Goal: Book appointment/travel/reservation

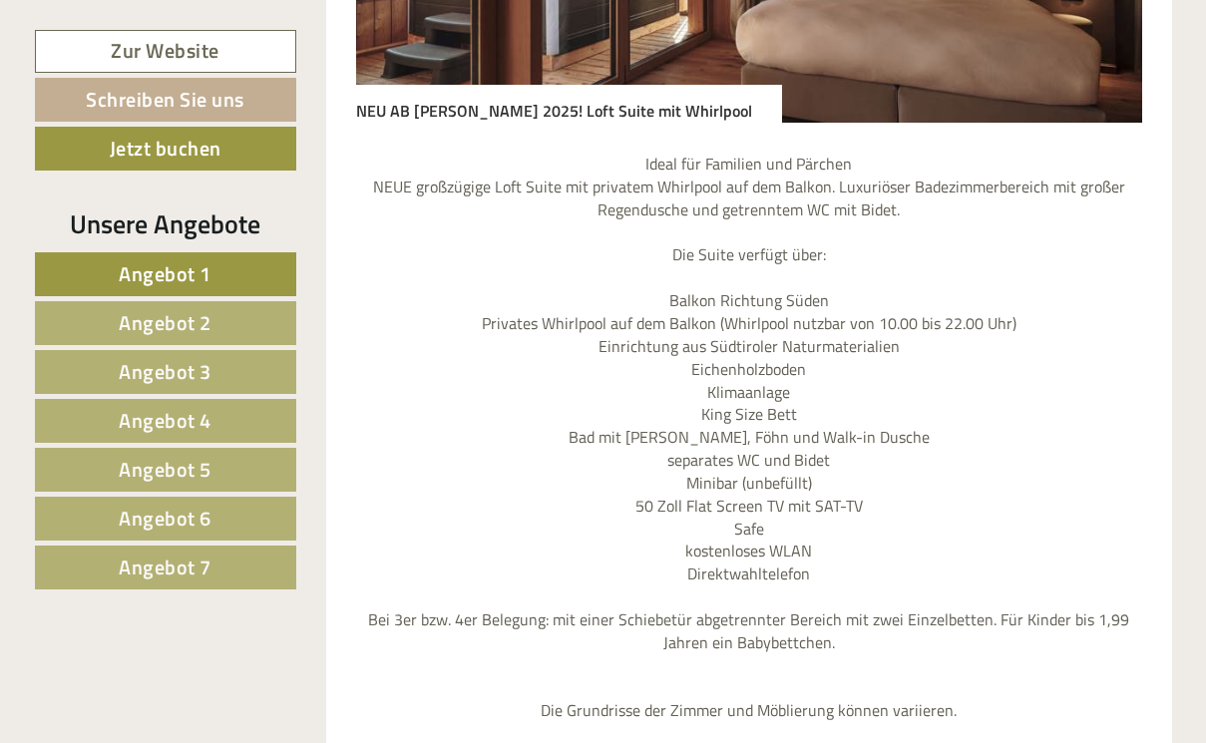
scroll to position [2069, 0]
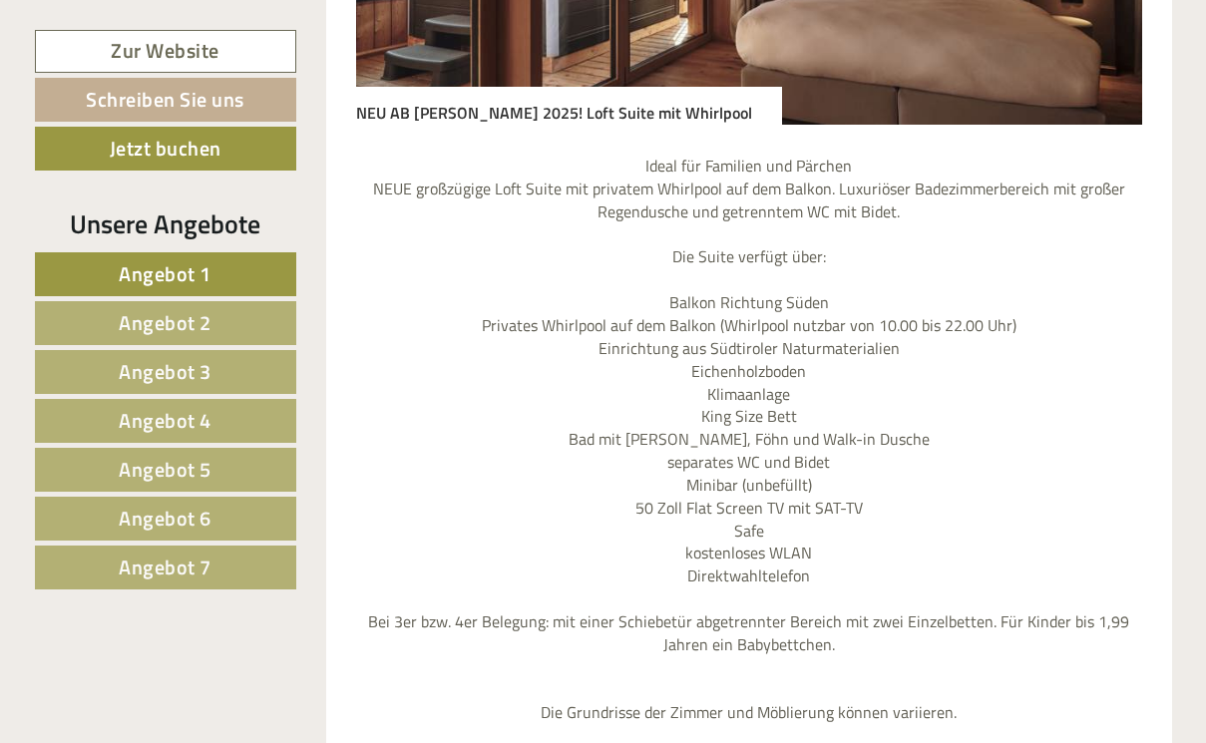
click at [167, 561] on span "Angebot 7" at bounding box center [165, 567] width 93 height 31
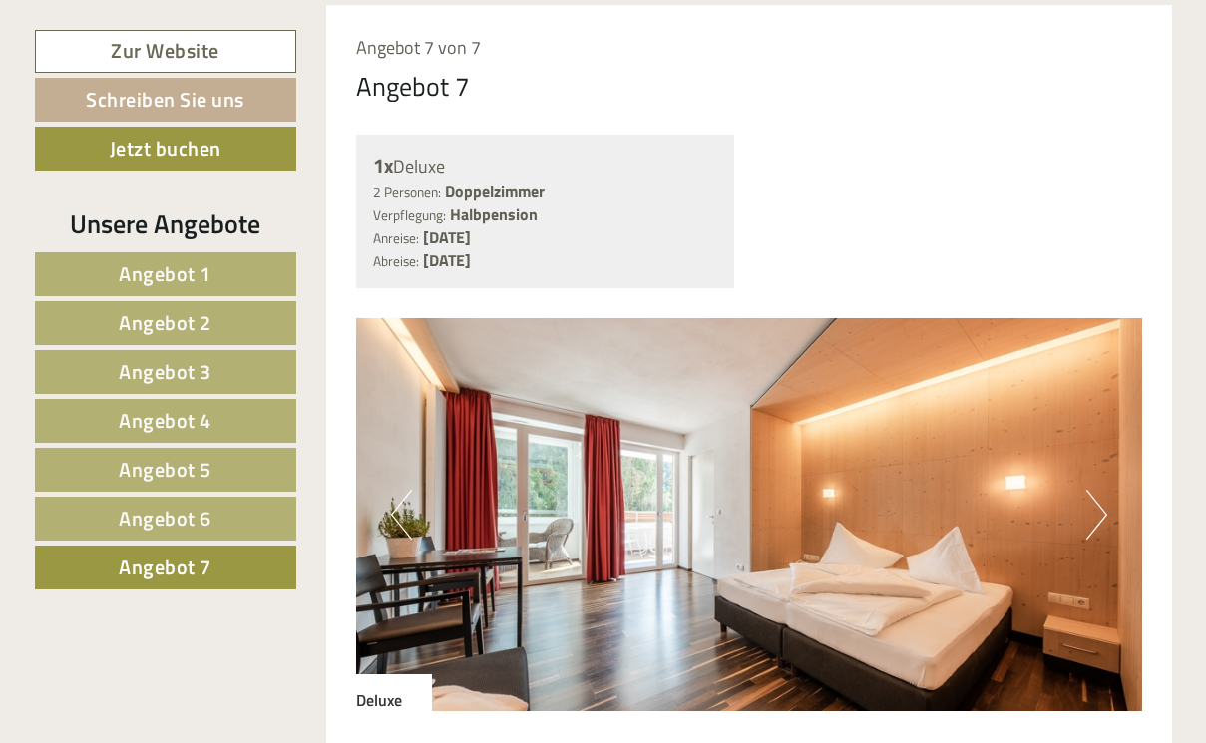
scroll to position [1504, 0]
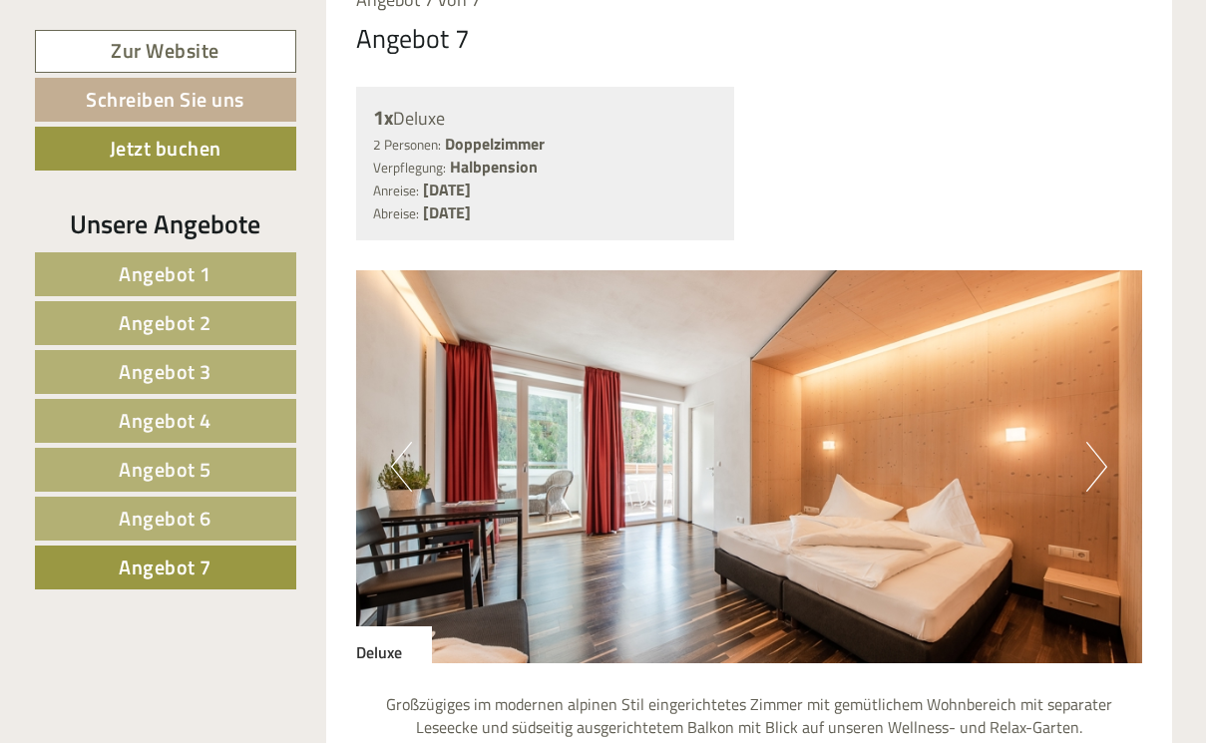
click at [1099, 442] on button "Next" at bounding box center [1096, 467] width 21 height 50
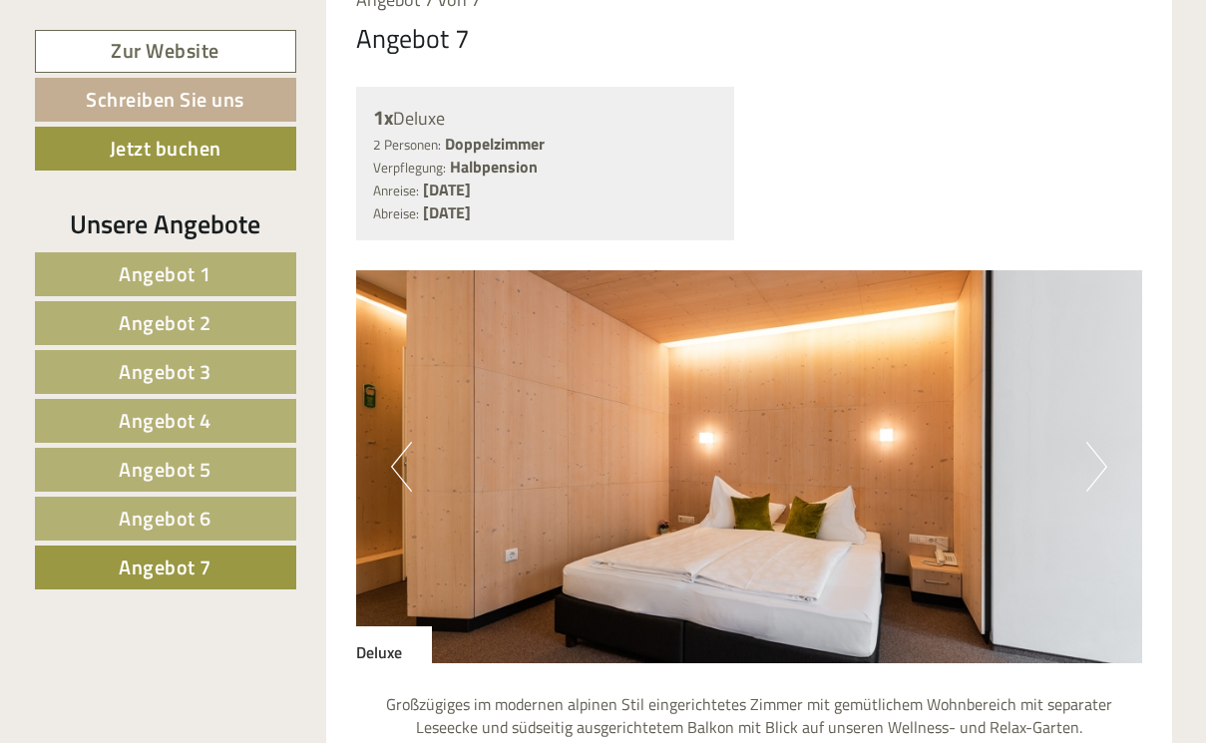
click at [1099, 442] on button "Next" at bounding box center [1096, 467] width 21 height 50
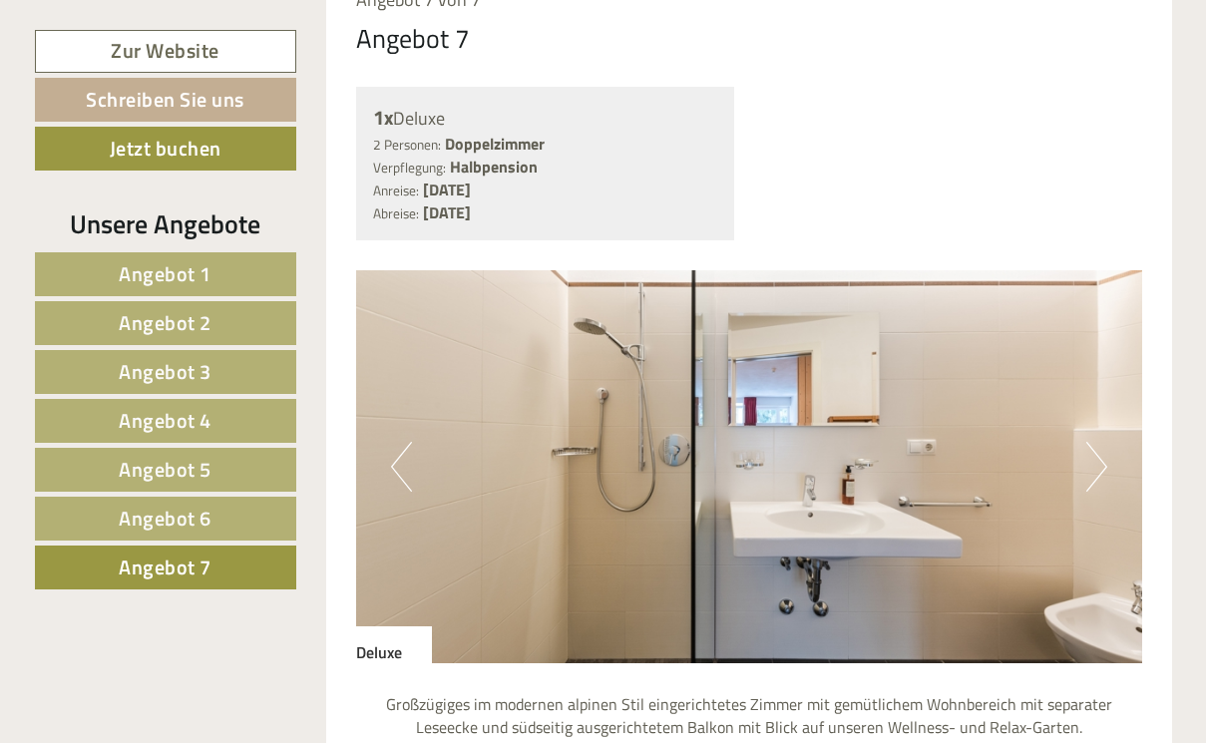
click at [1099, 442] on button "Next" at bounding box center [1096, 467] width 21 height 50
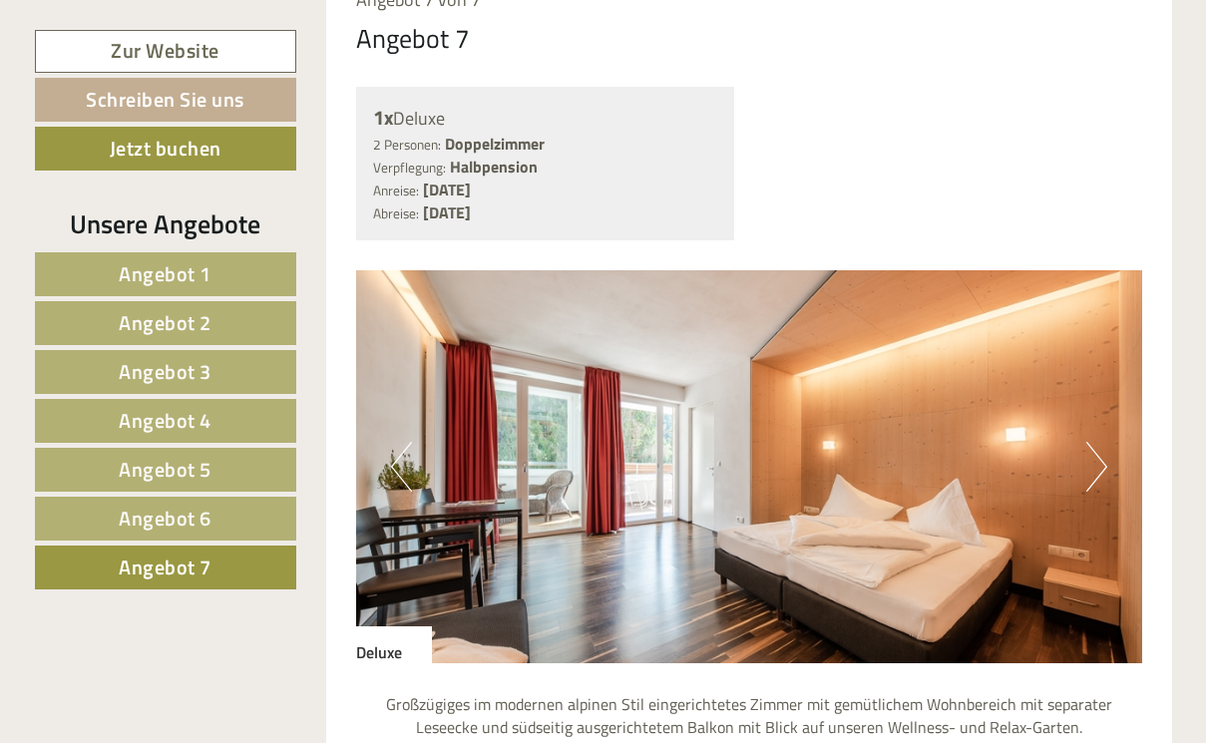
click at [215, 519] on link "Angebot 6" at bounding box center [165, 519] width 261 height 44
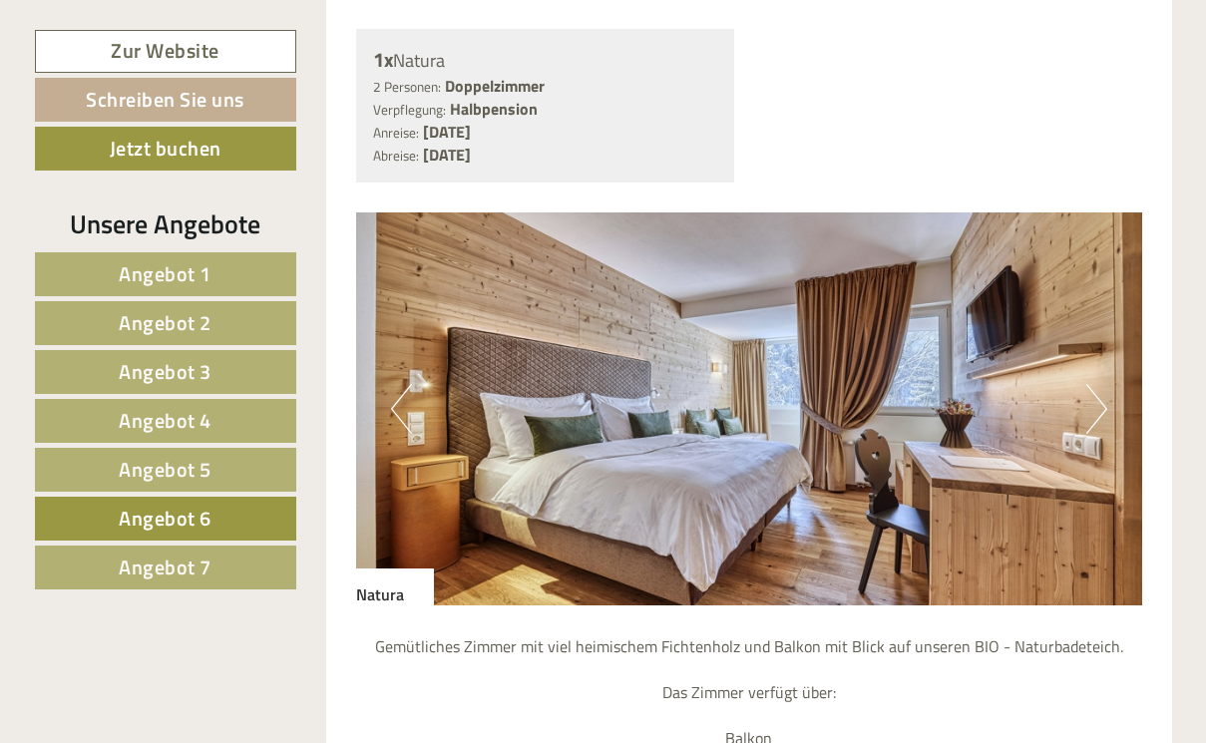
scroll to position [1563, 0]
click at [1097, 383] on button "Next" at bounding box center [1096, 408] width 21 height 50
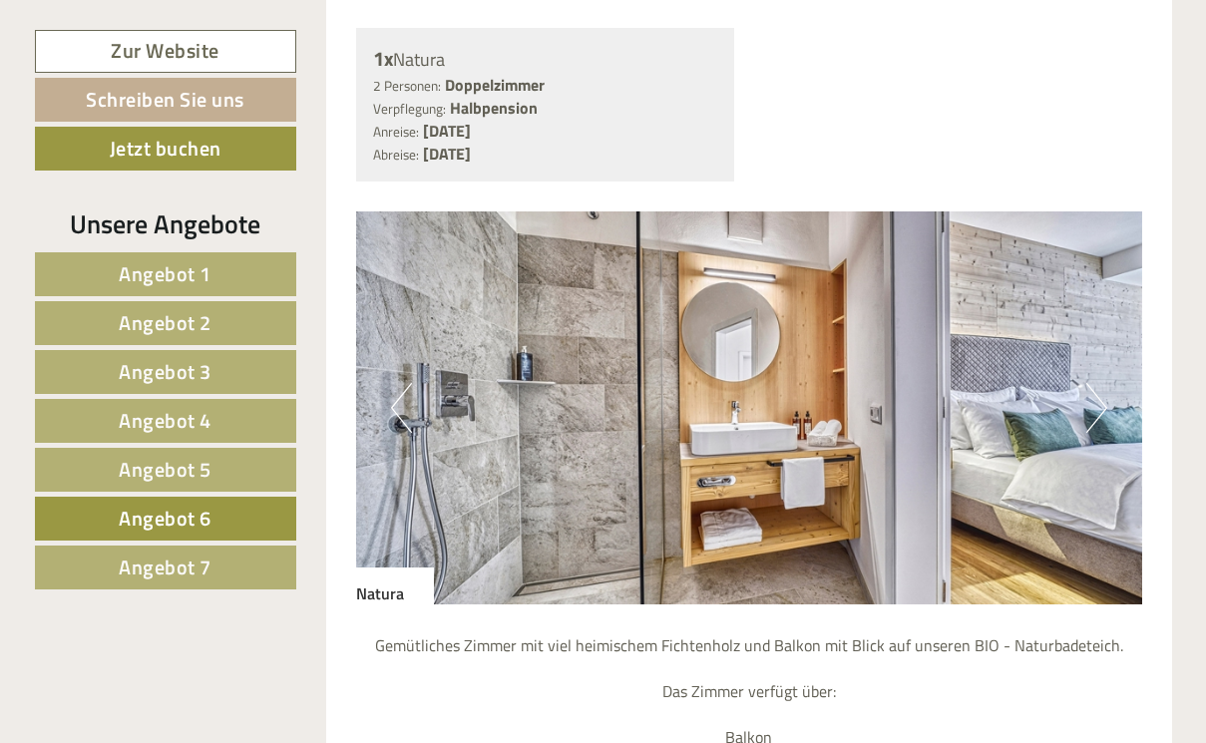
click at [1097, 383] on button "Next" at bounding box center [1096, 408] width 21 height 50
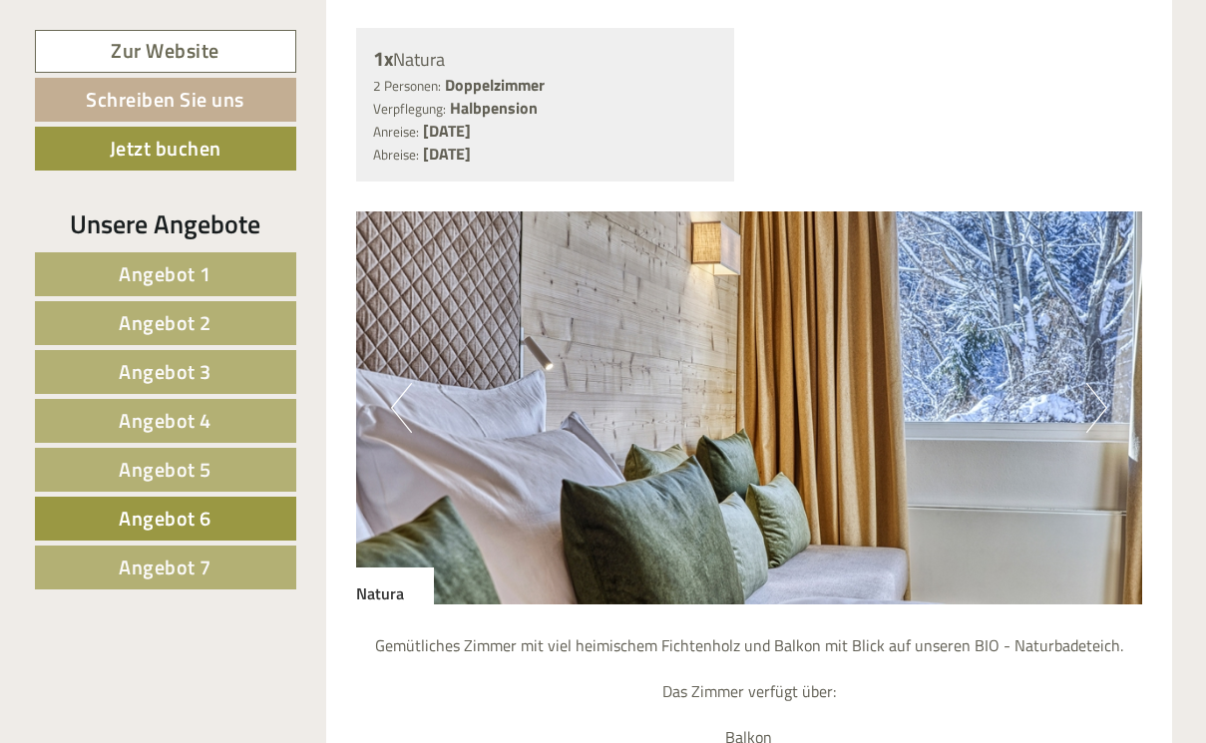
click at [1097, 383] on button "Next" at bounding box center [1096, 408] width 21 height 50
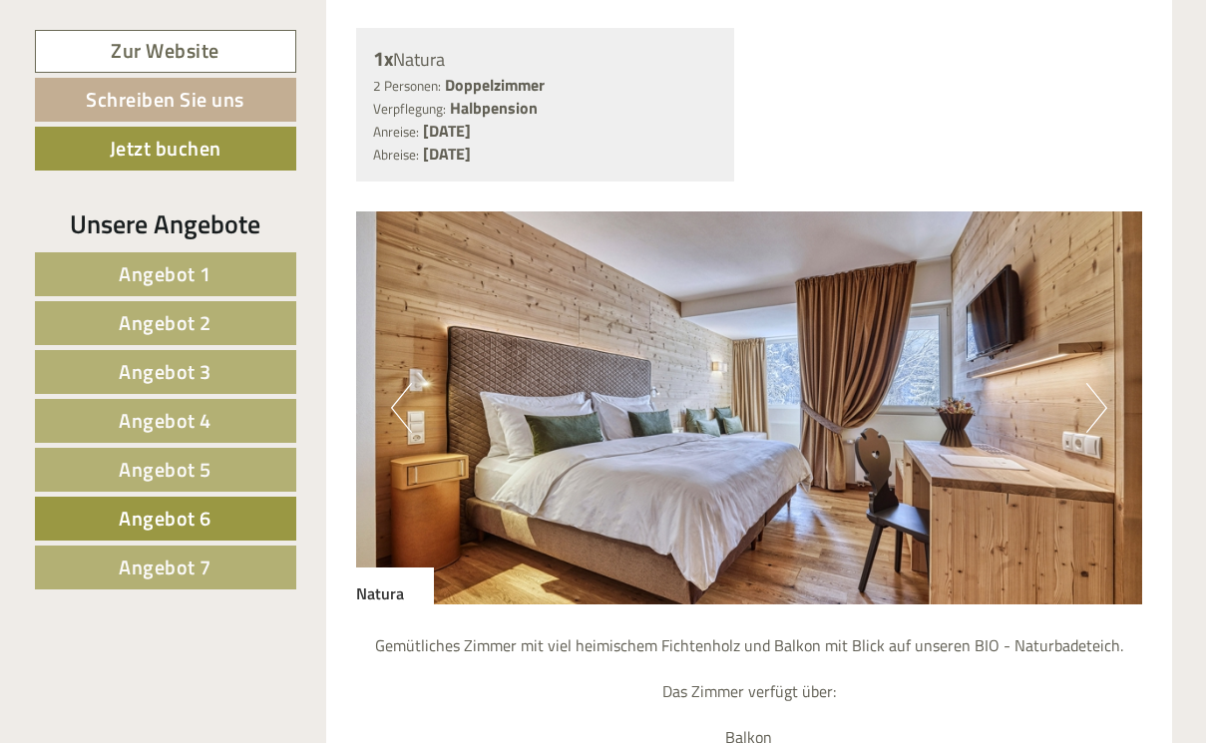
click at [1097, 383] on button "Next" at bounding box center [1096, 408] width 21 height 50
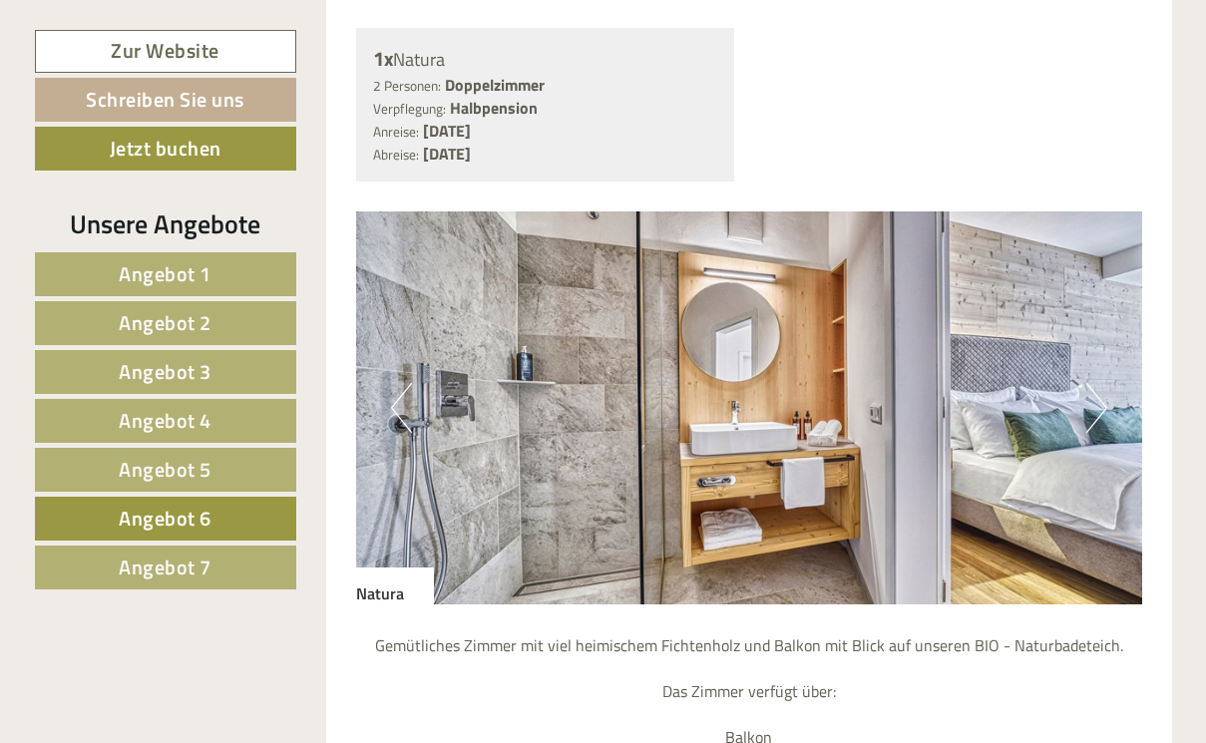
click at [1097, 383] on button "Next" at bounding box center [1096, 408] width 21 height 50
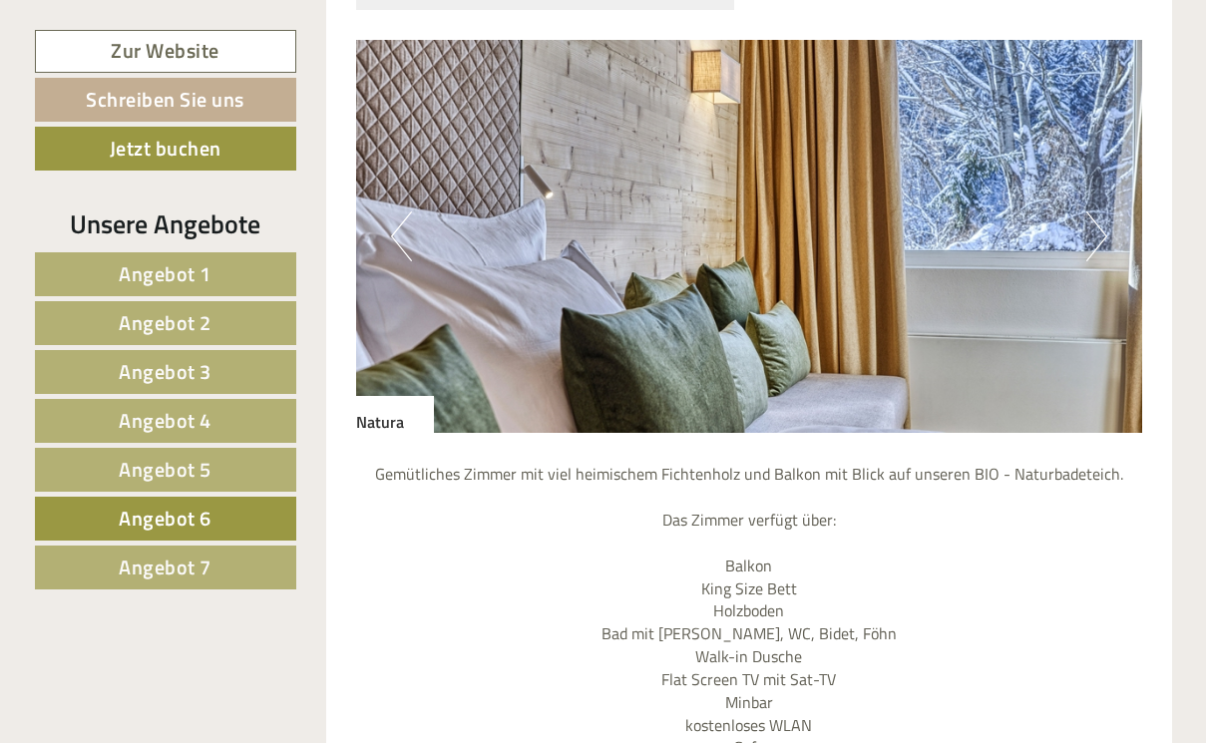
scroll to position [1742, 0]
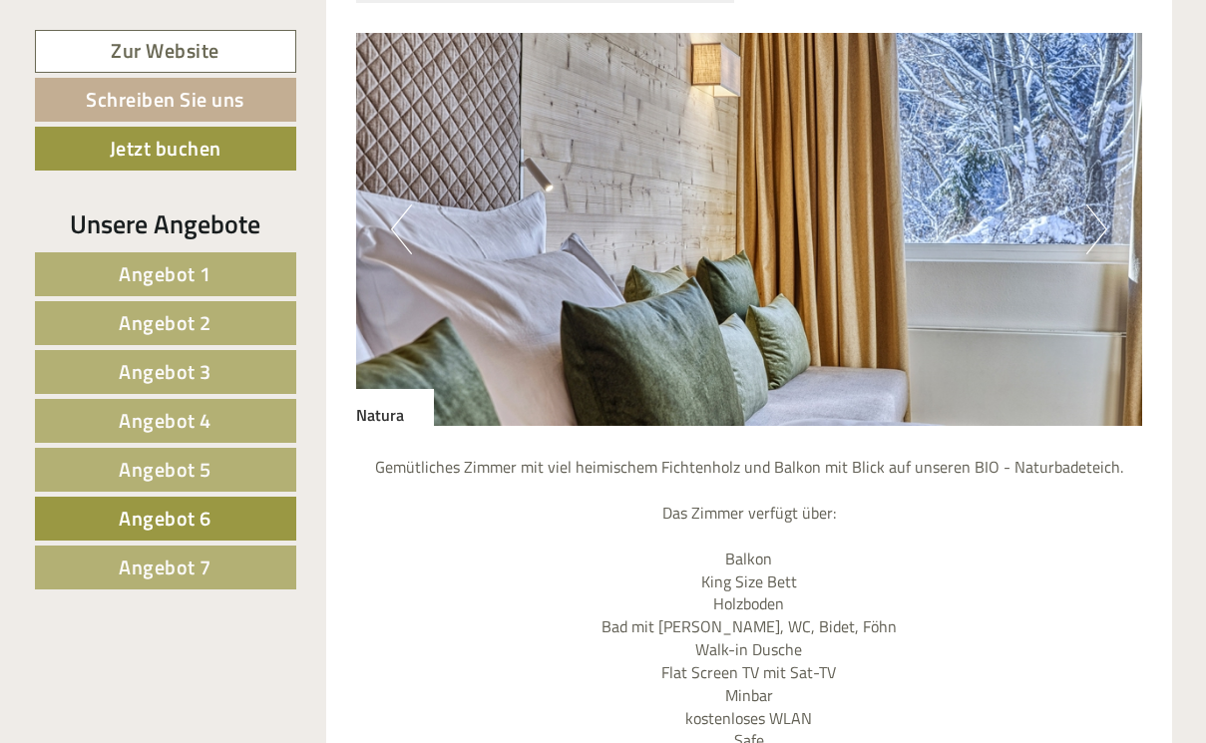
click at [397, 204] on button "Previous" at bounding box center [401, 229] width 21 height 50
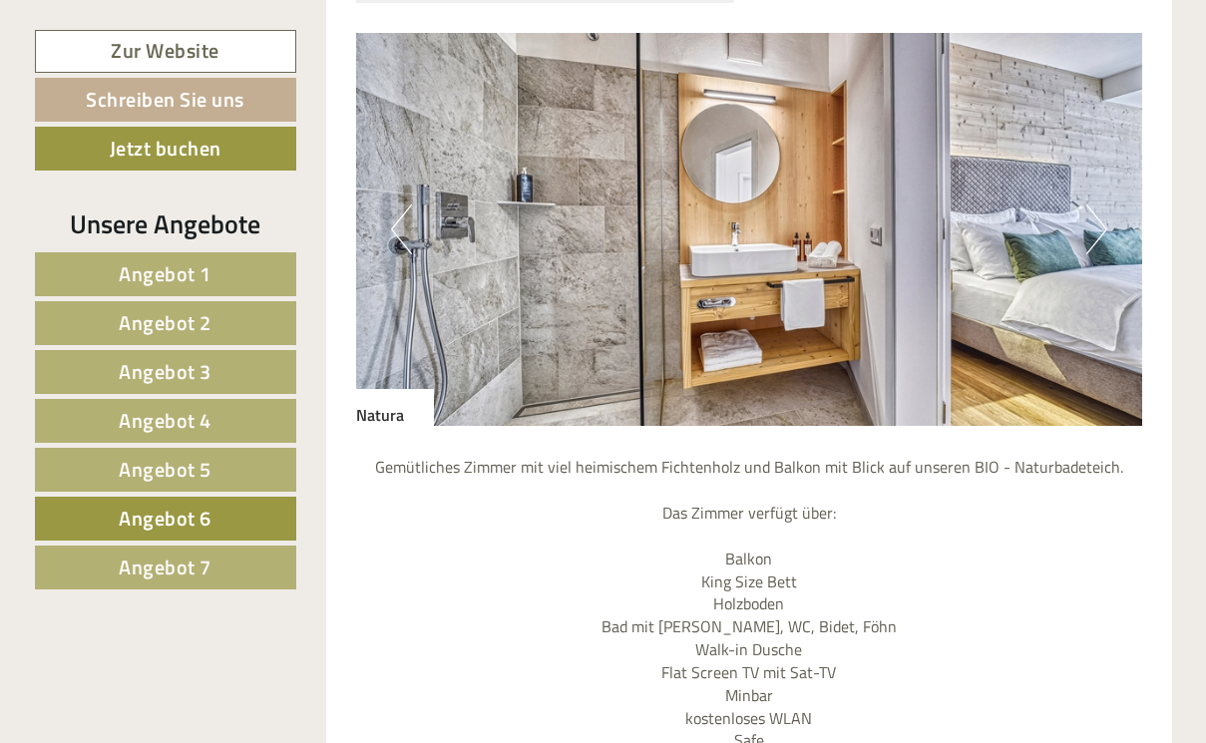
click at [397, 204] on button "Previous" at bounding box center [401, 229] width 21 height 50
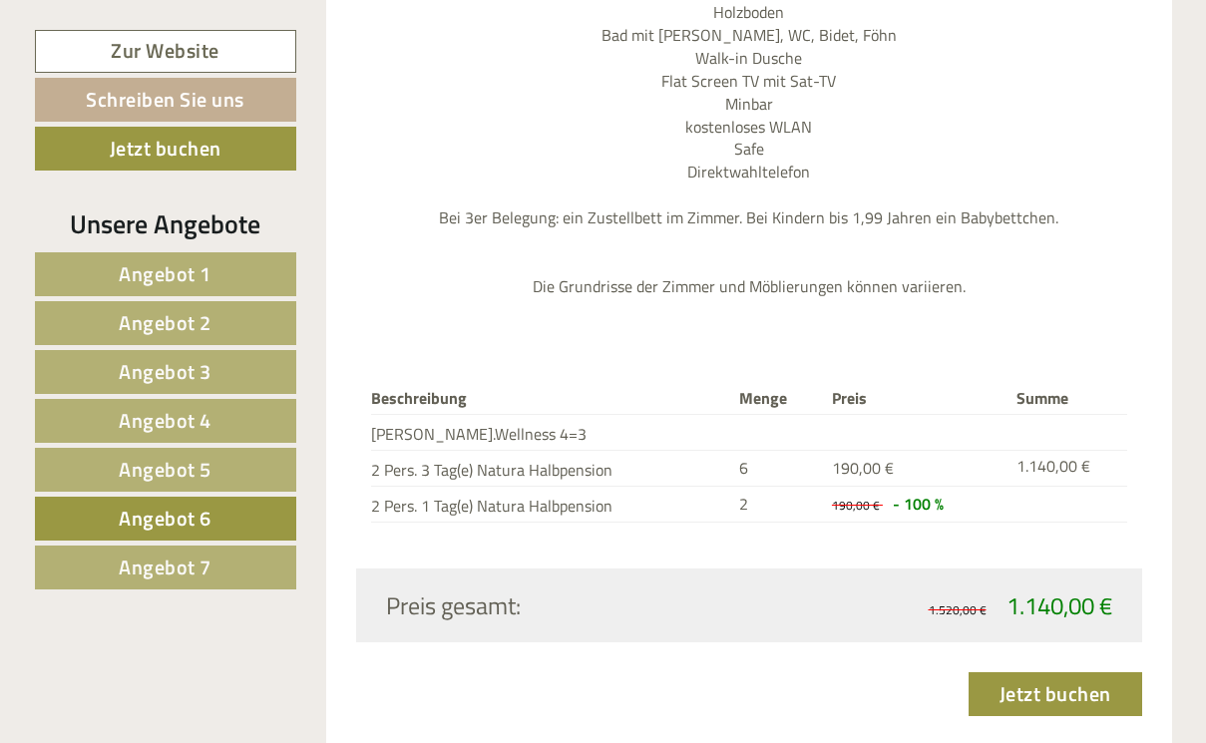
scroll to position [2336, 0]
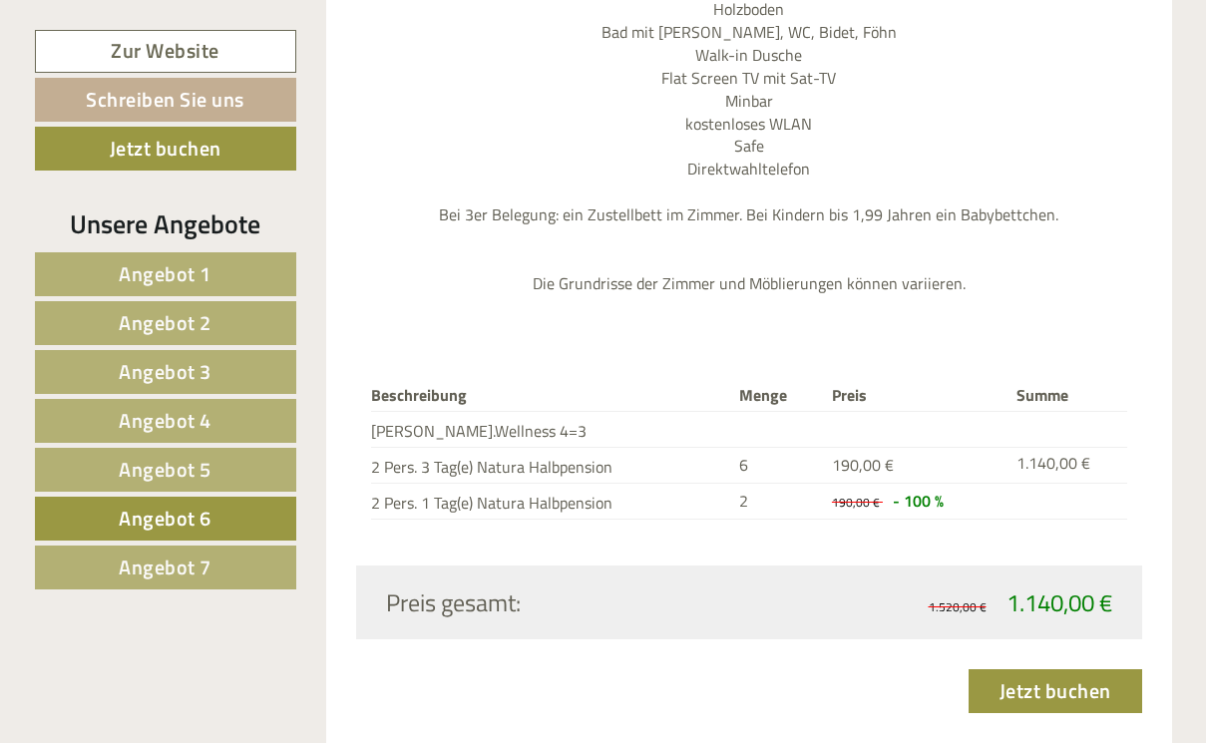
click at [228, 551] on link "Angebot 7" at bounding box center [165, 568] width 261 height 44
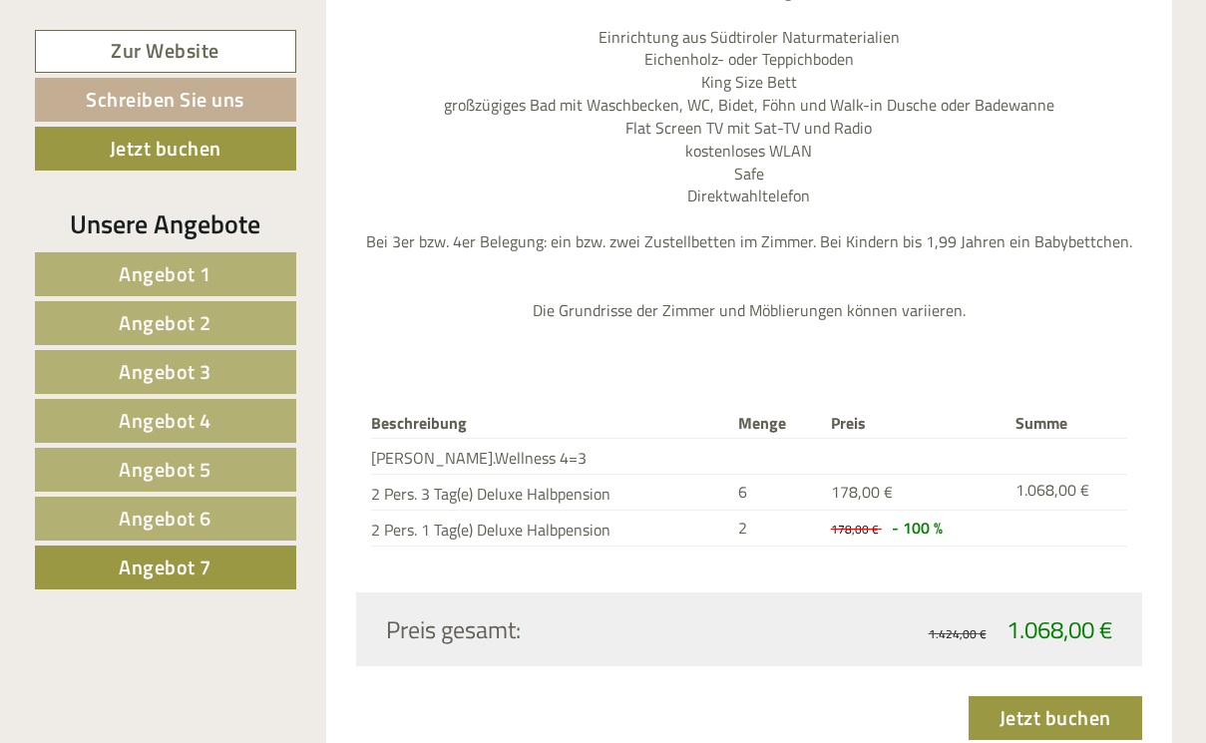
scroll to position [2297, 0]
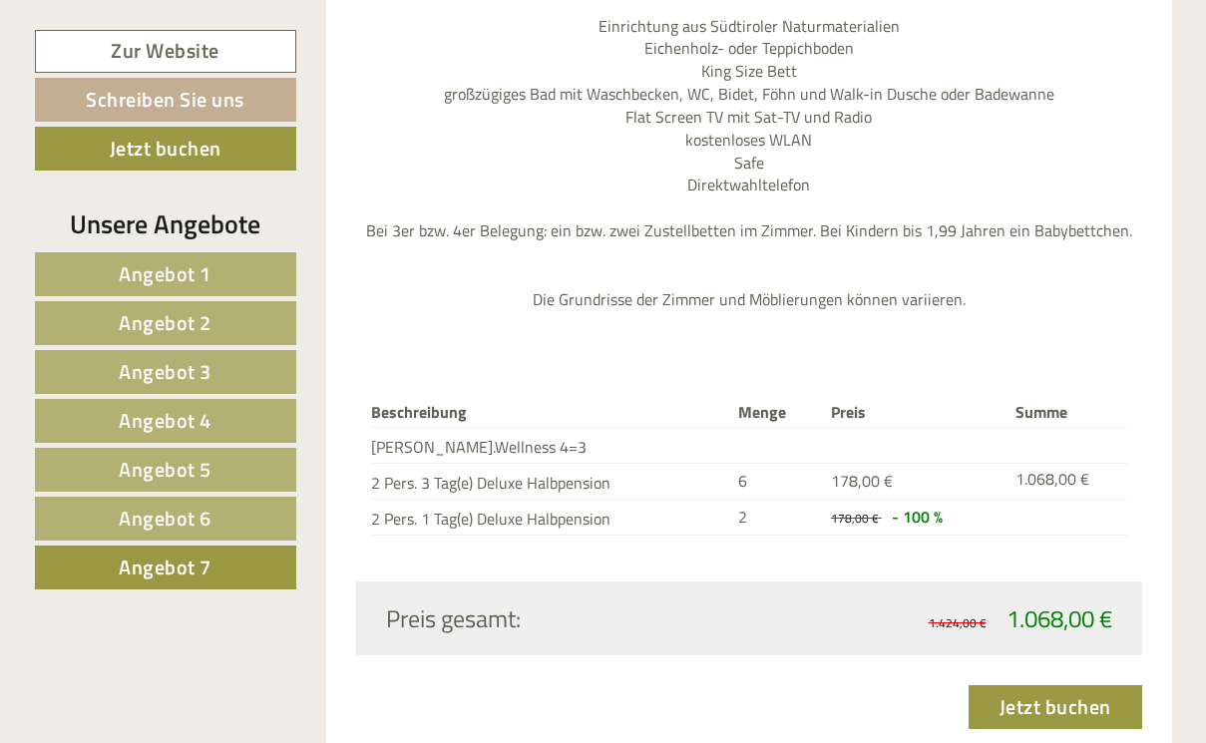
click at [208, 521] on span "Angebot 6" at bounding box center [165, 518] width 93 height 31
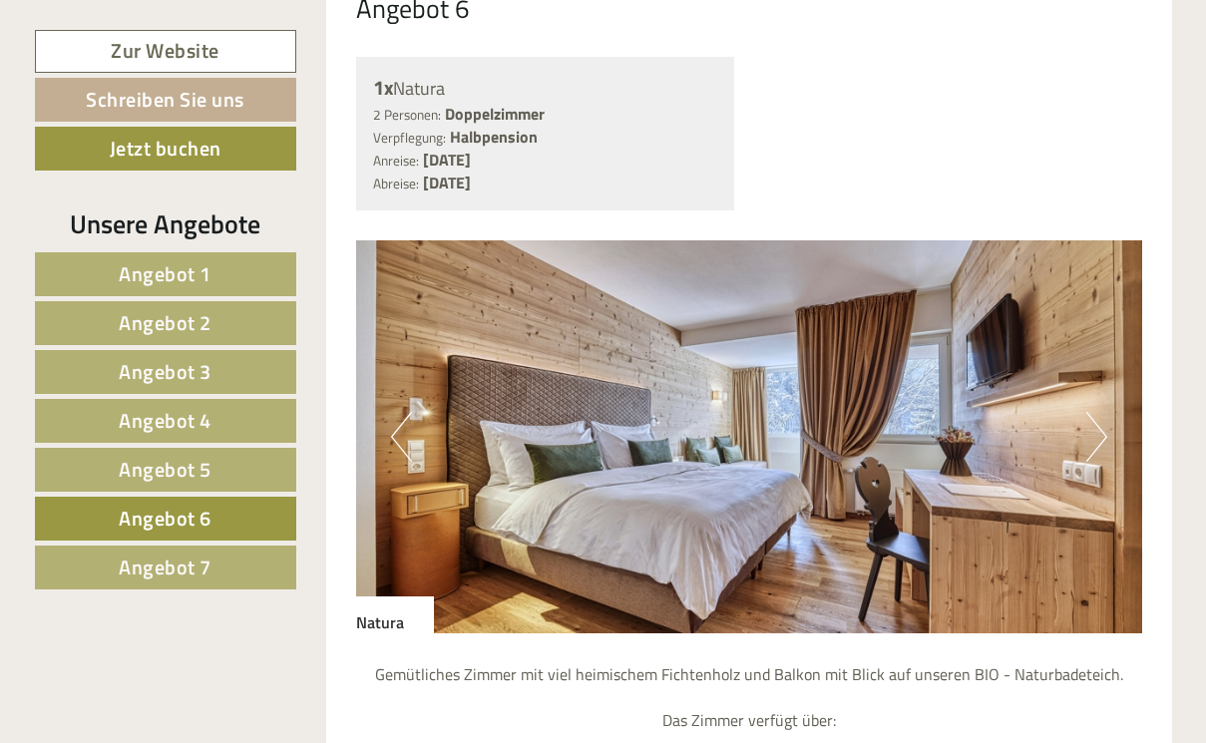
scroll to position [1529, 0]
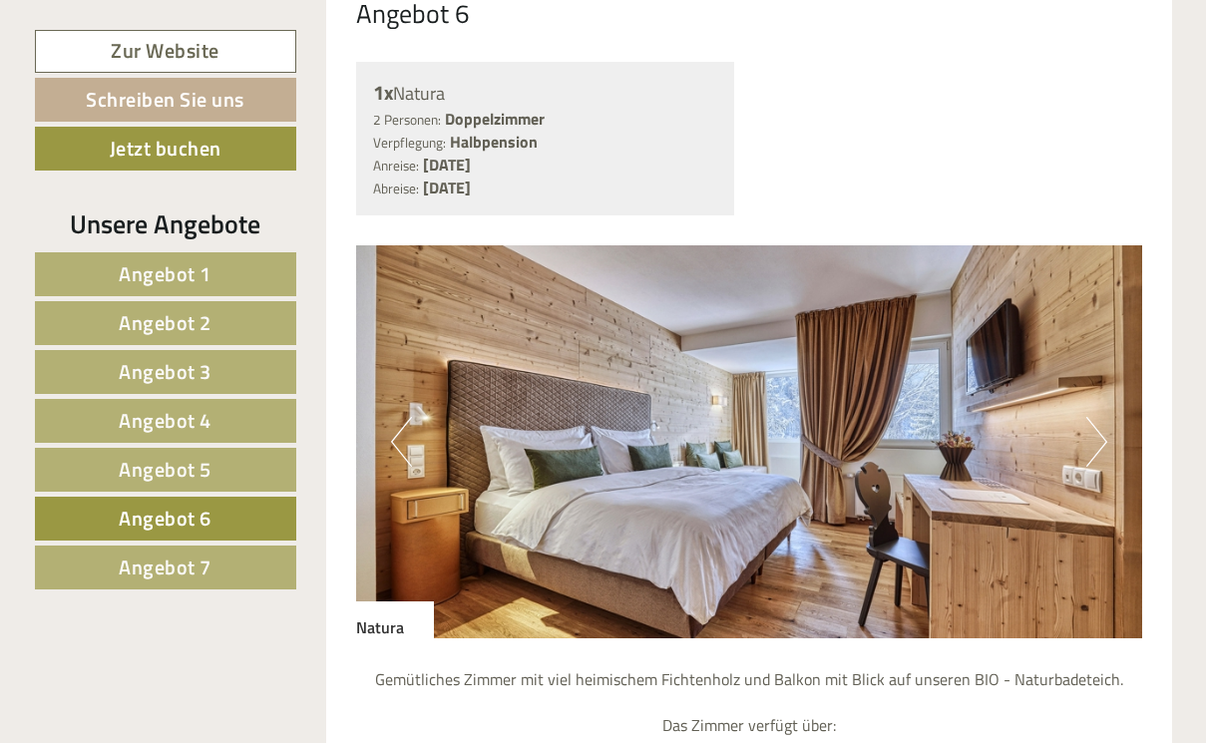
click at [1103, 417] on button "Next" at bounding box center [1096, 442] width 21 height 50
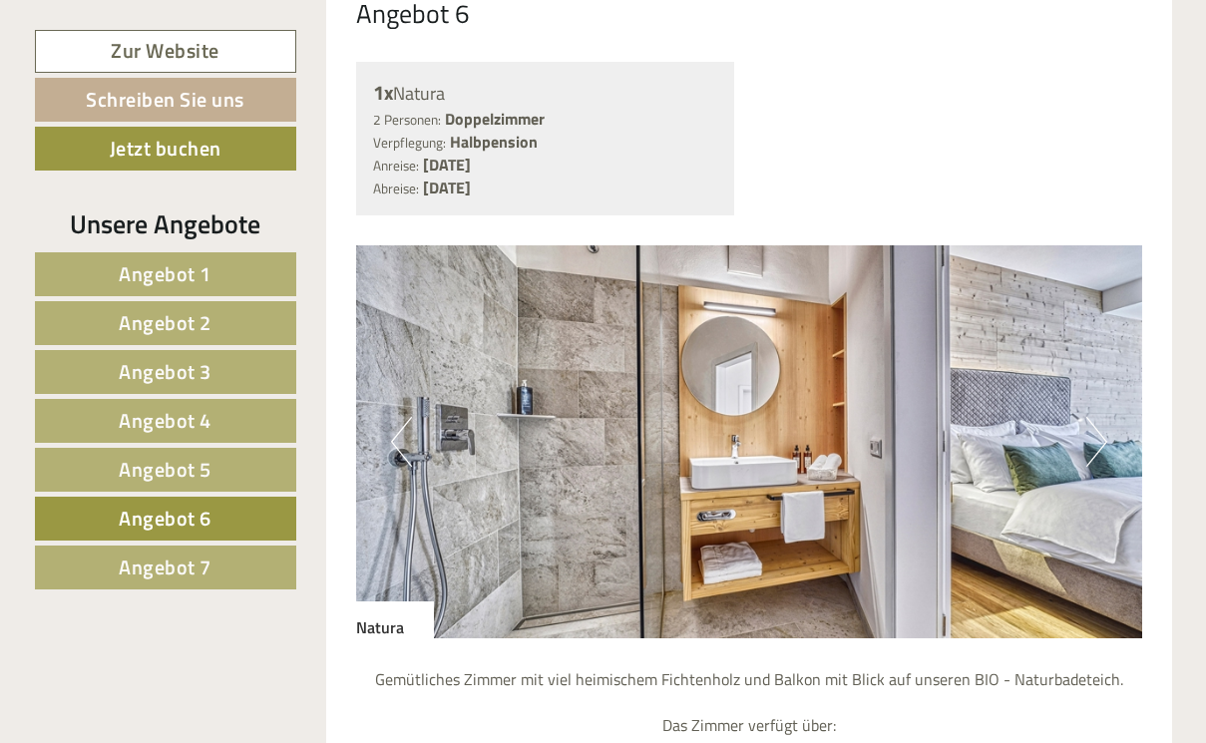
click at [1103, 417] on button "Next" at bounding box center [1096, 442] width 21 height 50
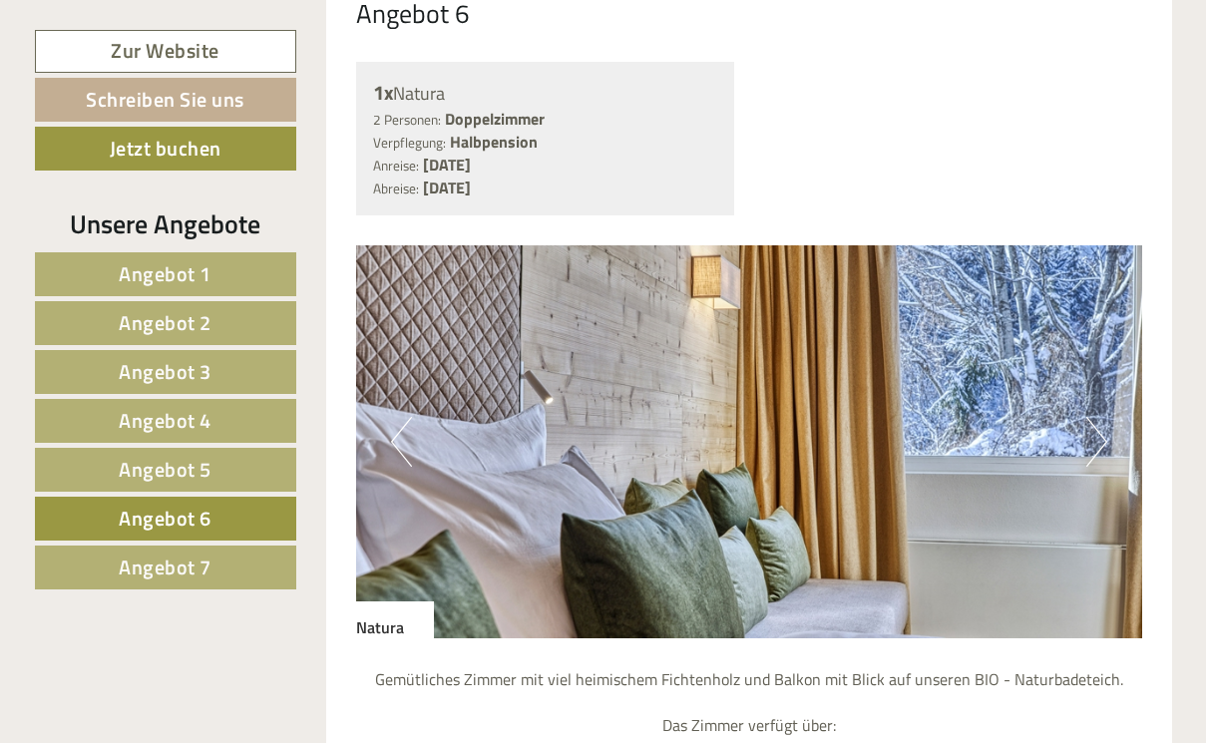
click at [180, 464] on span "Angebot 5" at bounding box center [165, 469] width 93 height 31
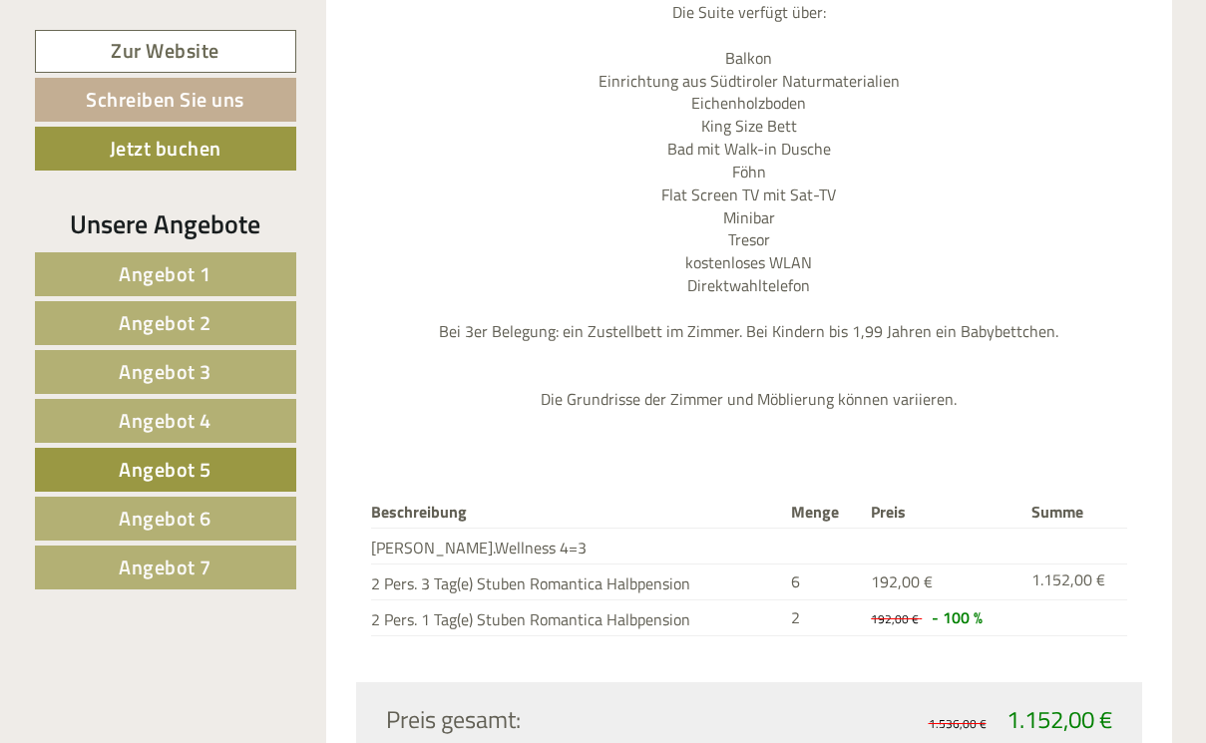
scroll to position [2246, 0]
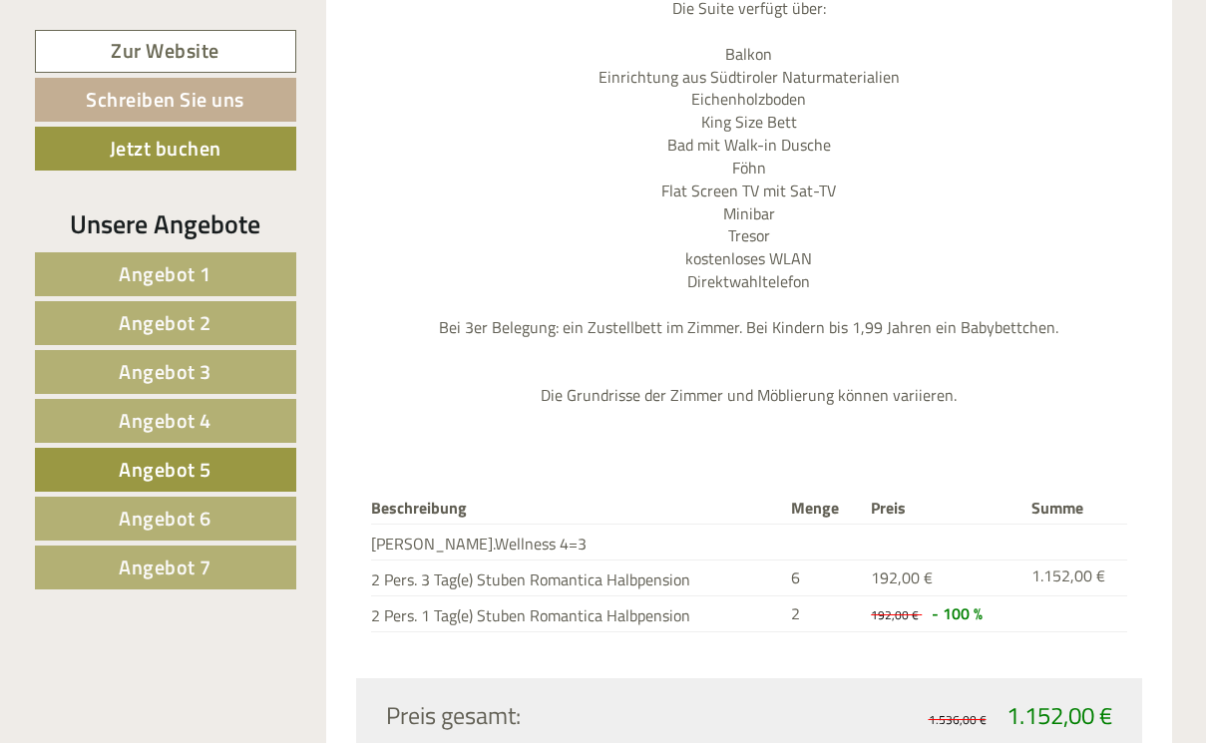
click at [162, 520] on span "Angebot 6" at bounding box center [165, 518] width 93 height 31
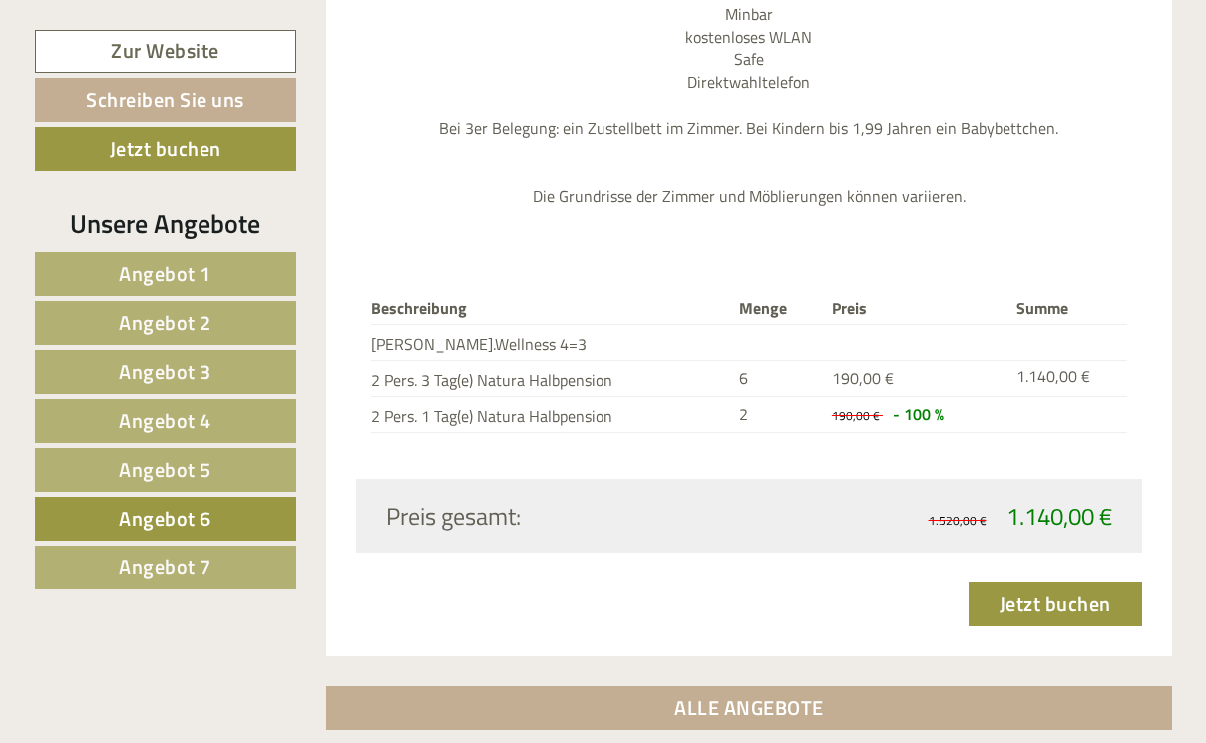
scroll to position [2426, 0]
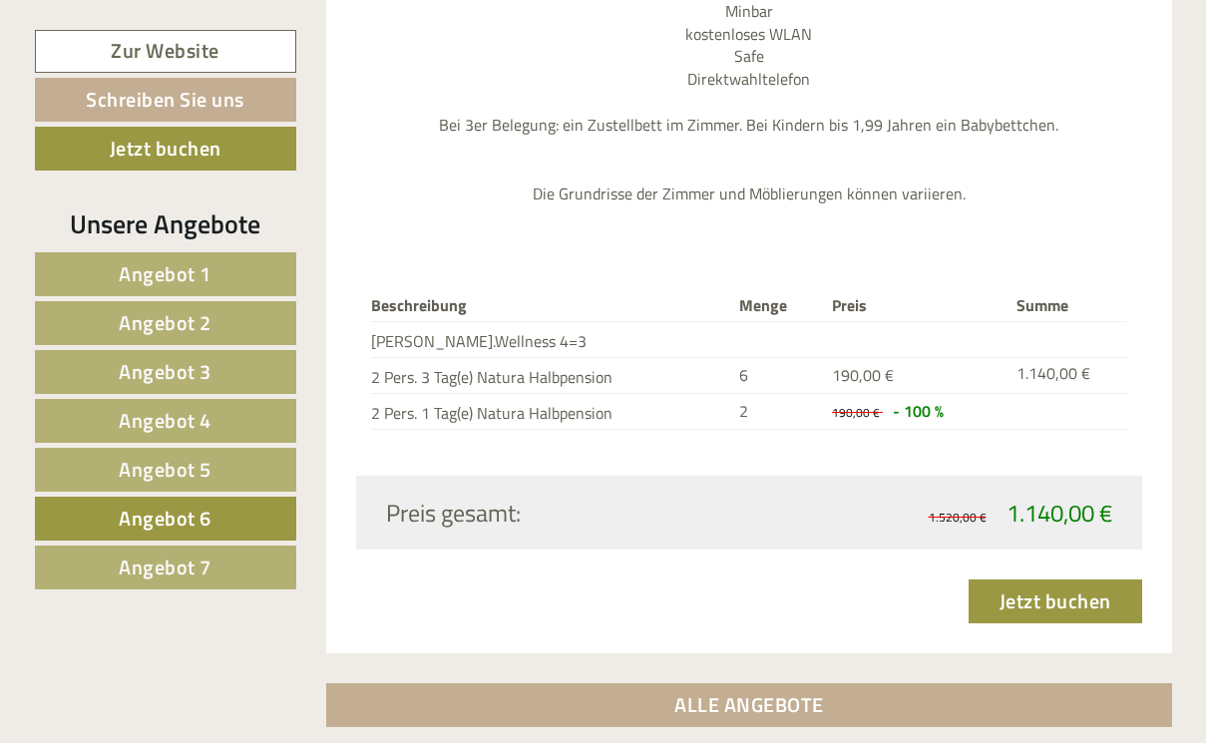
click at [162, 471] on span "Angebot 5" at bounding box center [165, 469] width 93 height 31
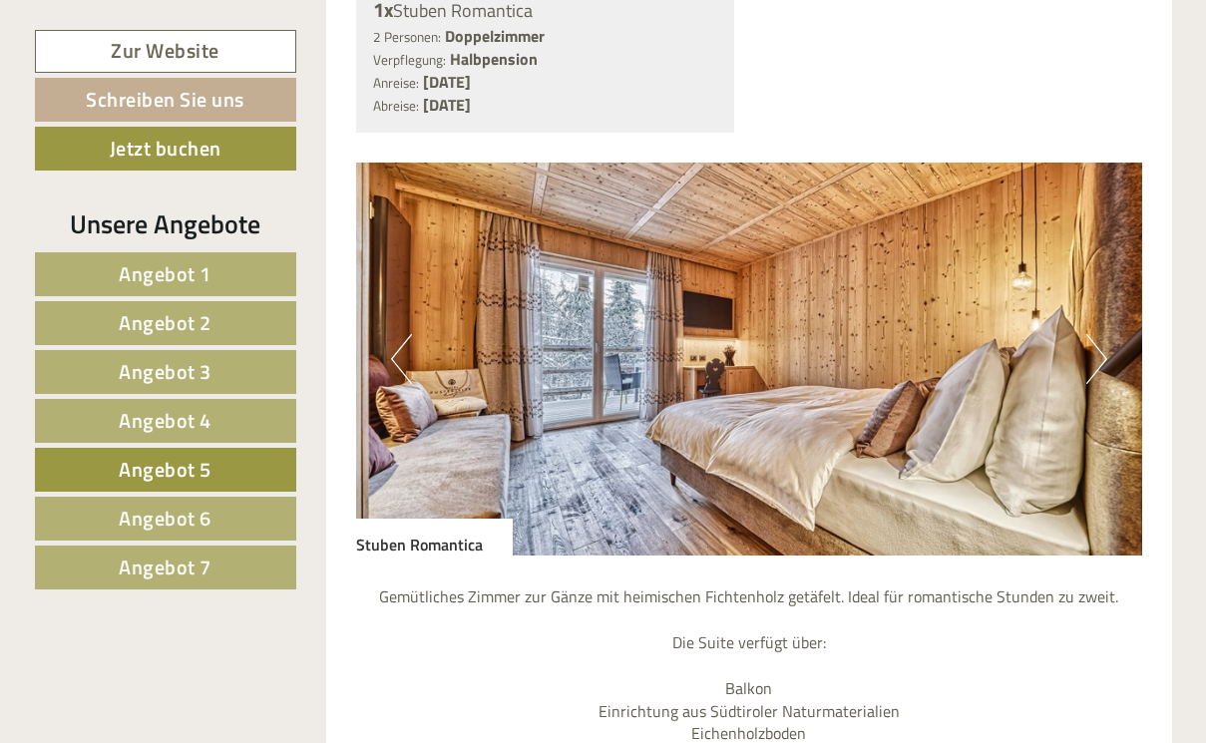
scroll to position [1607, 0]
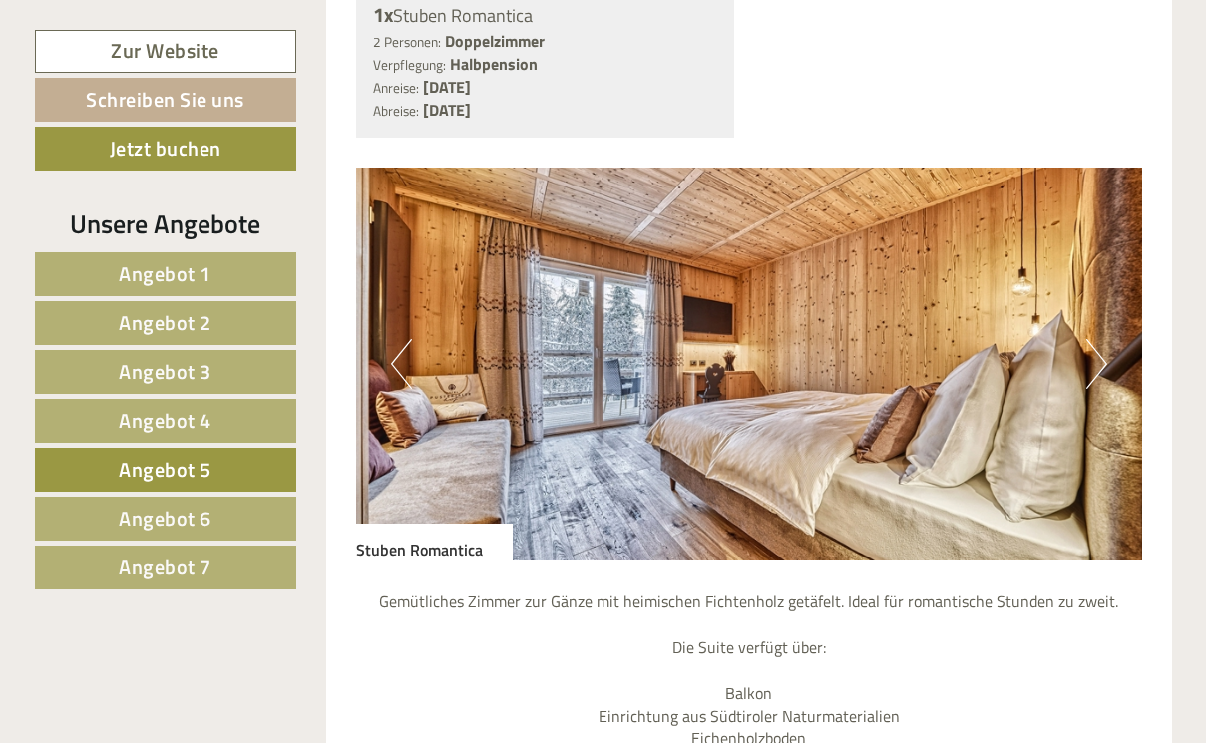
click at [1098, 339] on button "Next" at bounding box center [1096, 364] width 21 height 50
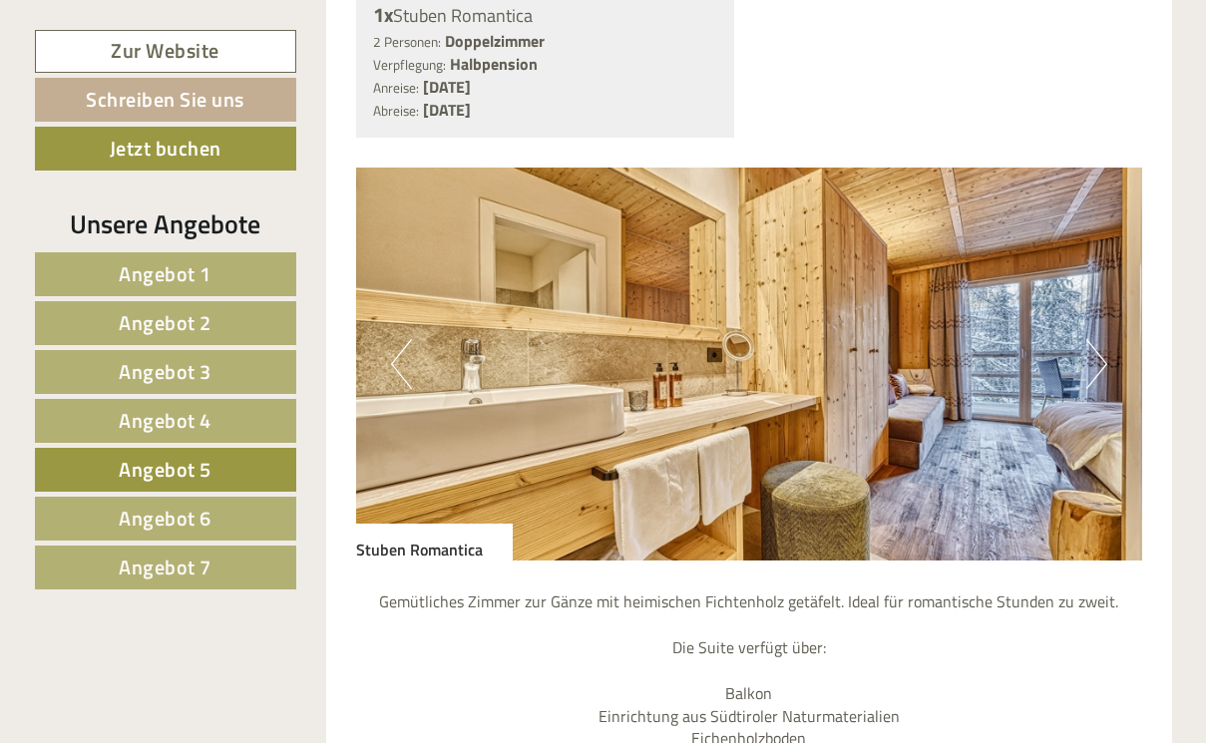
click at [1094, 339] on button "Next" at bounding box center [1096, 364] width 21 height 50
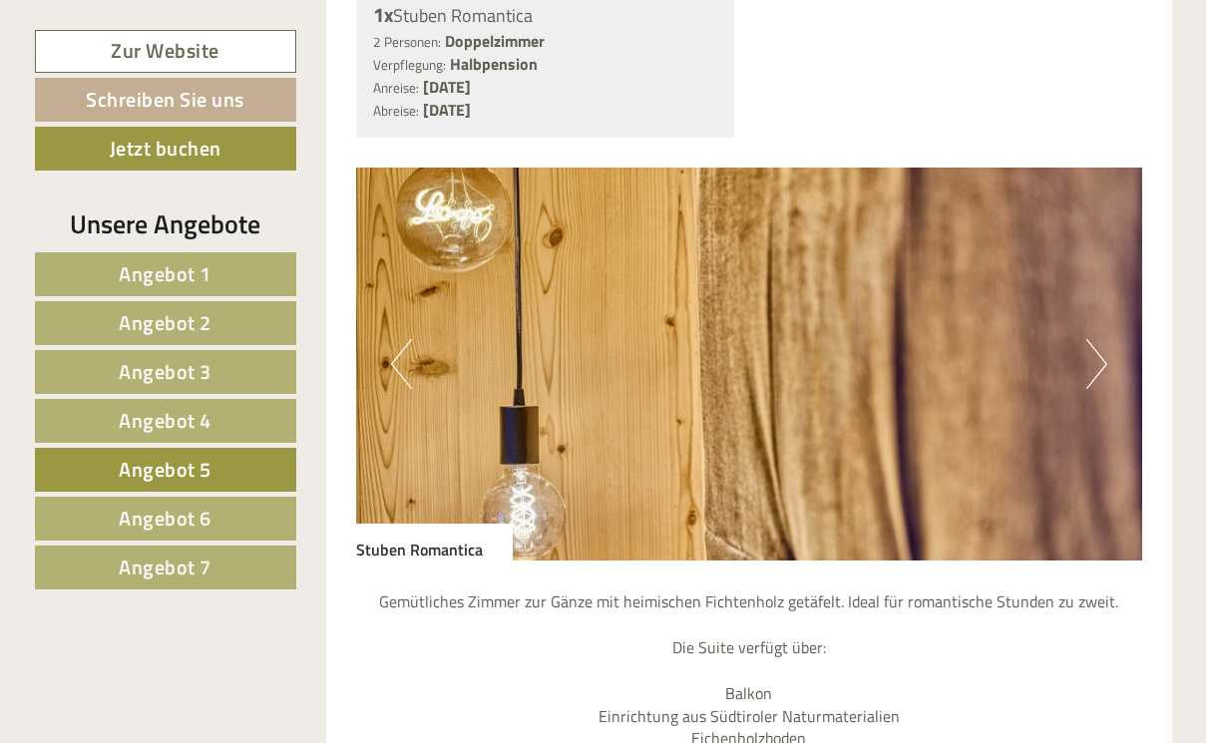
click at [1094, 339] on button "Next" at bounding box center [1096, 364] width 21 height 50
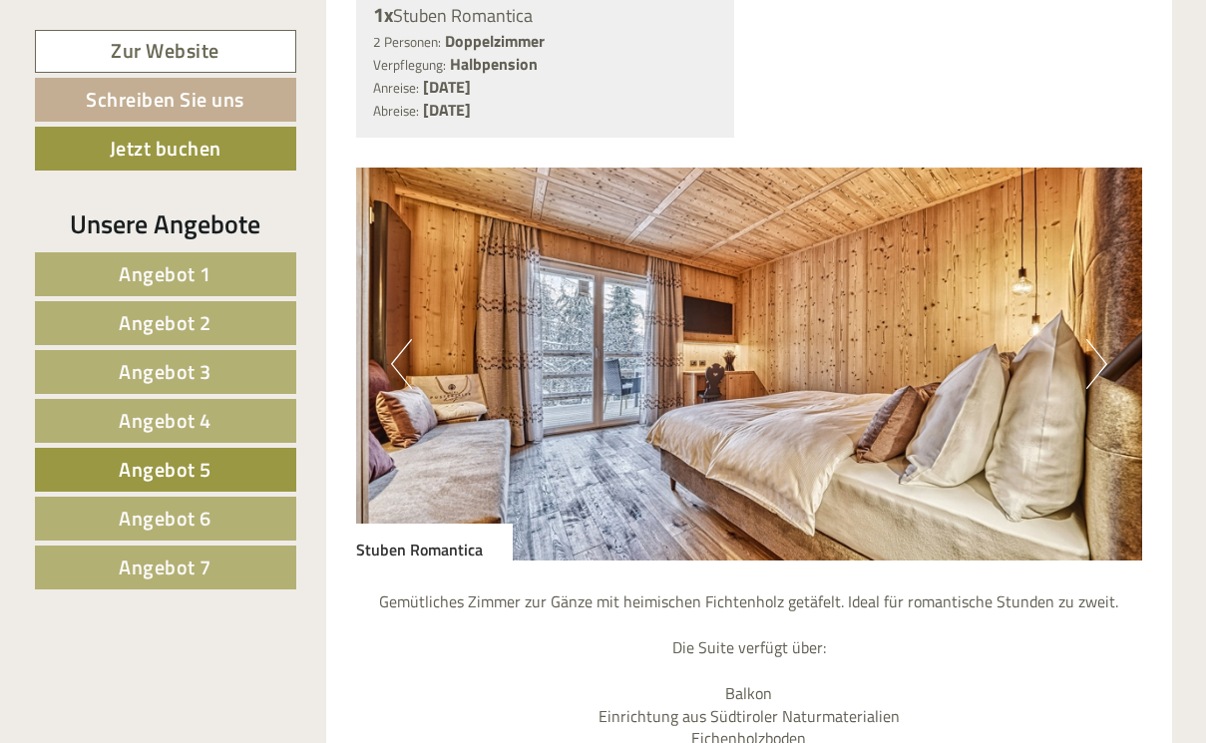
click at [1096, 339] on button "Next" at bounding box center [1096, 364] width 21 height 50
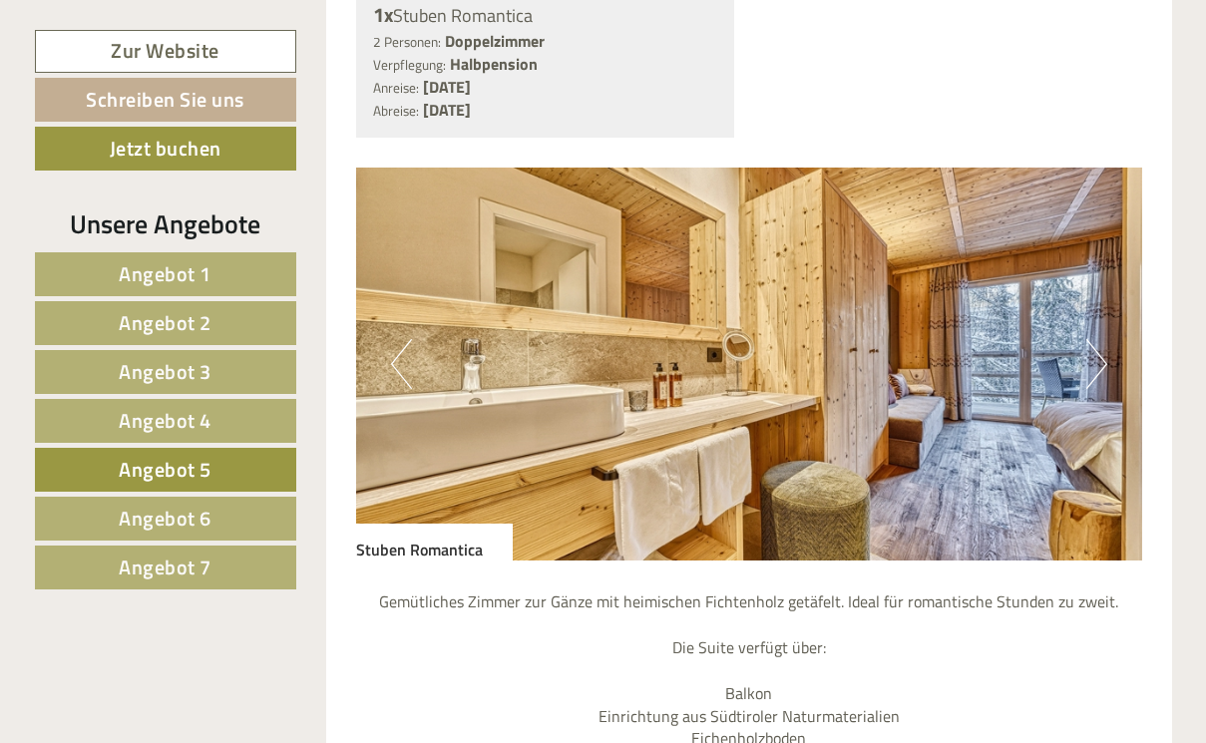
click at [1096, 339] on button "Next" at bounding box center [1096, 364] width 21 height 50
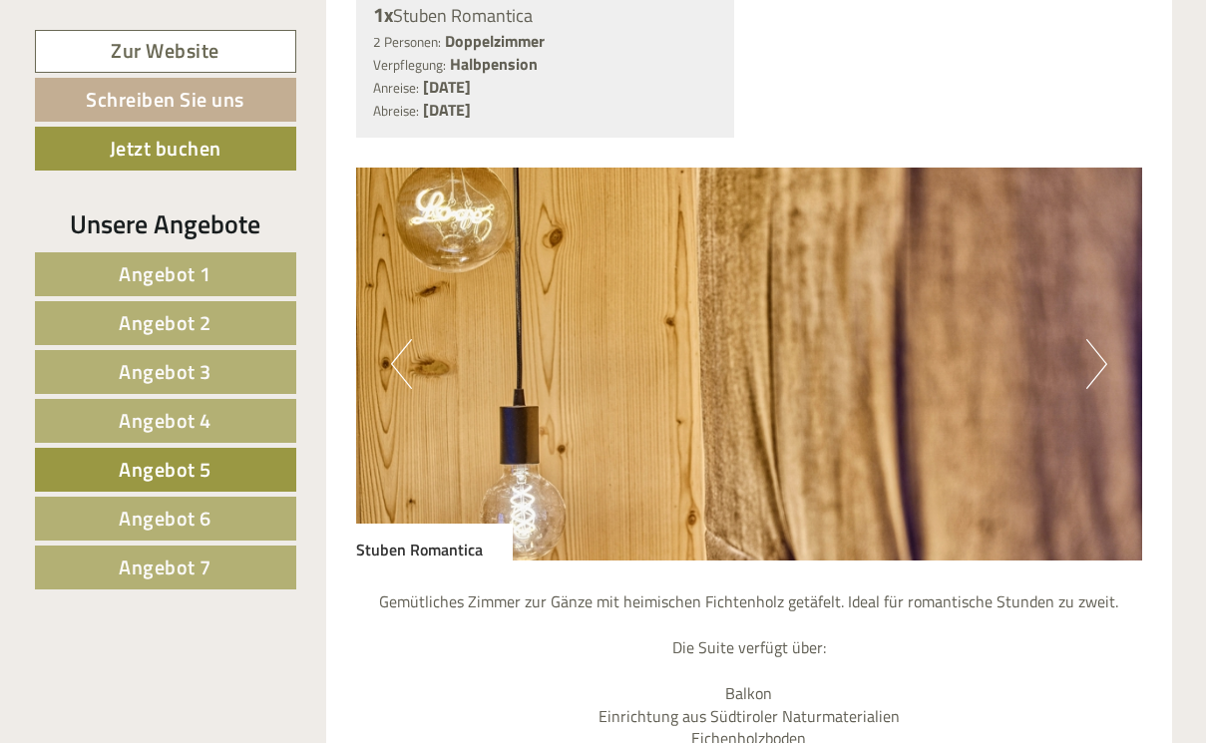
click at [381, 314] on img at bounding box center [749, 364] width 786 height 393
click at [404, 339] on button "Previous" at bounding box center [401, 364] width 21 height 50
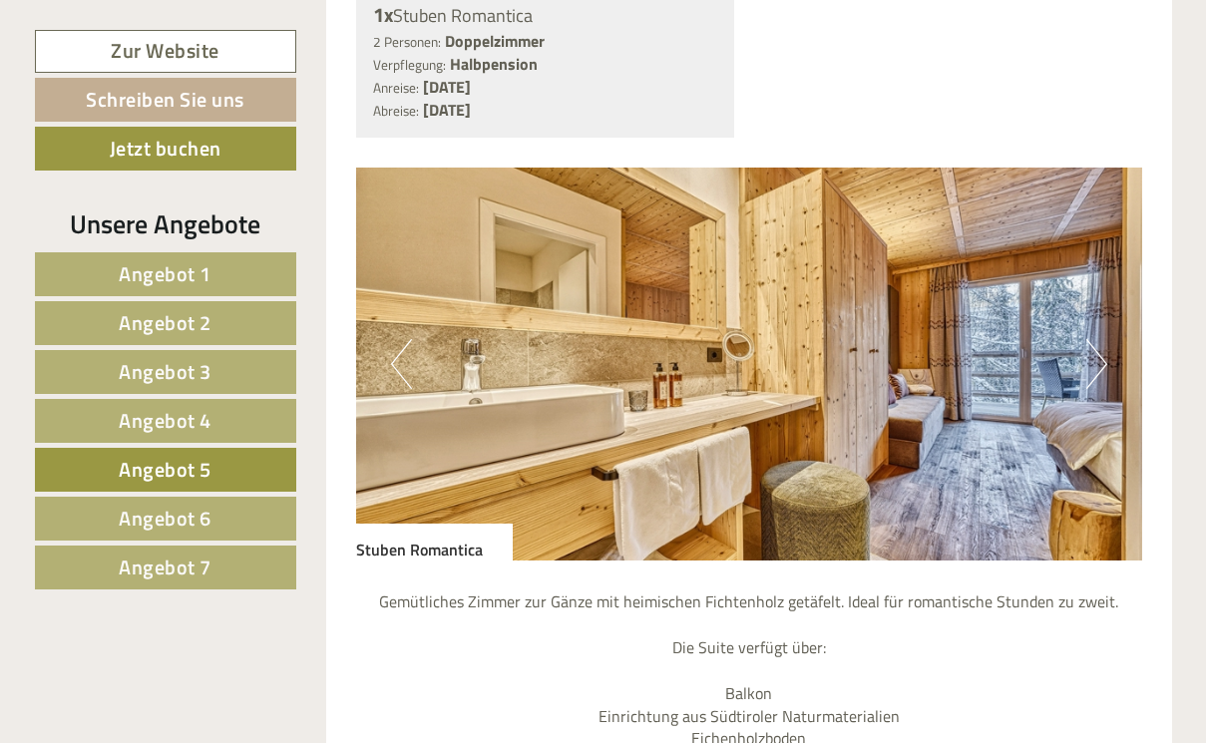
click at [1087, 339] on button "Next" at bounding box center [1096, 364] width 21 height 50
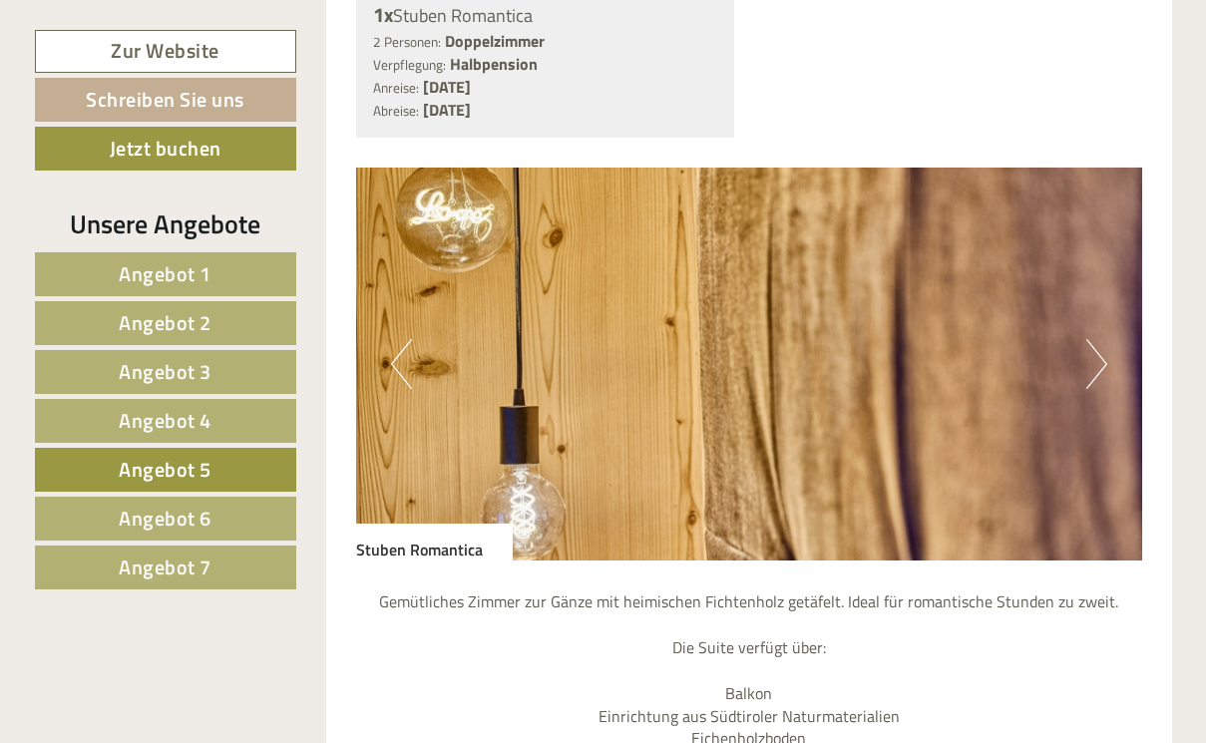
click at [1087, 339] on button "Next" at bounding box center [1096, 364] width 21 height 50
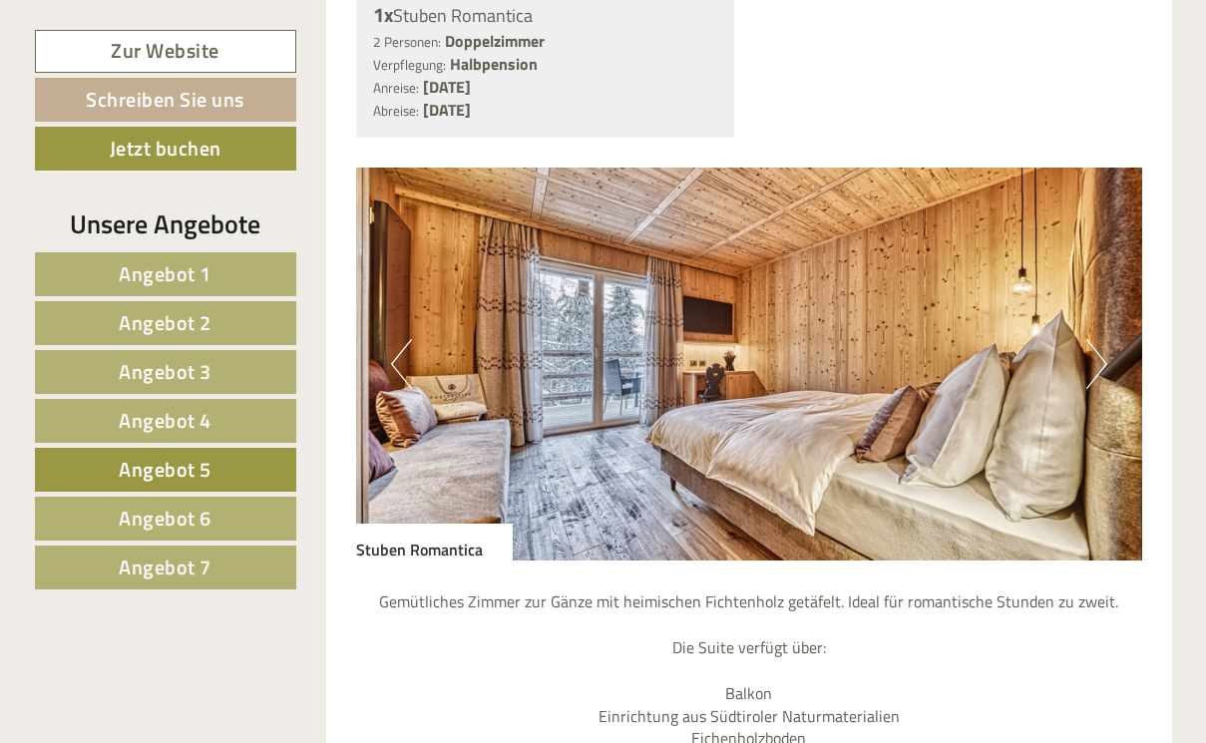
click at [1087, 339] on button "Next" at bounding box center [1096, 364] width 21 height 50
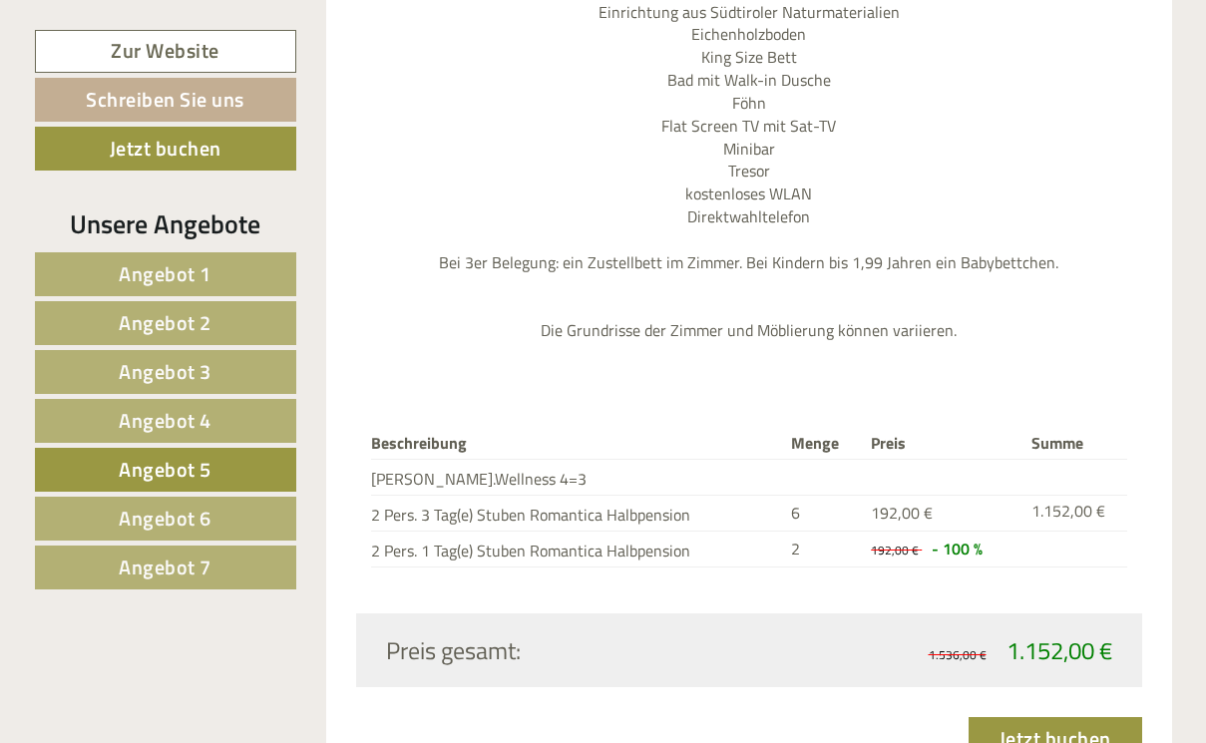
scroll to position [2320, 0]
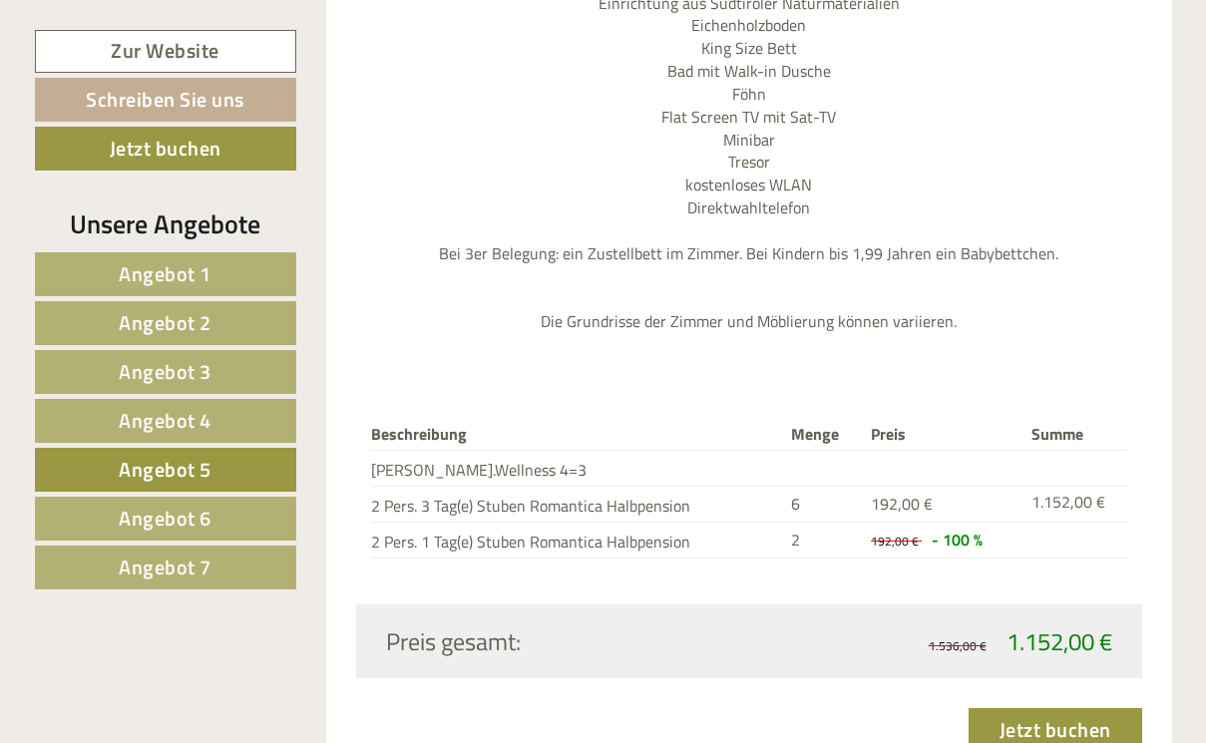
click at [148, 423] on span "Angebot 4" at bounding box center [165, 420] width 93 height 31
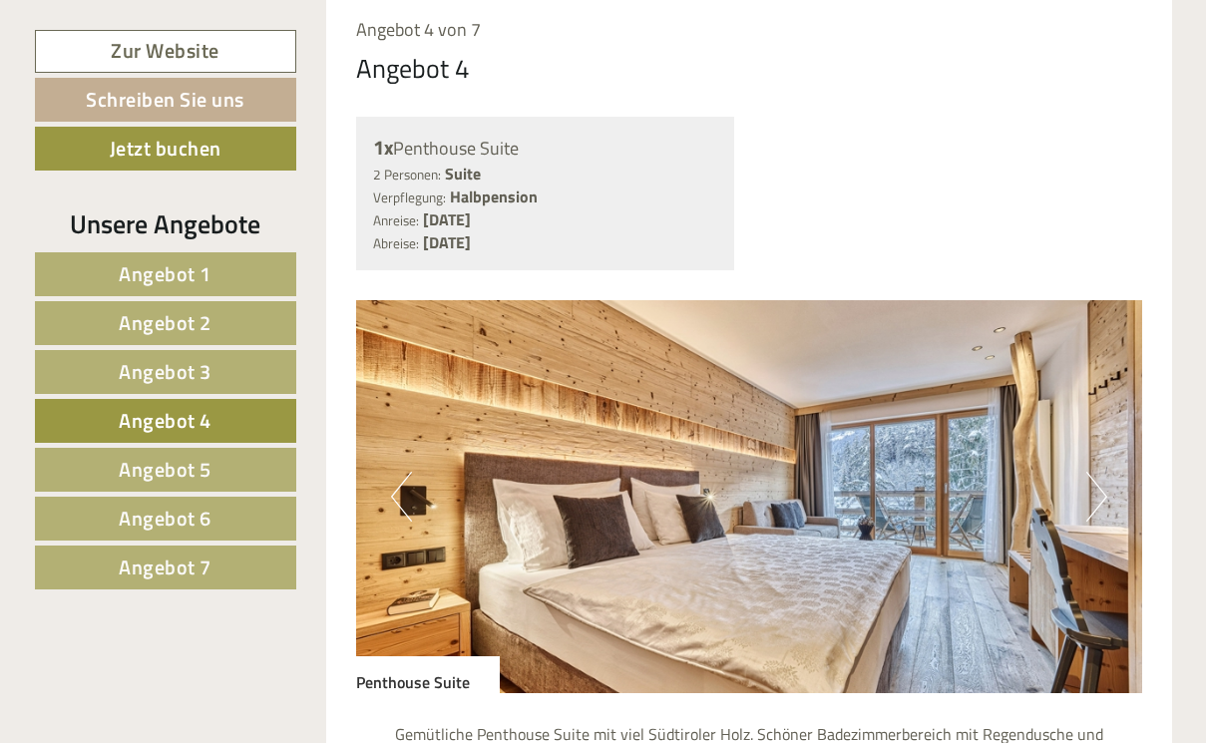
scroll to position [1467, 0]
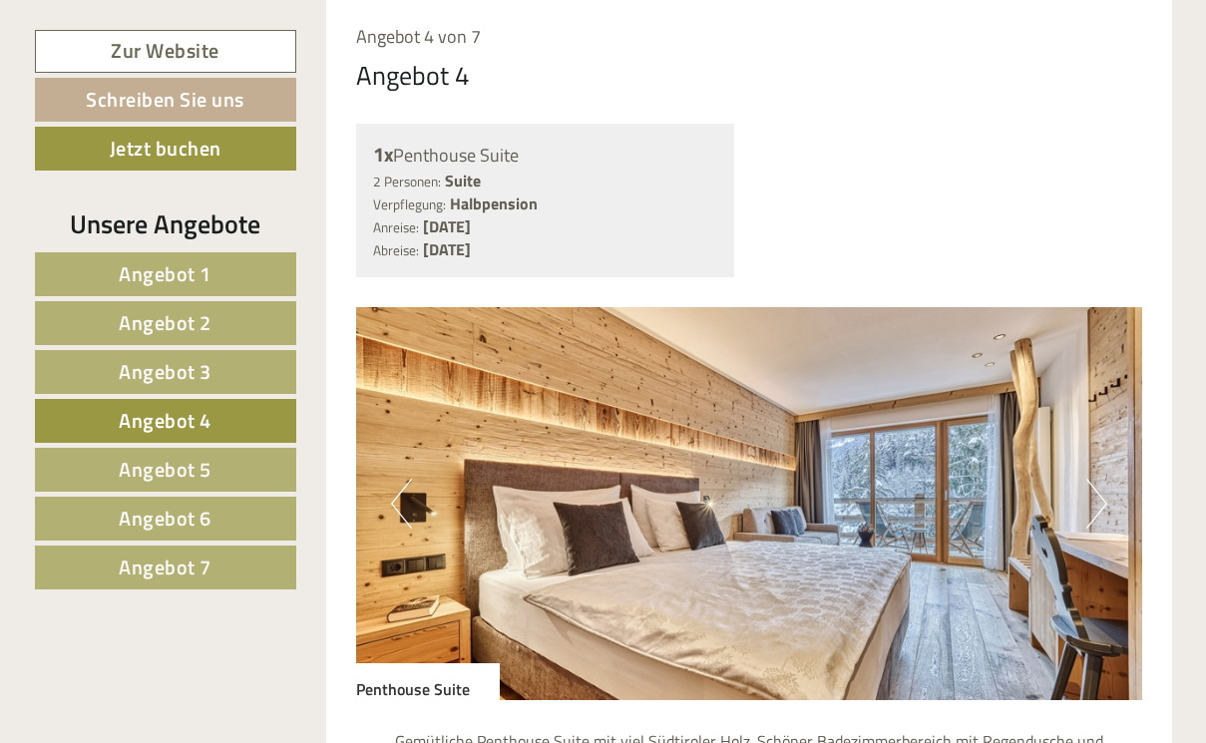
click at [1092, 479] on button "Next" at bounding box center [1096, 504] width 21 height 50
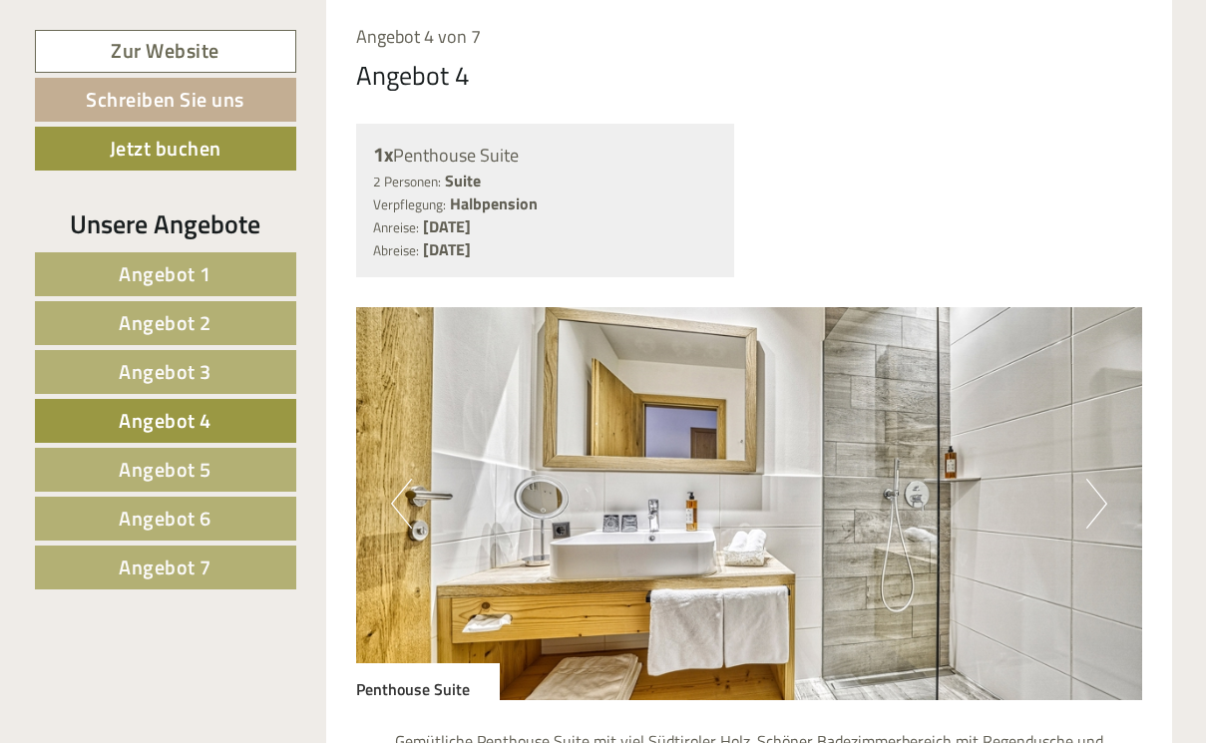
click at [1092, 479] on button "Next" at bounding box center [1096, 504] width 21 height 50
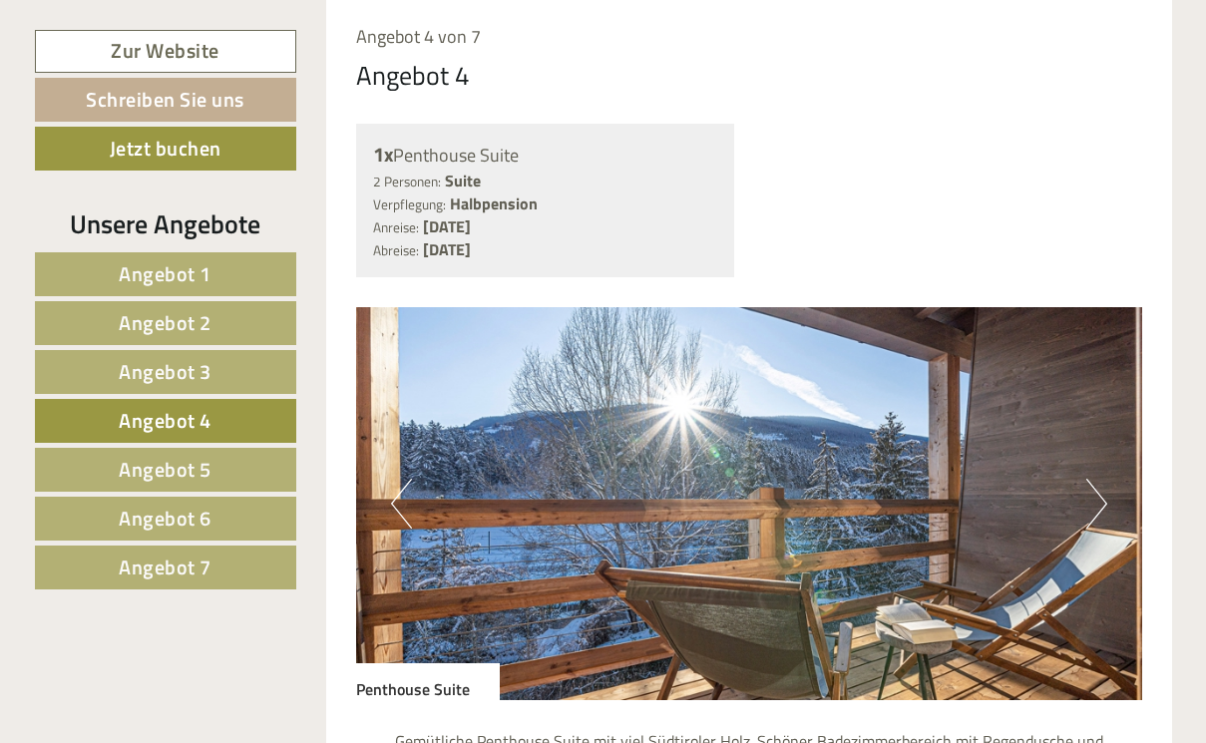
click at [1092, 479] on button "Next" at bounding box center [1096, 504] width 21 height 50
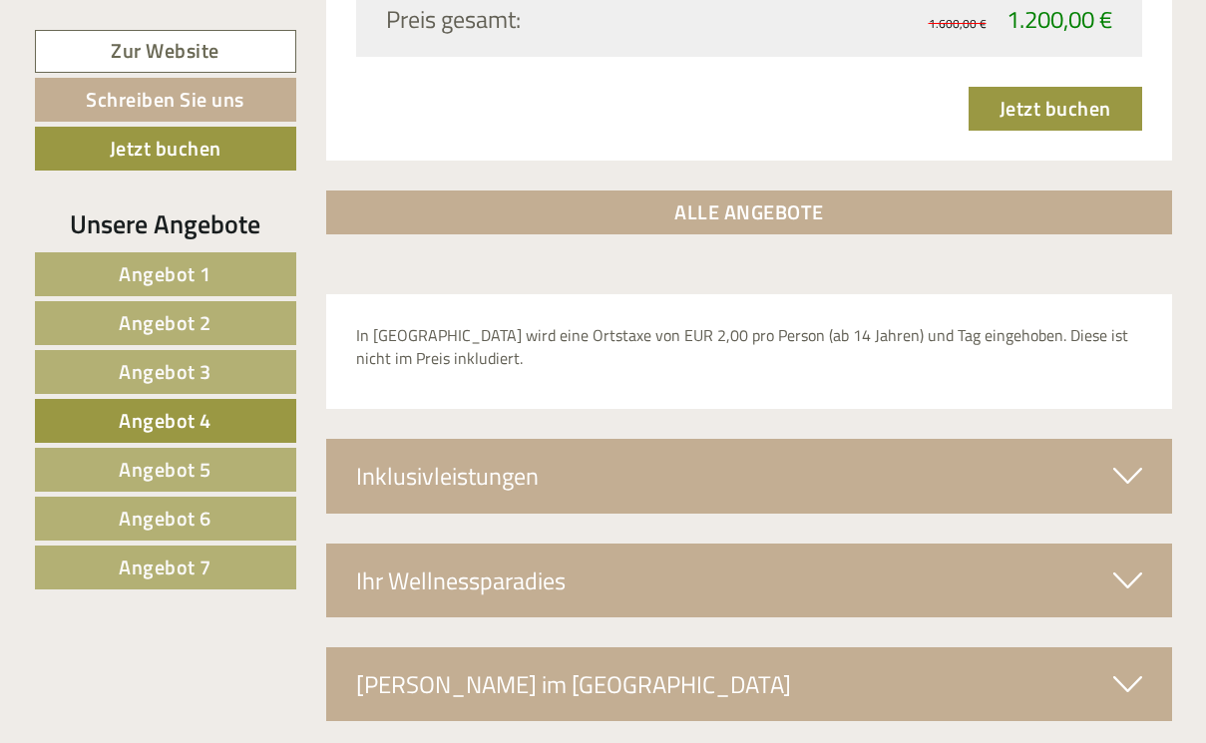
scroll to position [2975, 0]
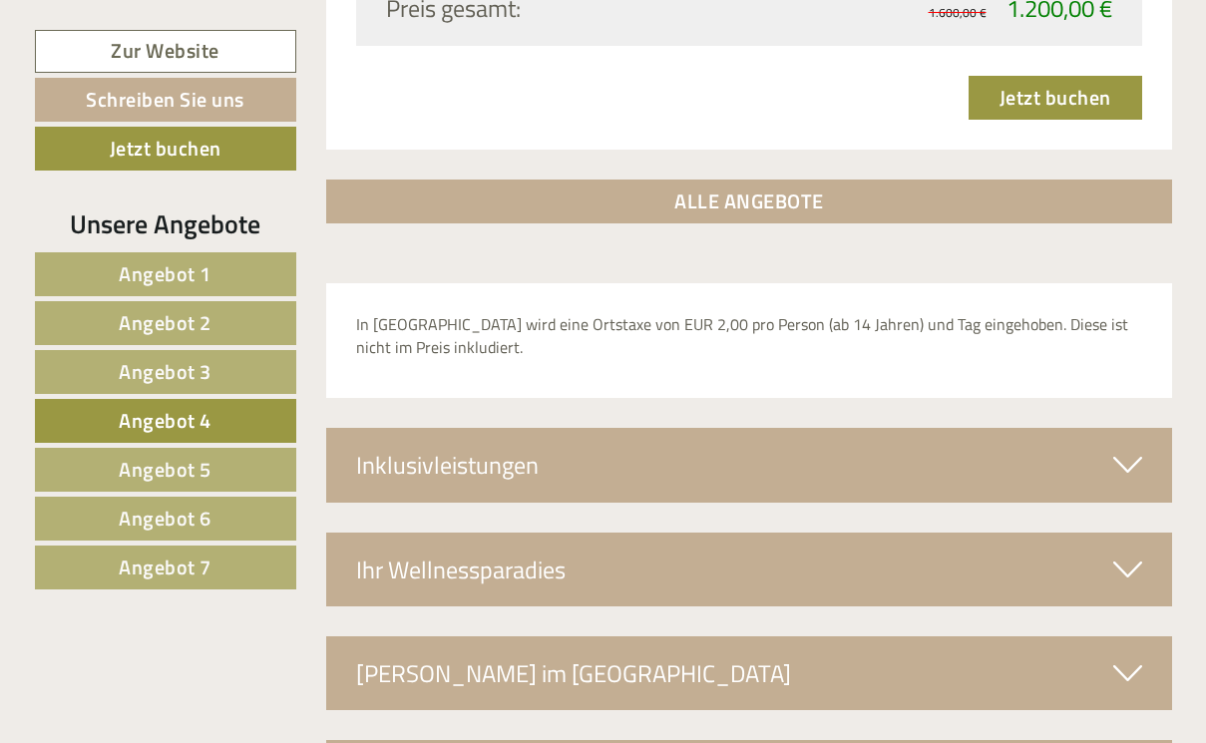
click at [833, 428] on div "Inklusivleistungen" at bounding box center [749, 465] width 846 height 74
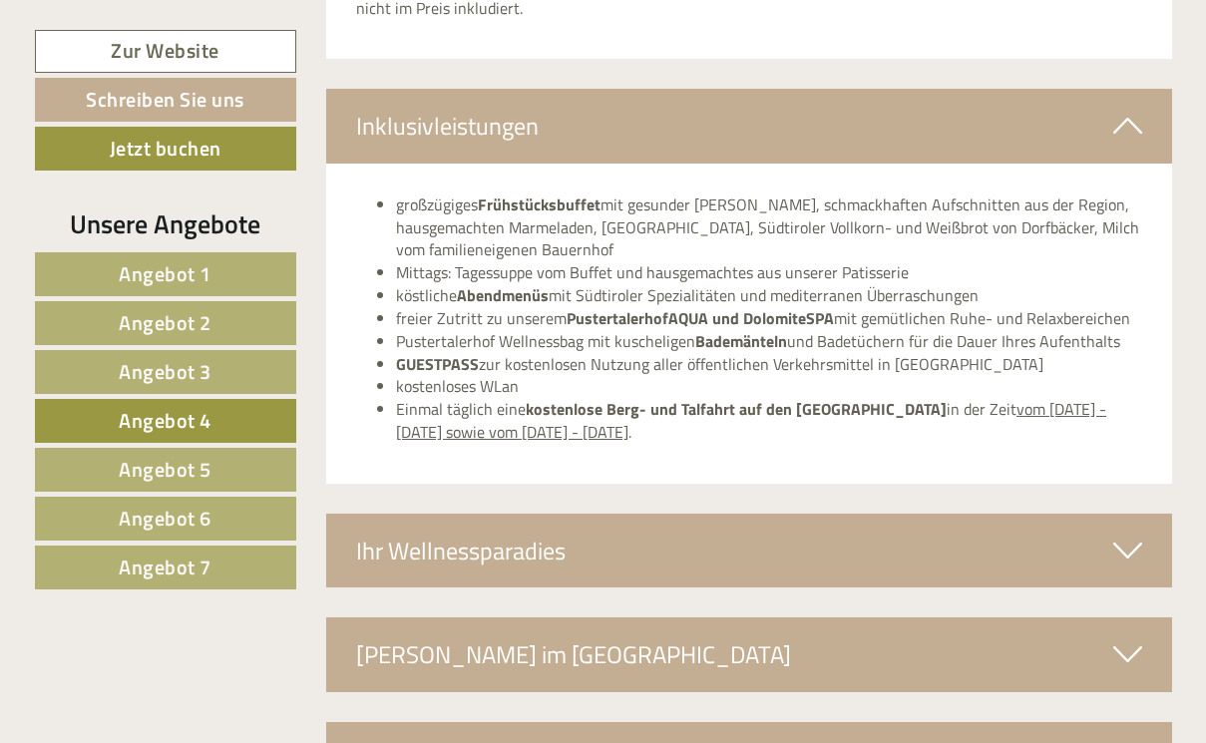
scroll to position [3316, 0]
click at [646, 513] on div "Ihr Wellnessparadies" at bounding box center [749, 550] width 846 height 74
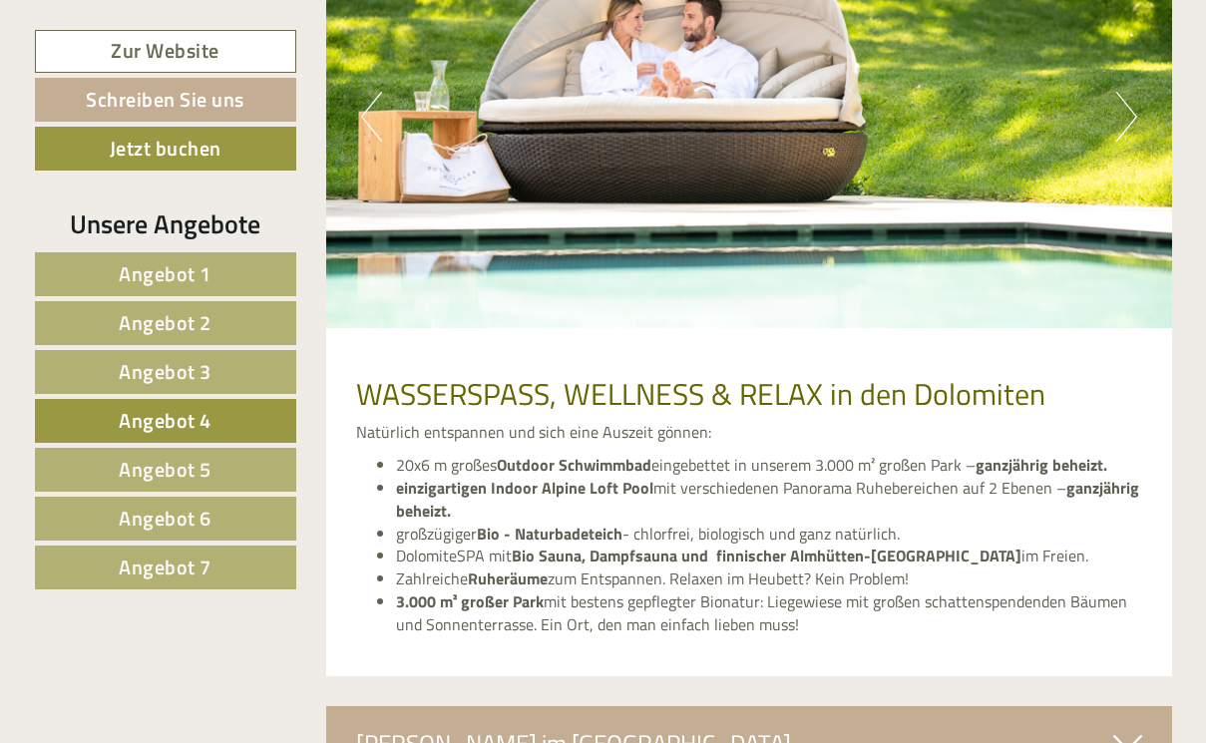
scroll to position [4009, 0]
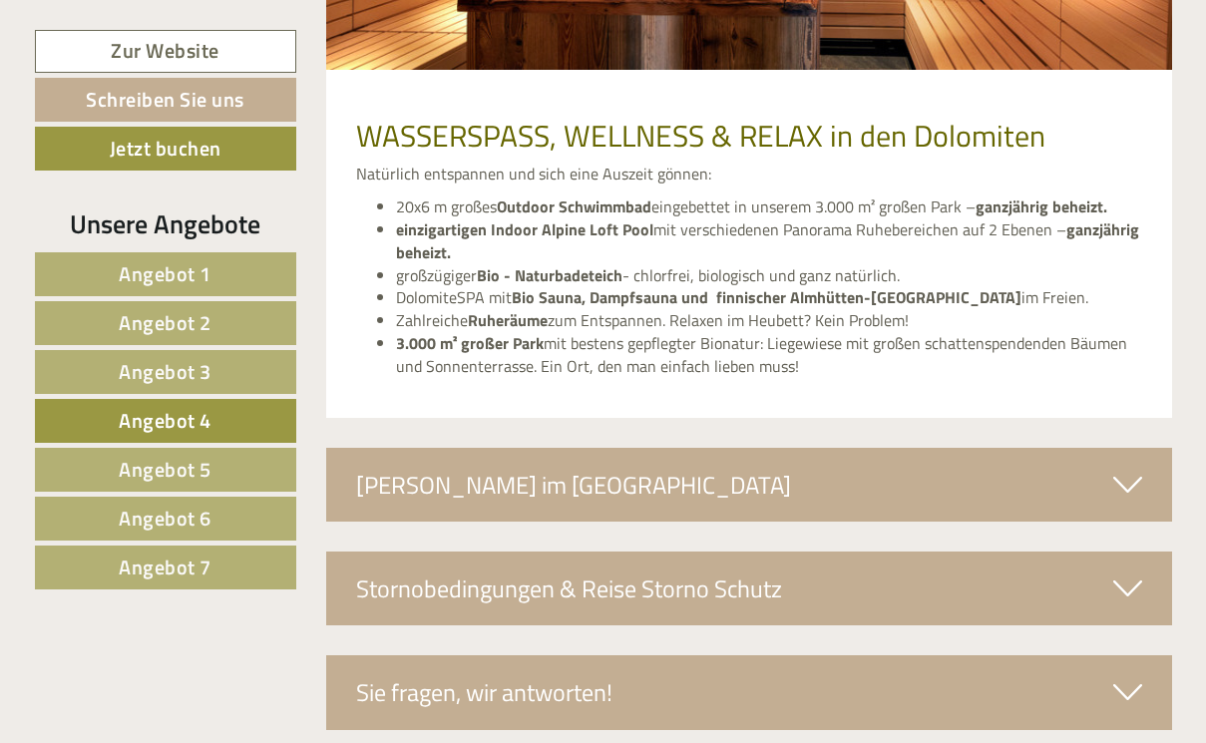
click at [154, 377] on span "Angebot 3" at bounding box center [165, 371] width 93 height 31
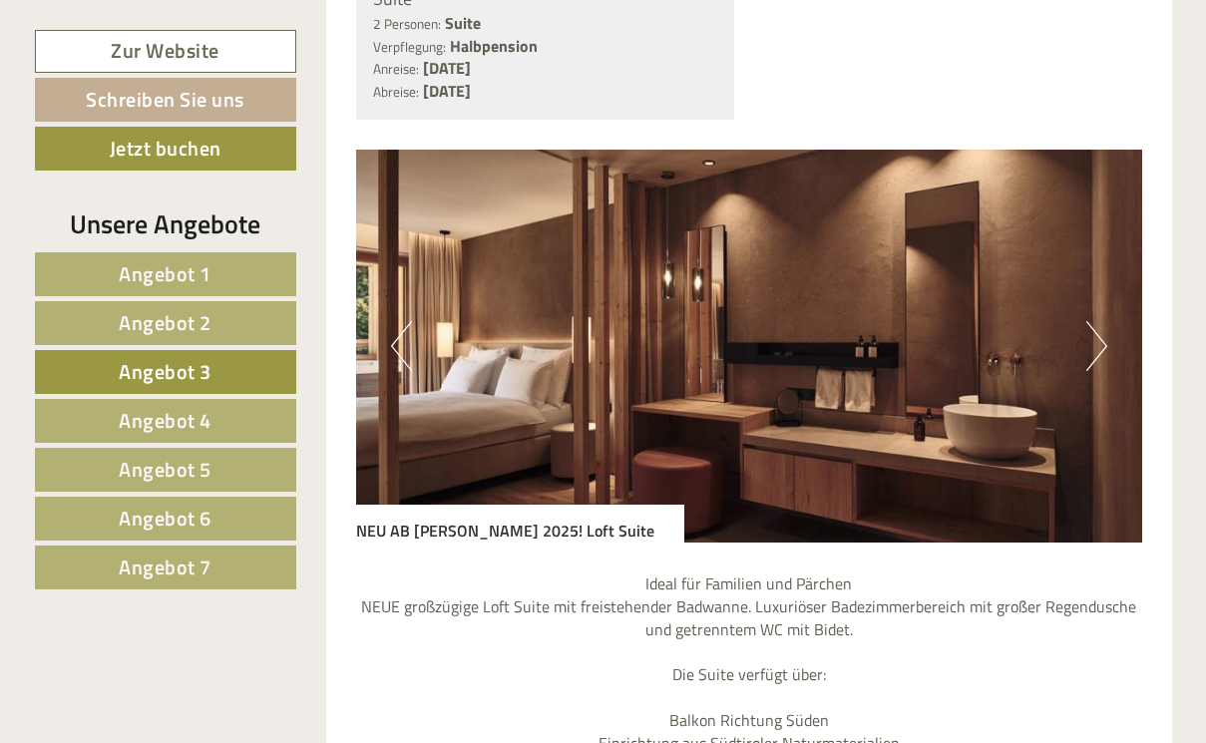
scroll to position [1625, 0]
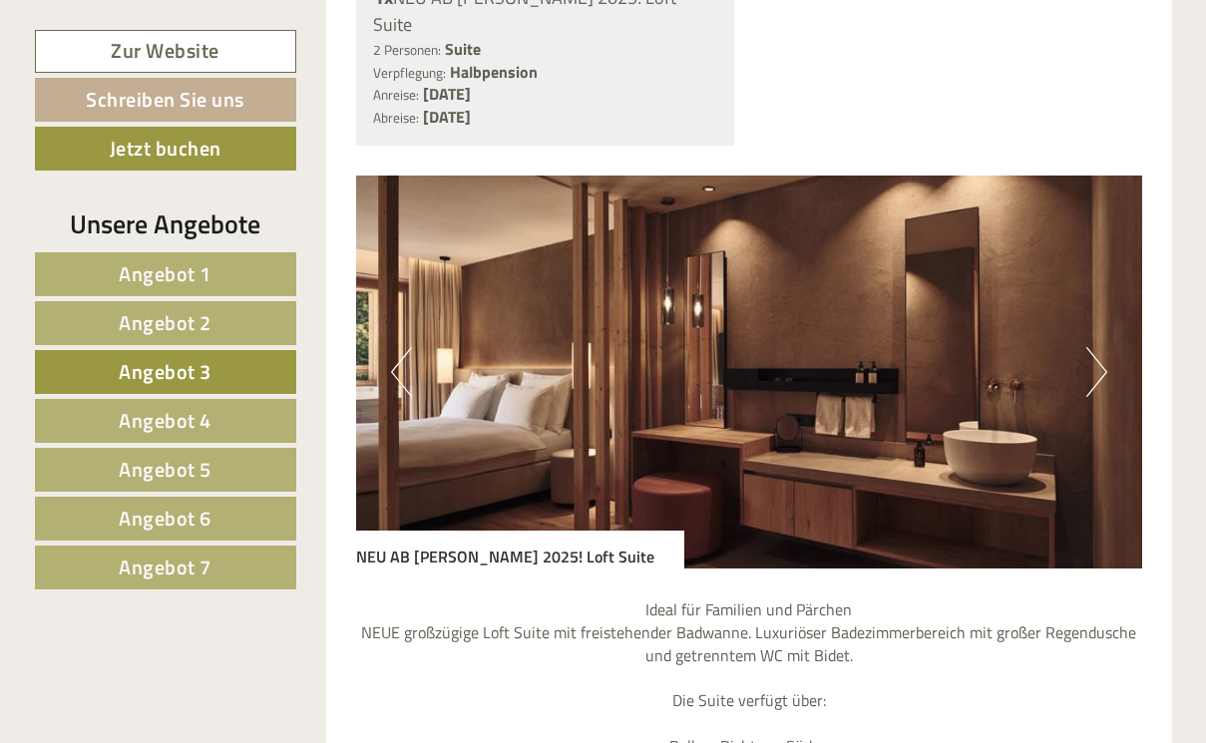
click at [1093, 347] on button "Next" at bounding box center [1096, 372] width 21 height 50
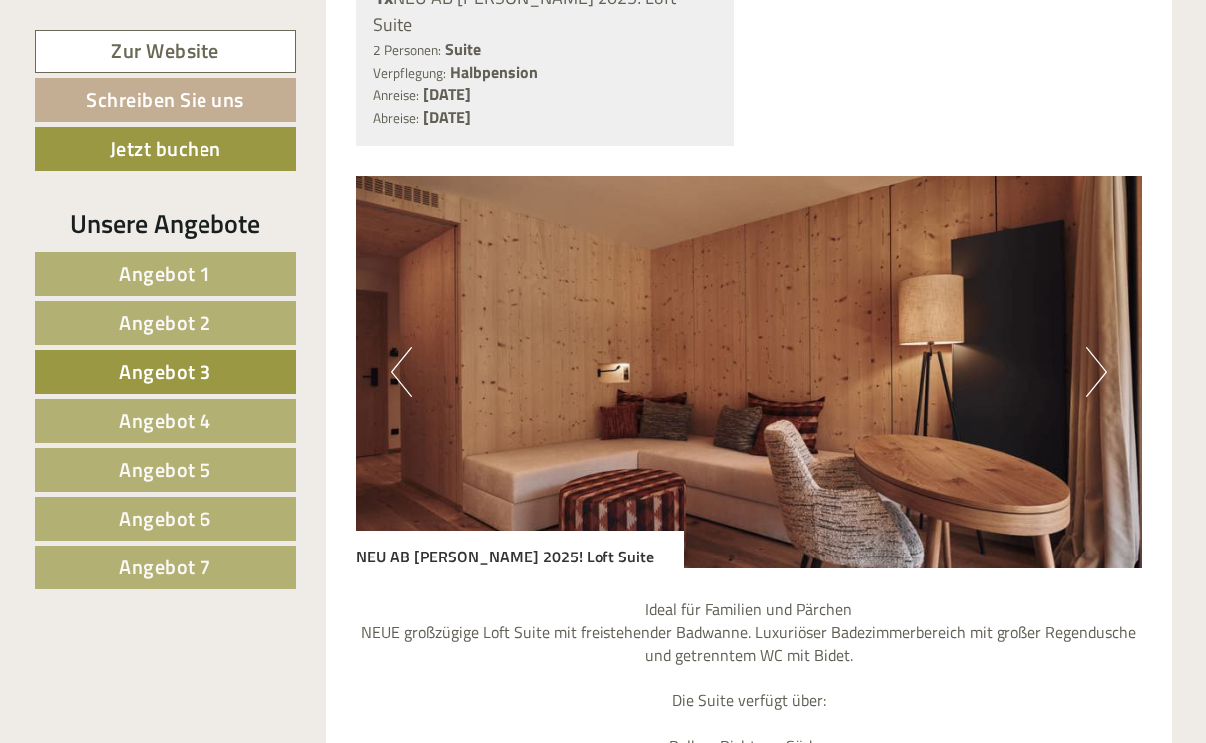
click at [1093, 347] on button "Next" at bounding box center [1096, 372] width 21 height 50
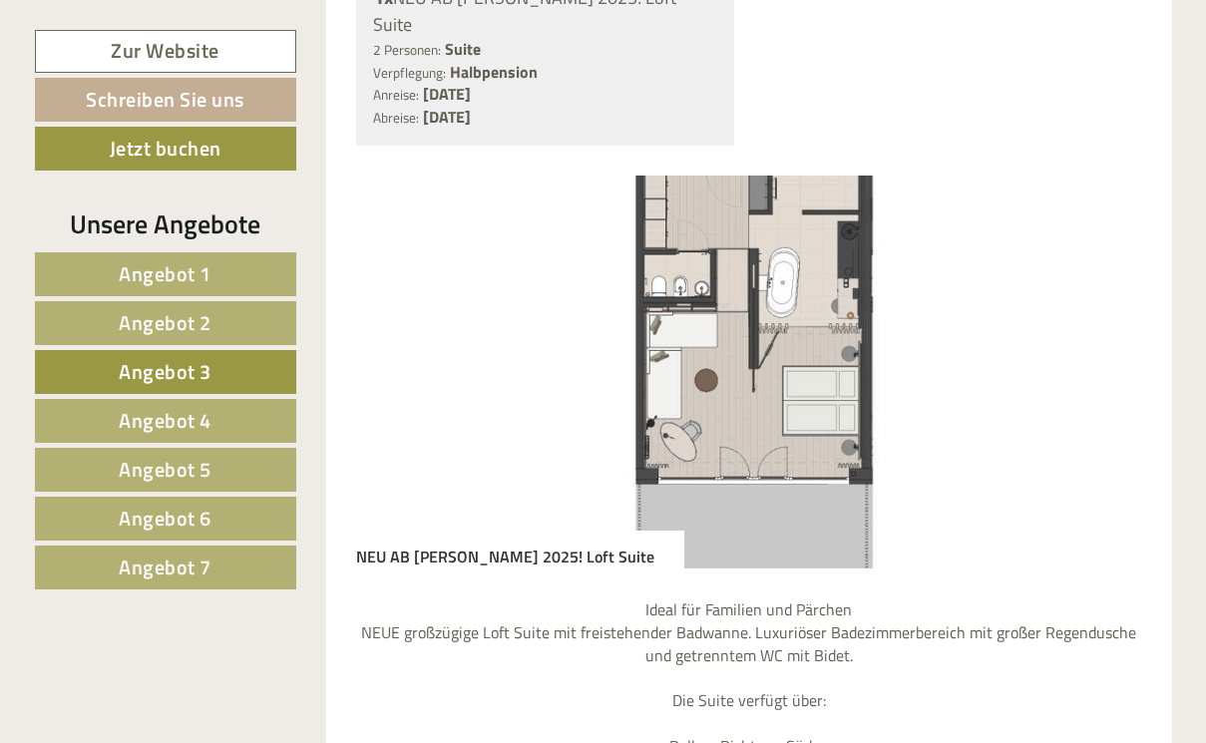
click at [1093, 347] on button "Next" at bounding box center [1096, 372] width 21 height 50
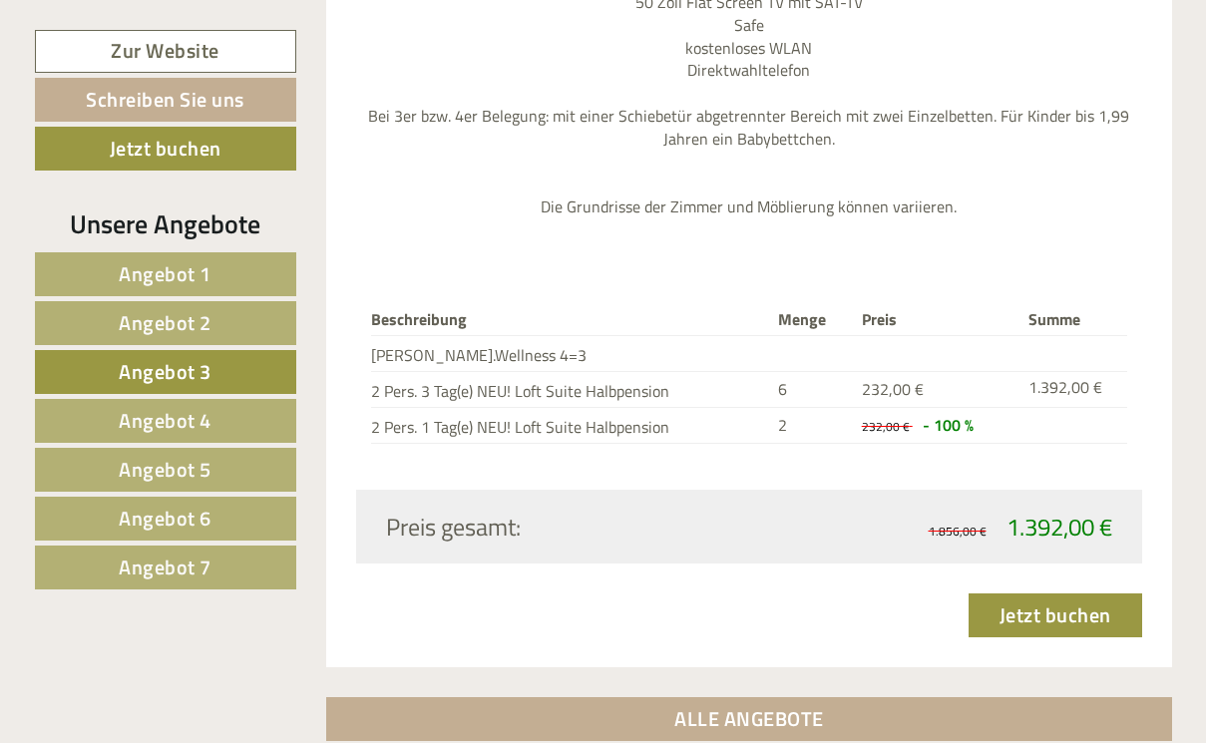
scroll to position [2555, 0]
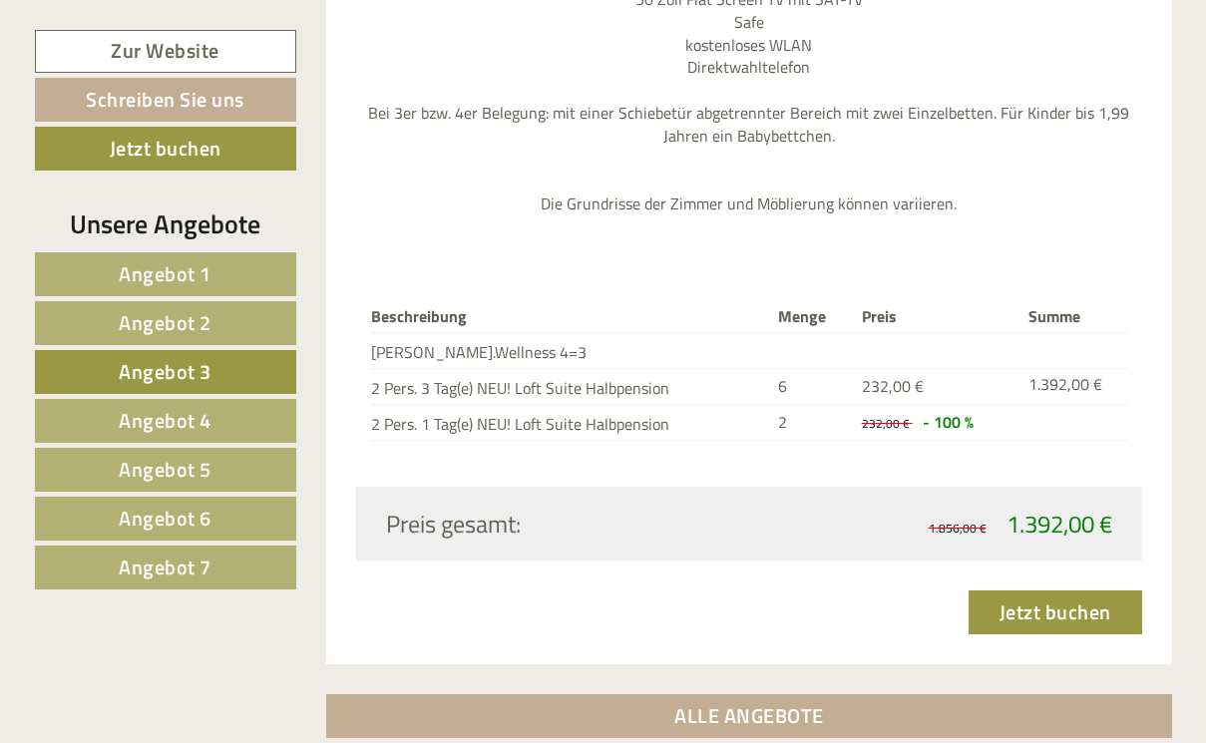
click at [184, 461] on span "Angebot 5" at bounding box center [165, 469] width 93 height 31
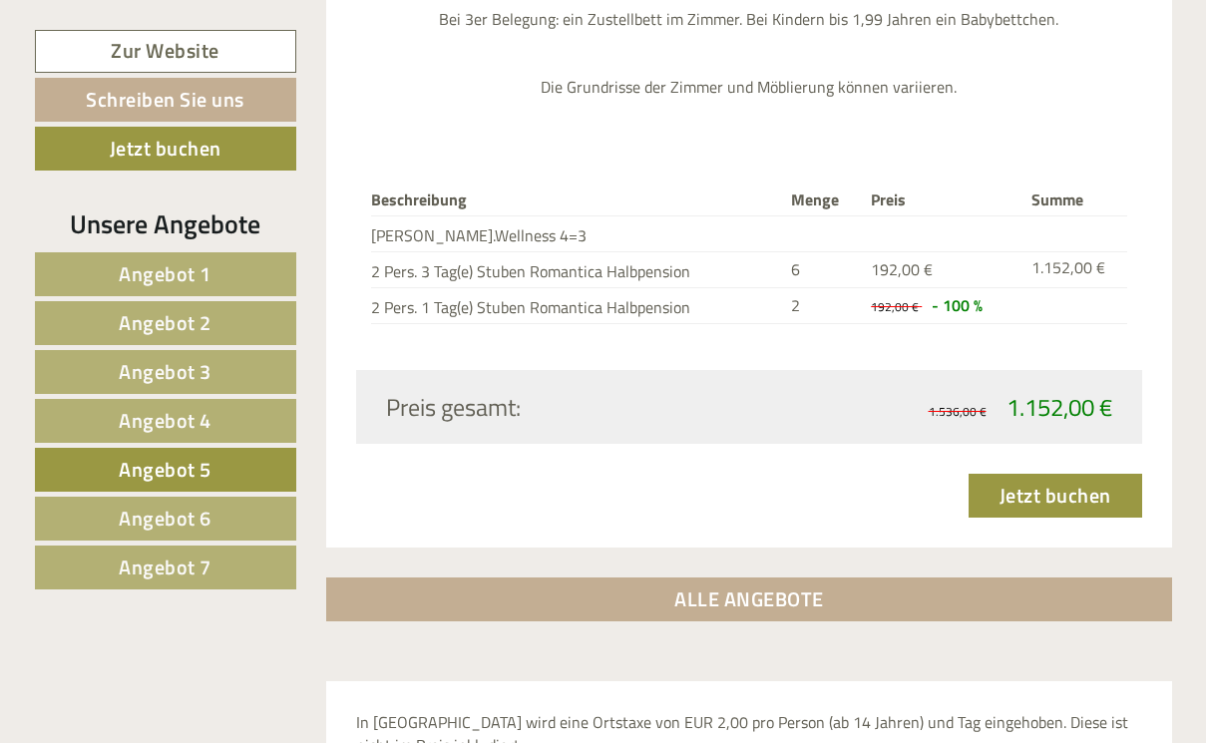
scroll to position [1417, 0]
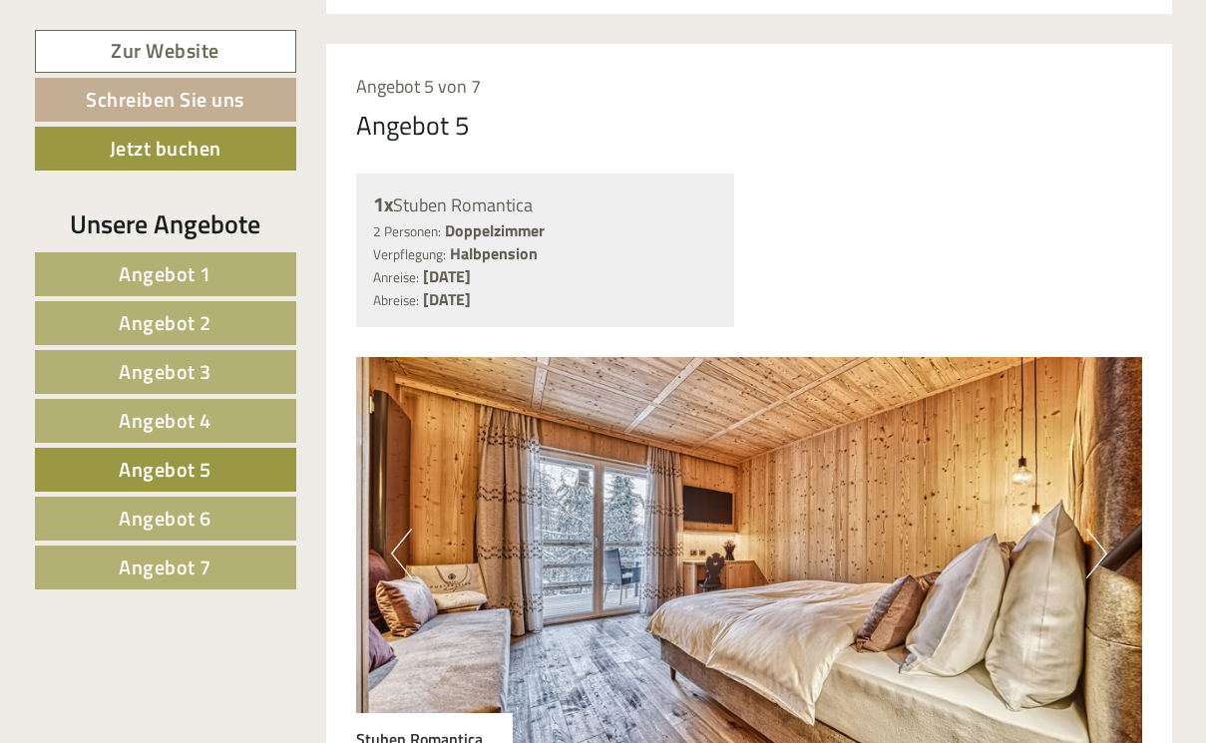
click at [177, 434] on span "Angebot 4" at bounding box center [165, 420] width 93 height 31
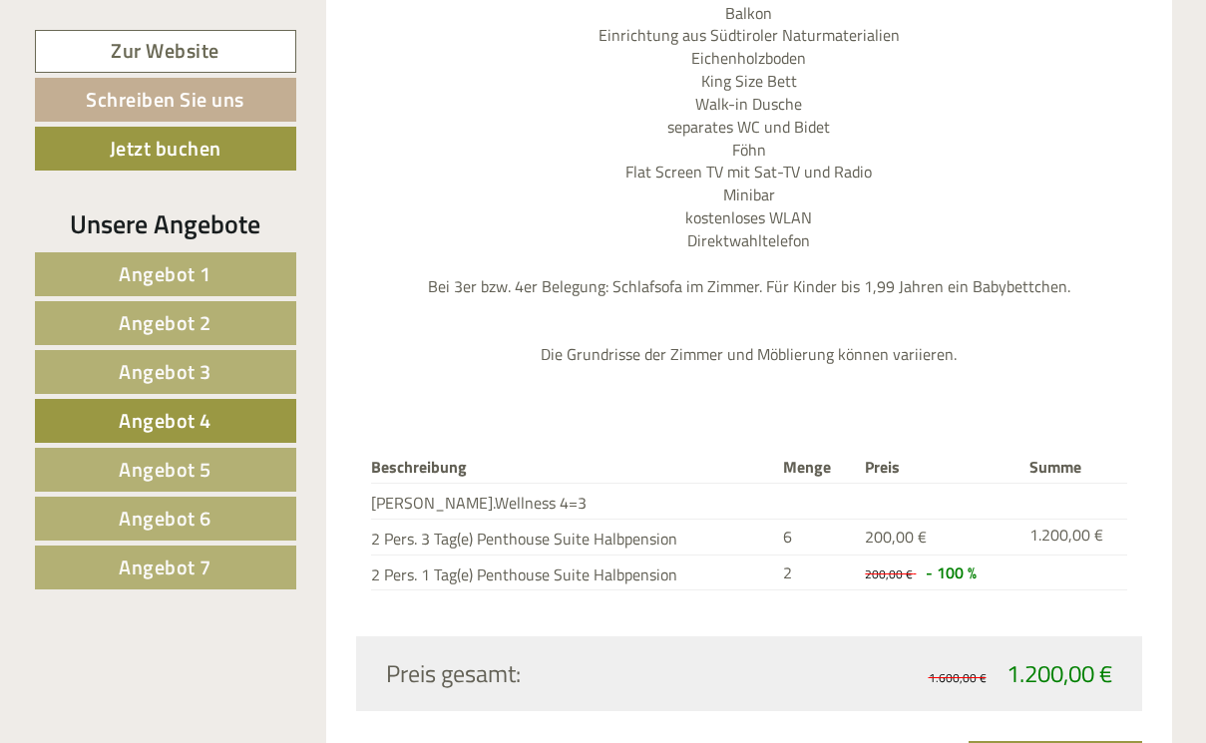
scroll to position [2306, 0]
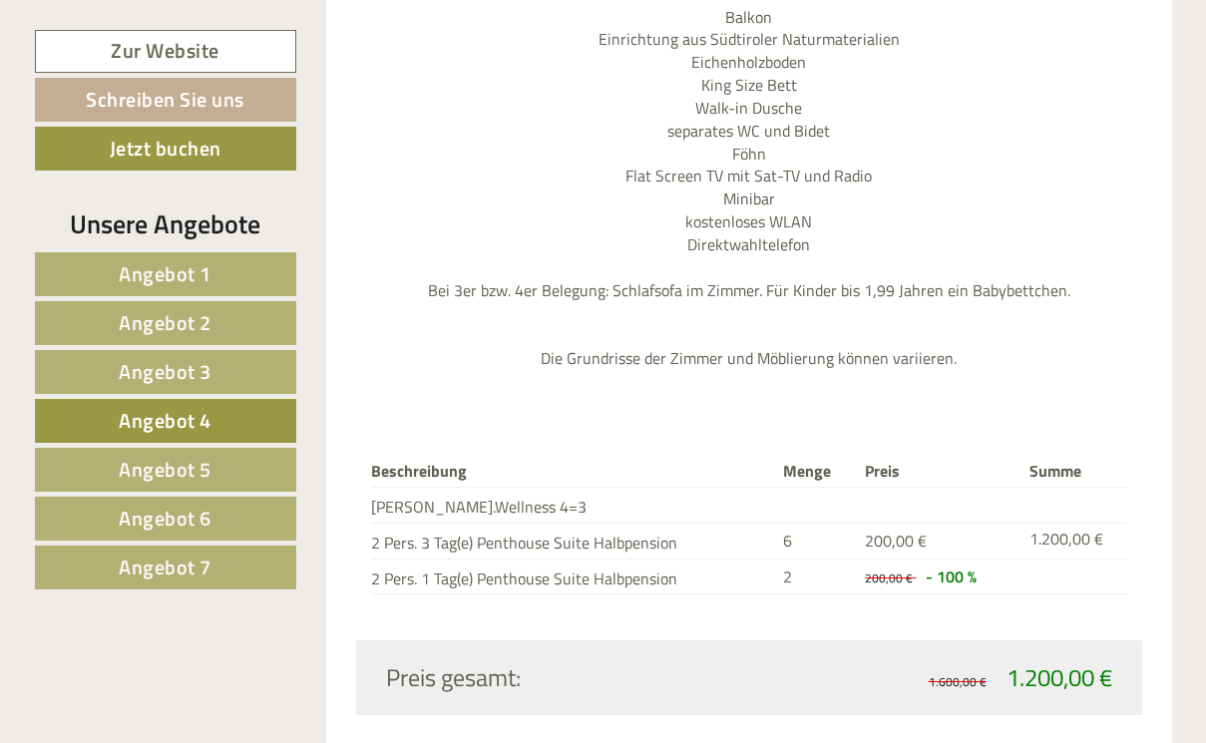
click at [199, 462] on span "Angebot 5" at bounding box center [165, 469] width 93 height 31
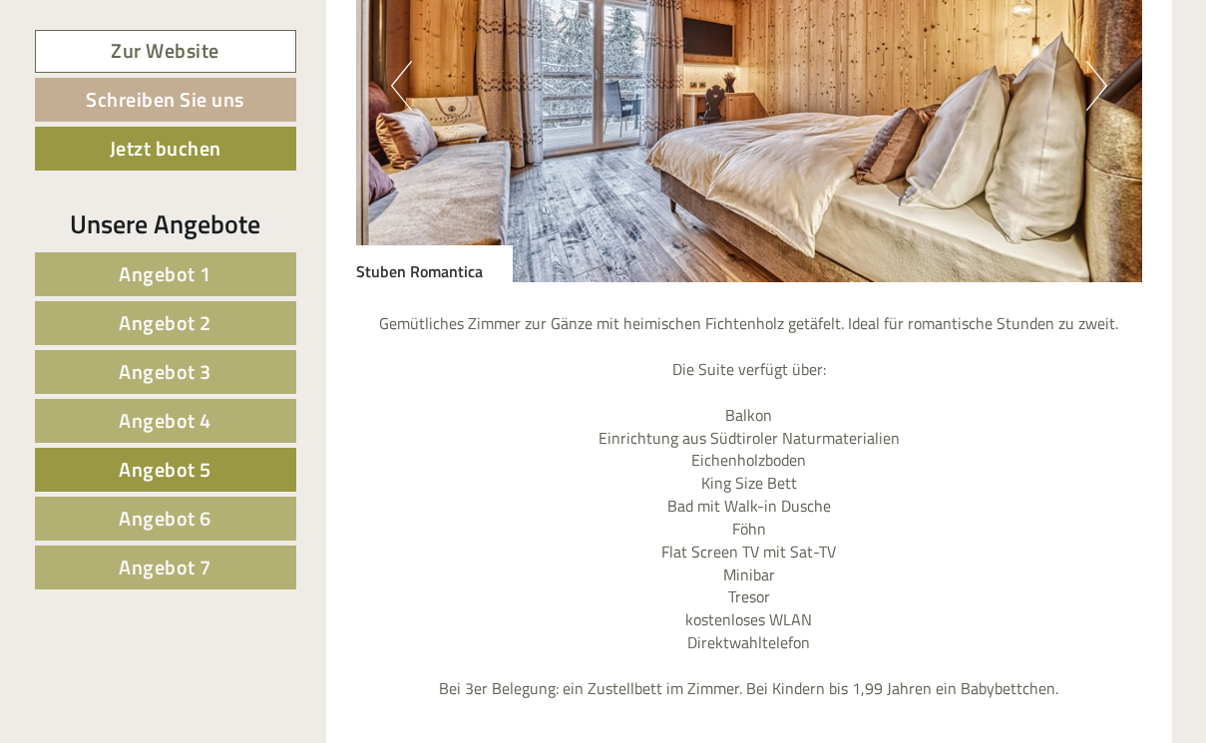
scroll to position [1886, 0]
click at [218, 498] on link "Angebot 6" at bounding box center [165, 519] width 261 height 44
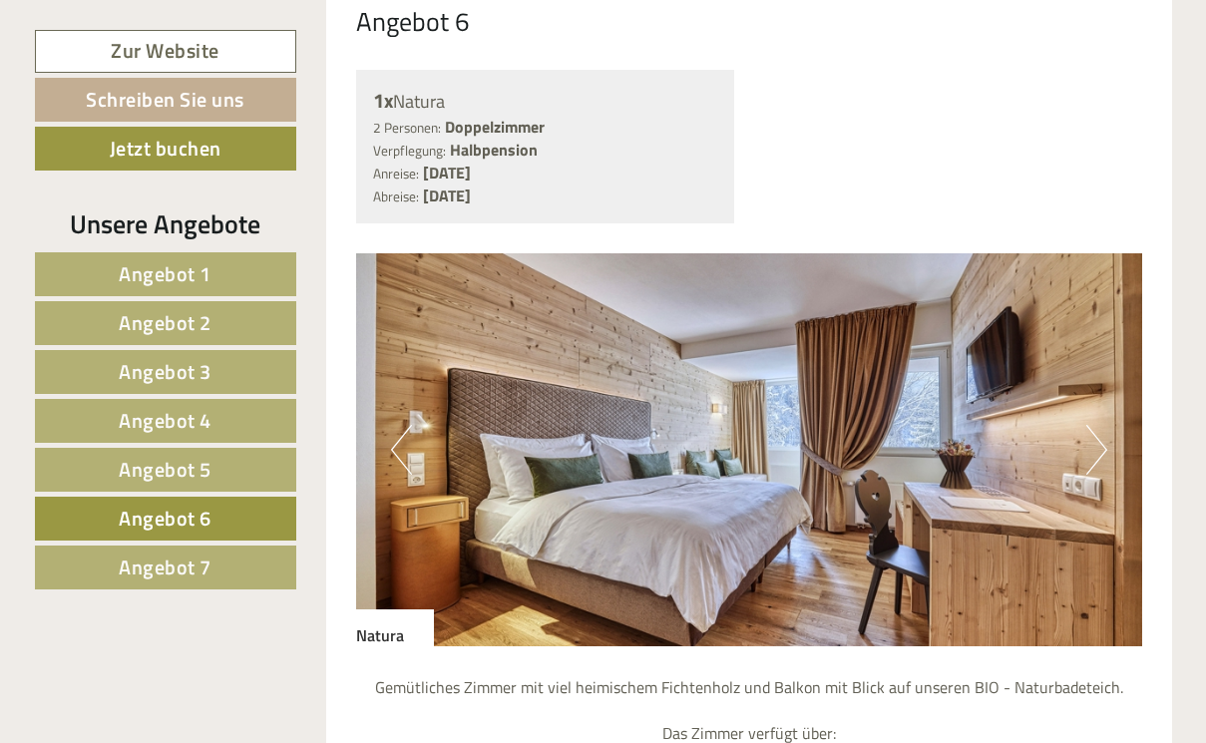
click at [229, 566] on link "Angebot 7" at bounding box center [165, 568] width 261 height 44
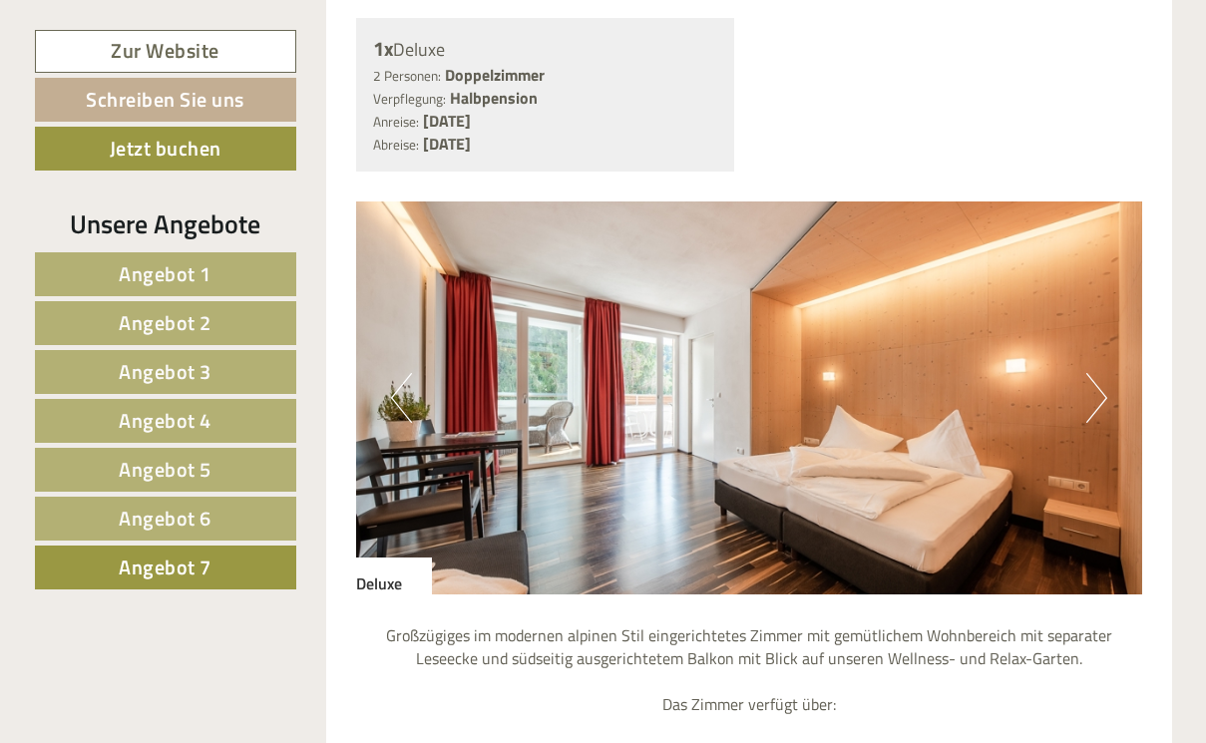
scroll to position [1578, 0]
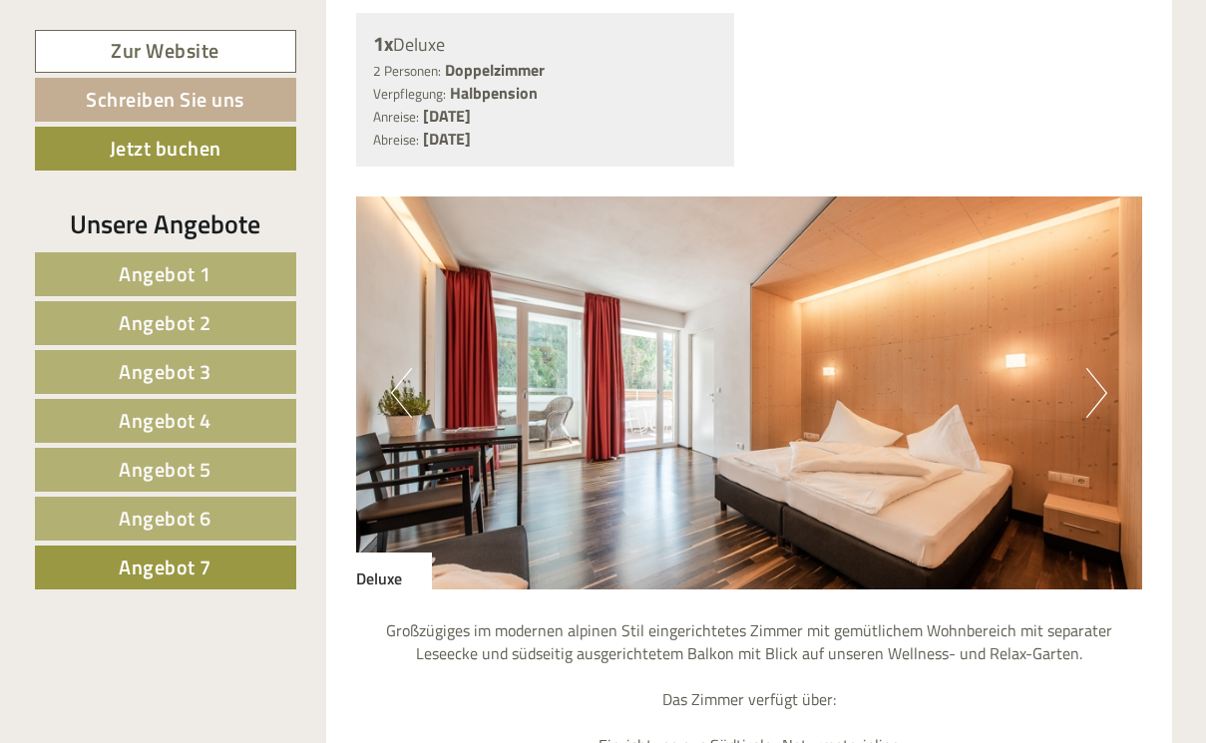
click at [204, 508] on span "Angebot 6" at bounding box center [165, 518] width 93 height 31
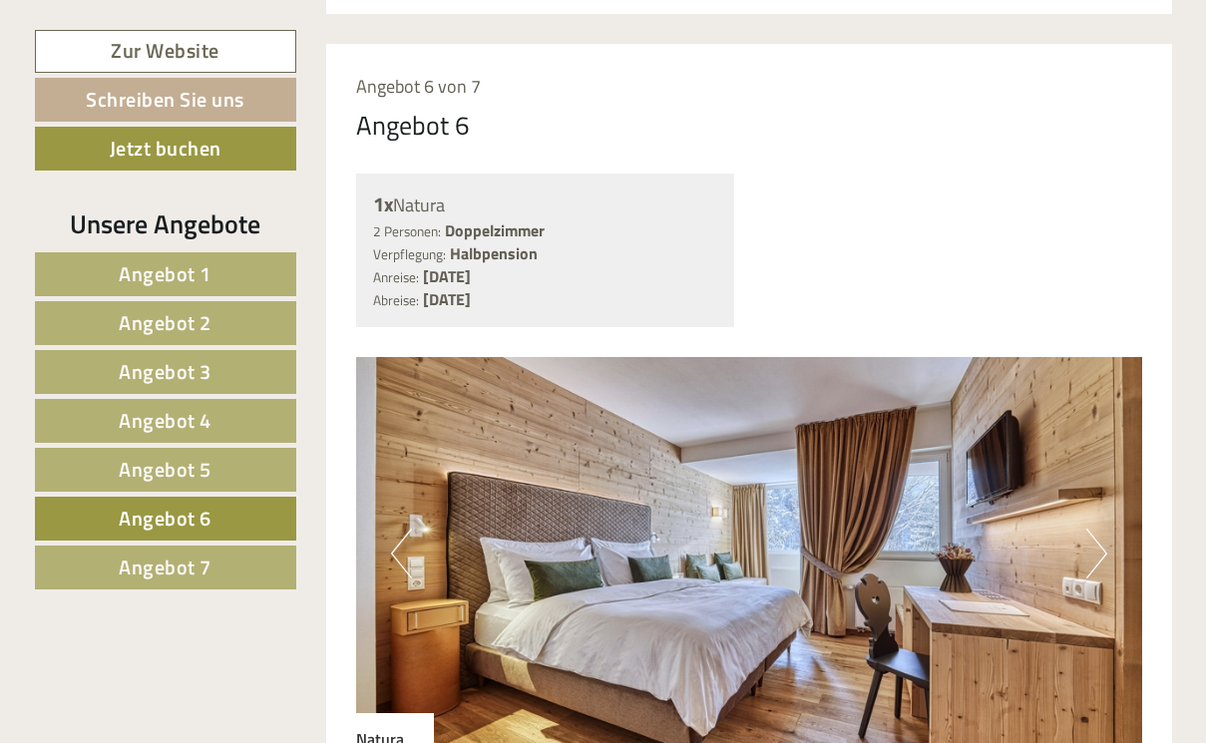
click at [202, 420] on span "Angebot 4" at bounding box center [165, 420] width 93 height 31
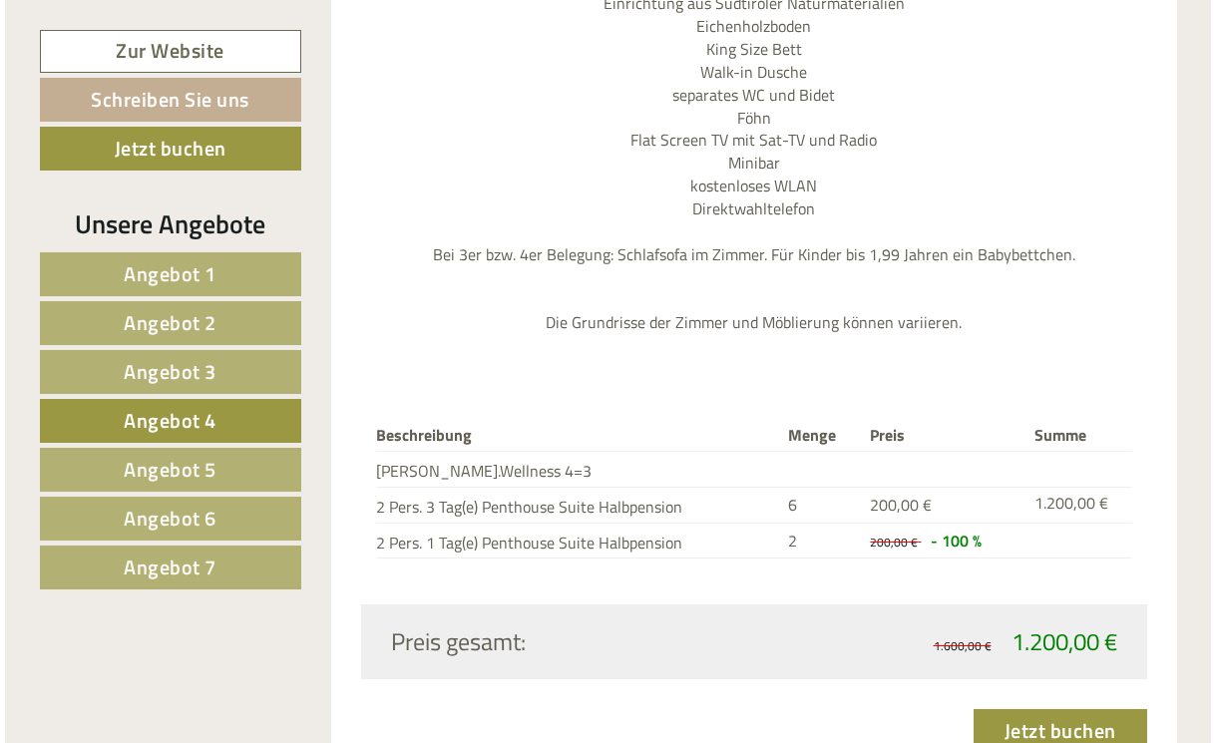
scroll to position [2361, 0]
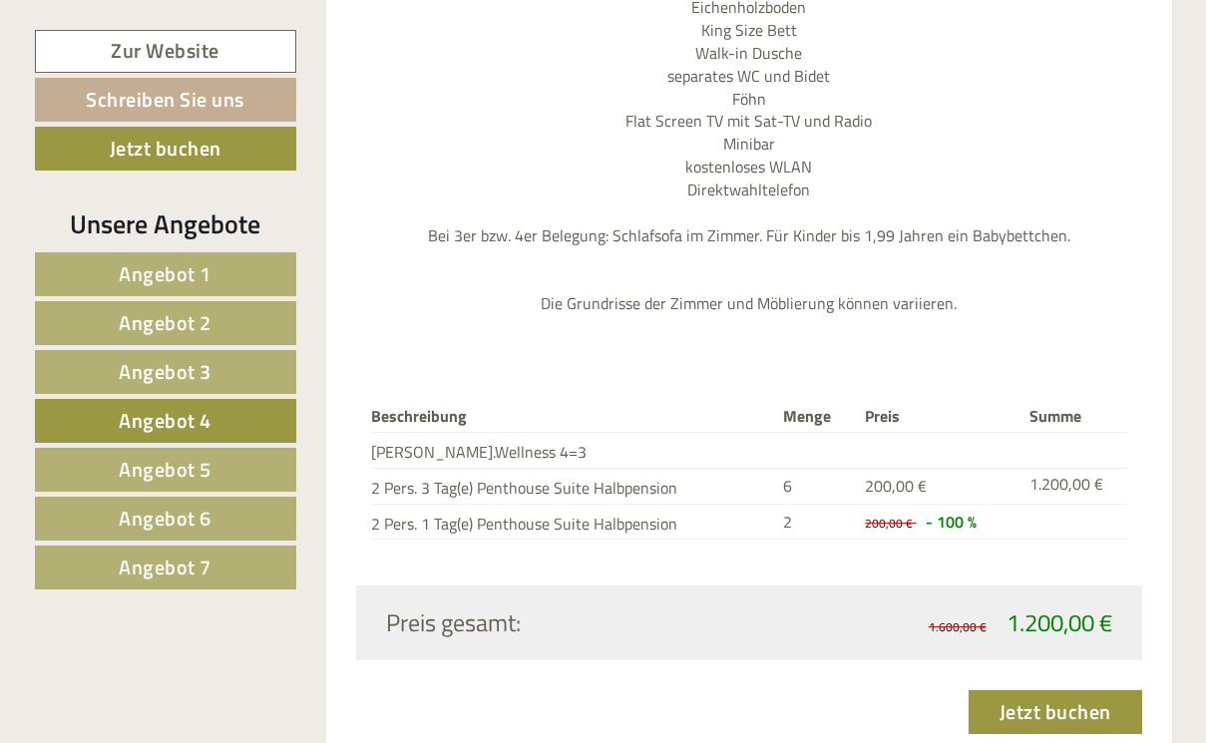
click at [1010, 690] on link "Jetzt buchen" at bounding box center [1056, 712] width 174 height 44
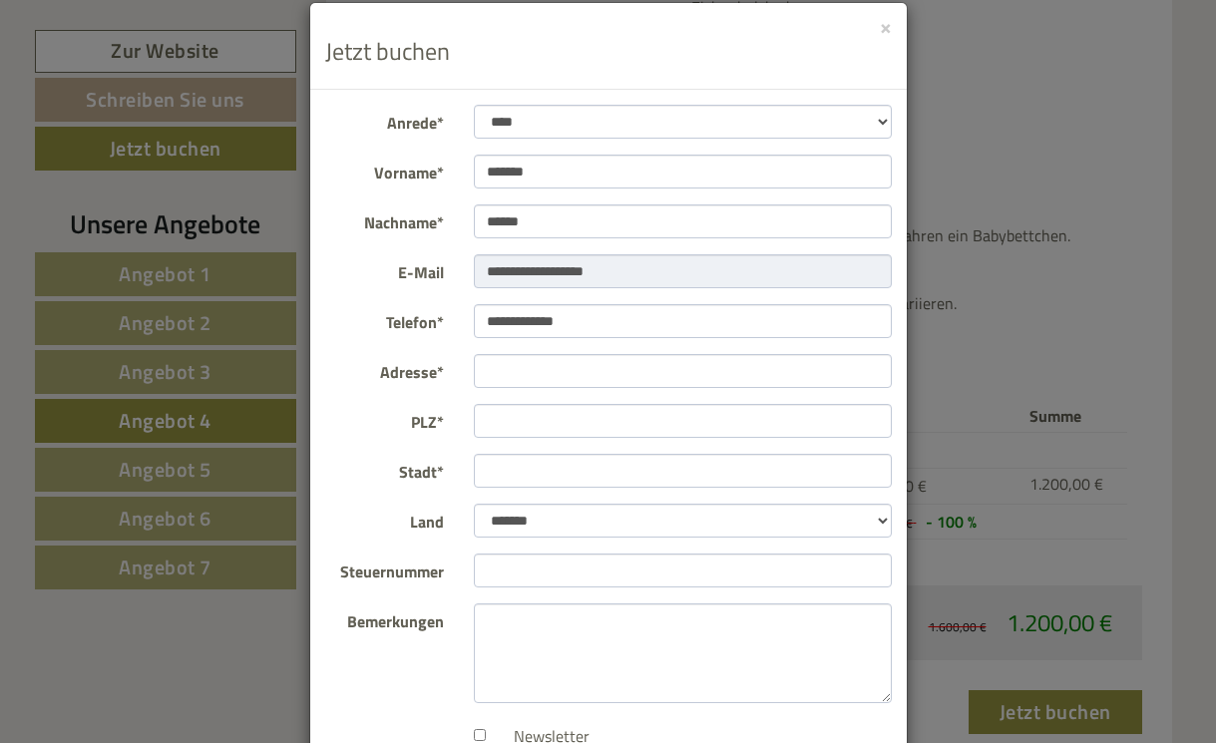
scroll to position [20, 0]
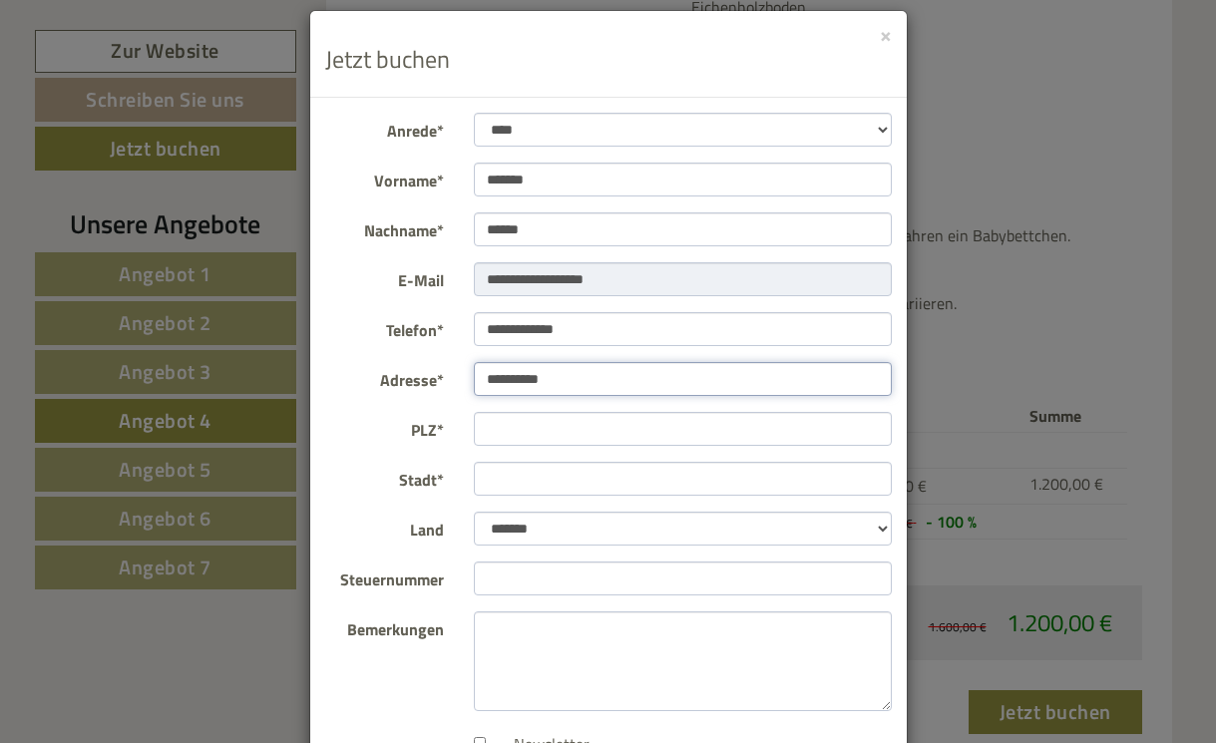
click at [605, 376] on input "**********" at bounding box center [683, 379] width 418 height 34
type input "**********"
type input "*****"
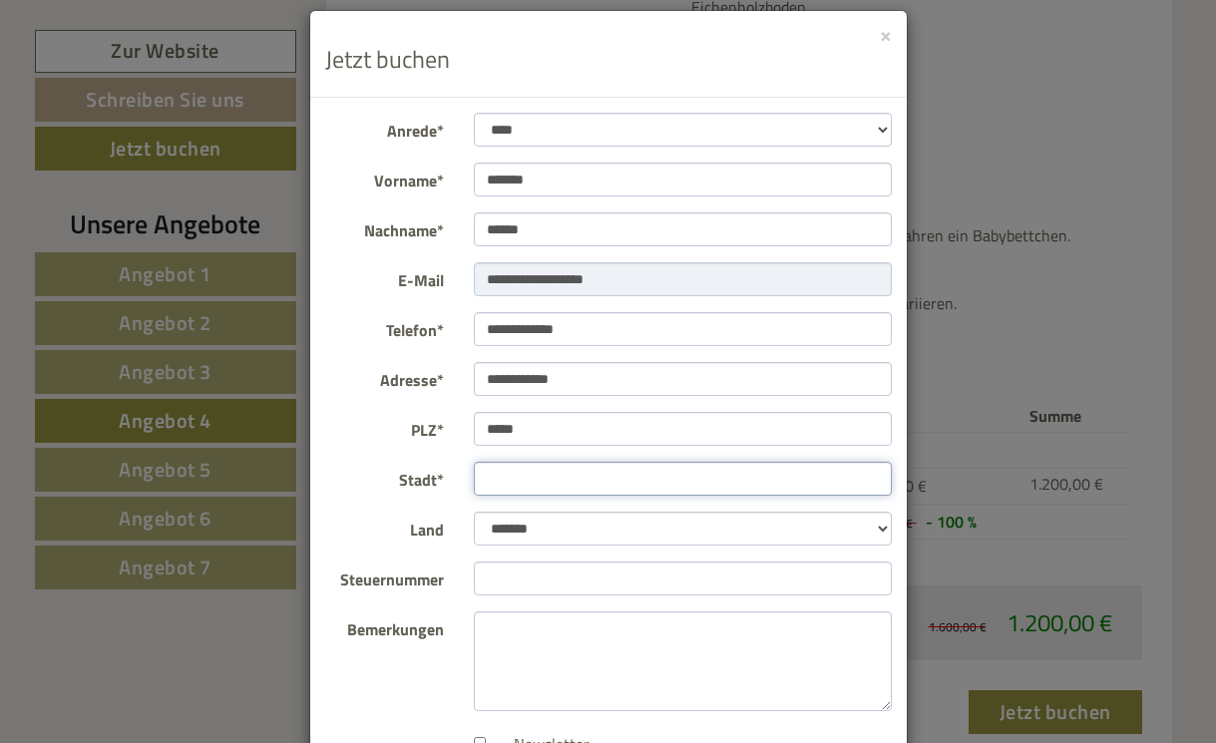
type input "*****"
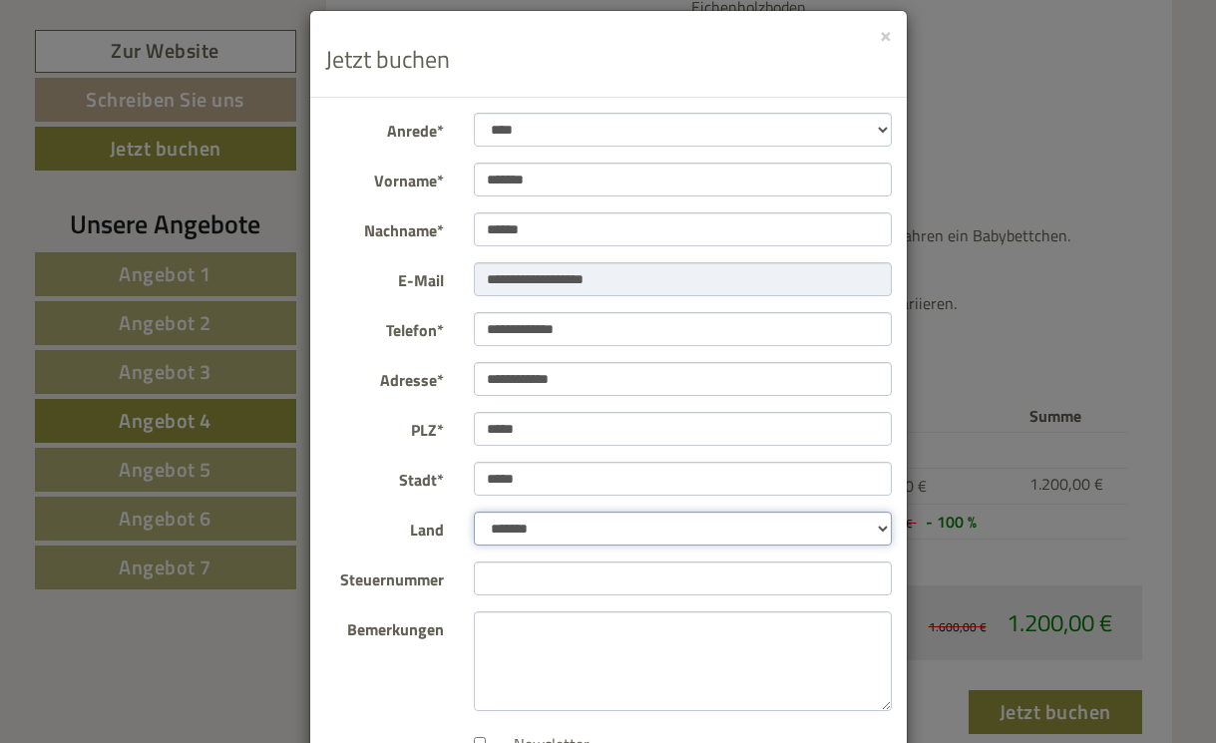
select select "*"
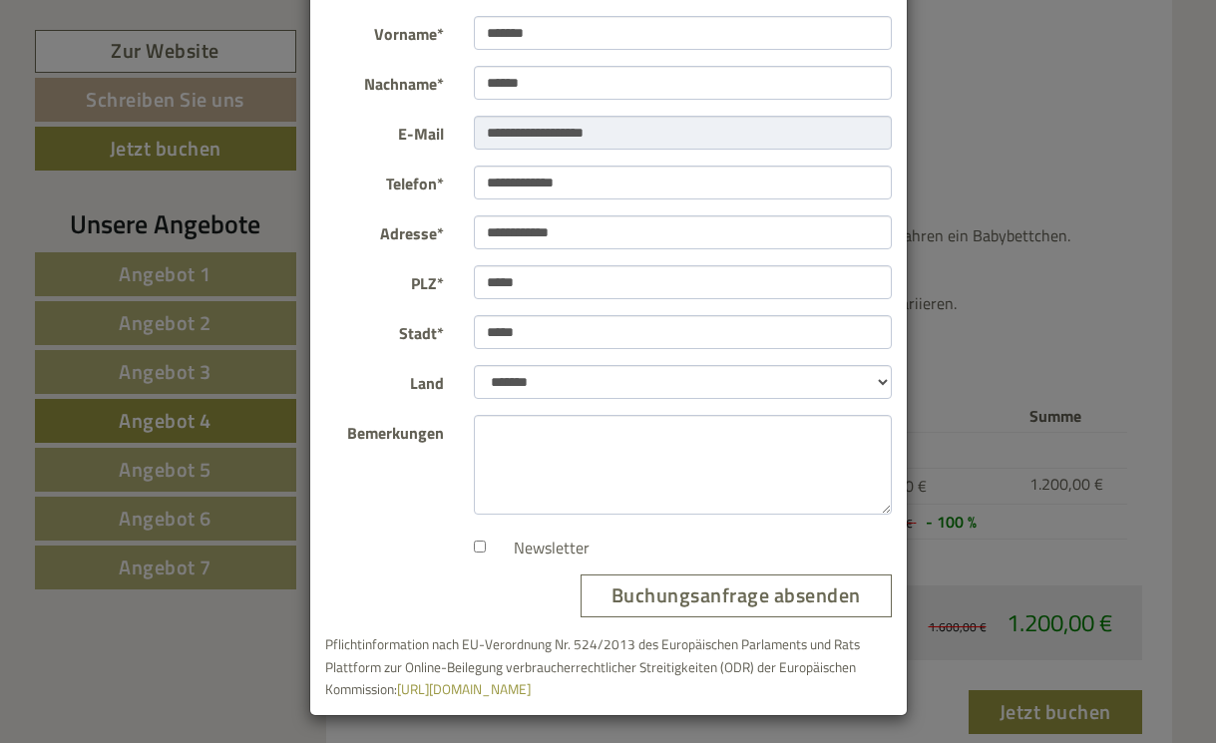
scroll to position [166, 0]
type input "**********"
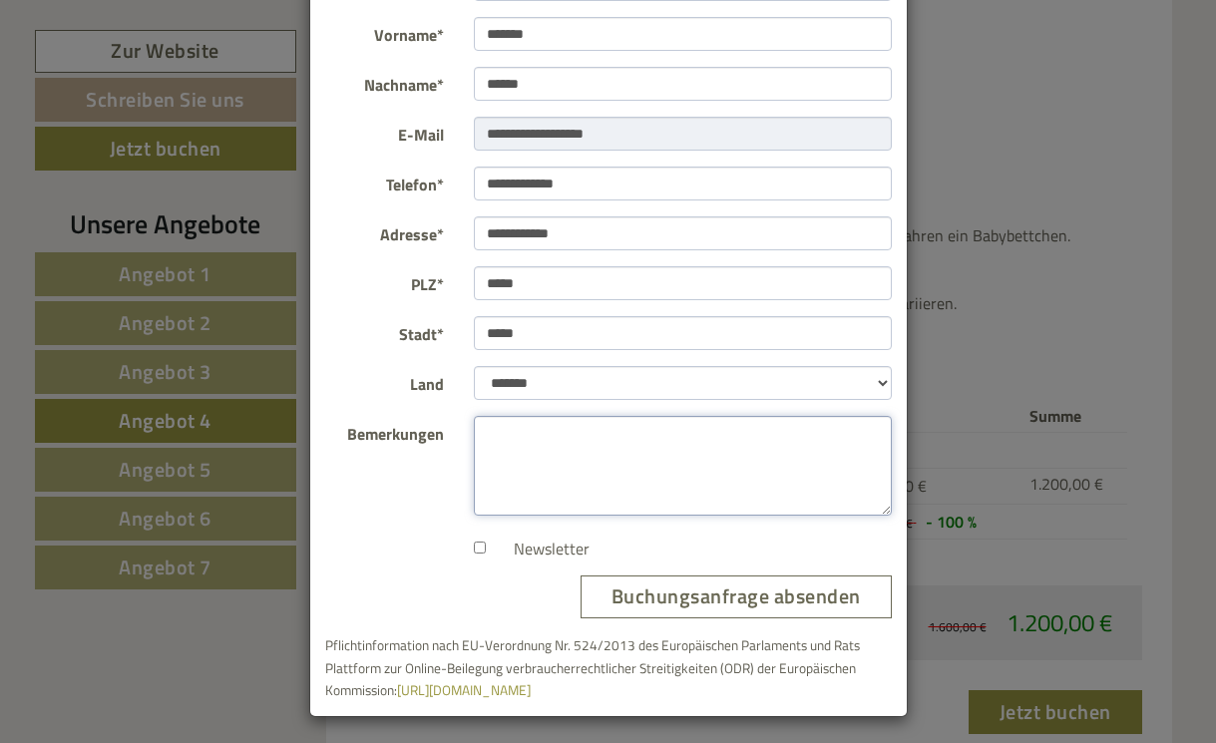
click at [528, 447] on textarea "Bemerkungen" at bounding box center [683, 466] width 418 height 100
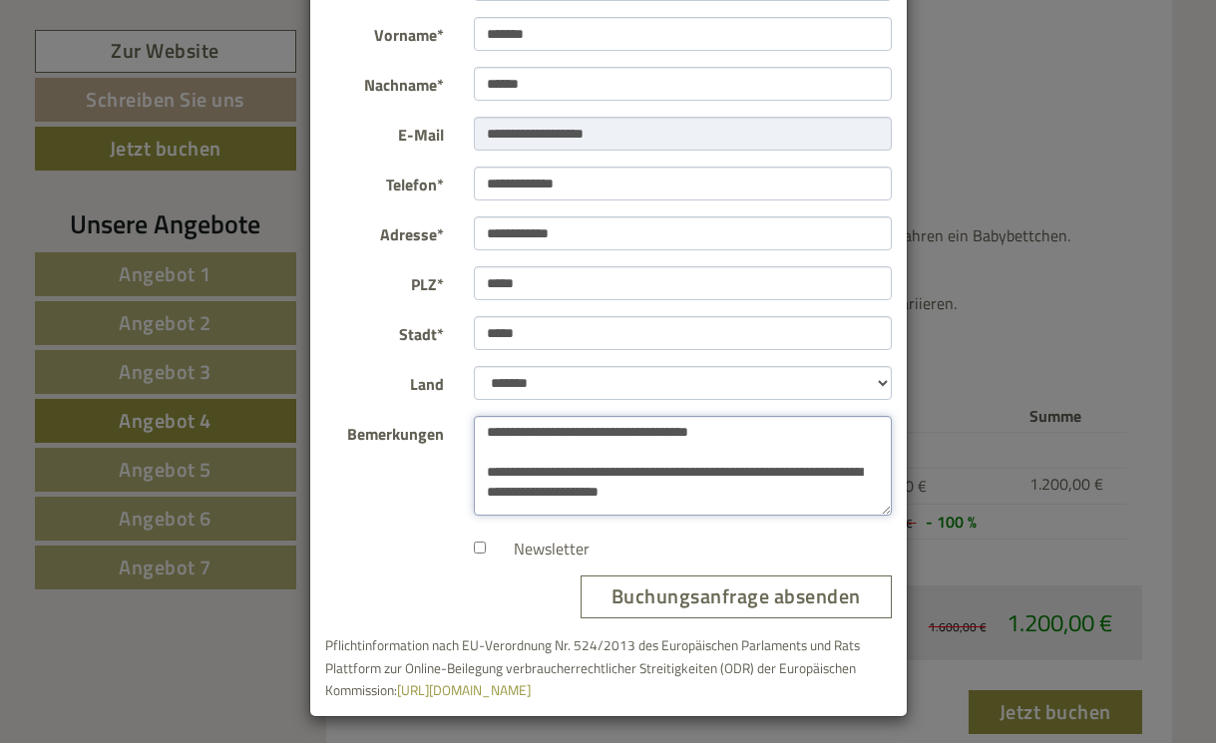
click at [666, 469] on textarea "**********" at bounding box center [683, 466] width 418 height 100
click at [803, 485] on textarea "**********" at bounding box center [683, 466] width 418 height 100
click at [759, 470] on textarea "**********" at bounding box center [683, 466] width 418 height 100
click at [706, 501] on textarea "**********" at bounding box center [683, 466] width 418 height 100
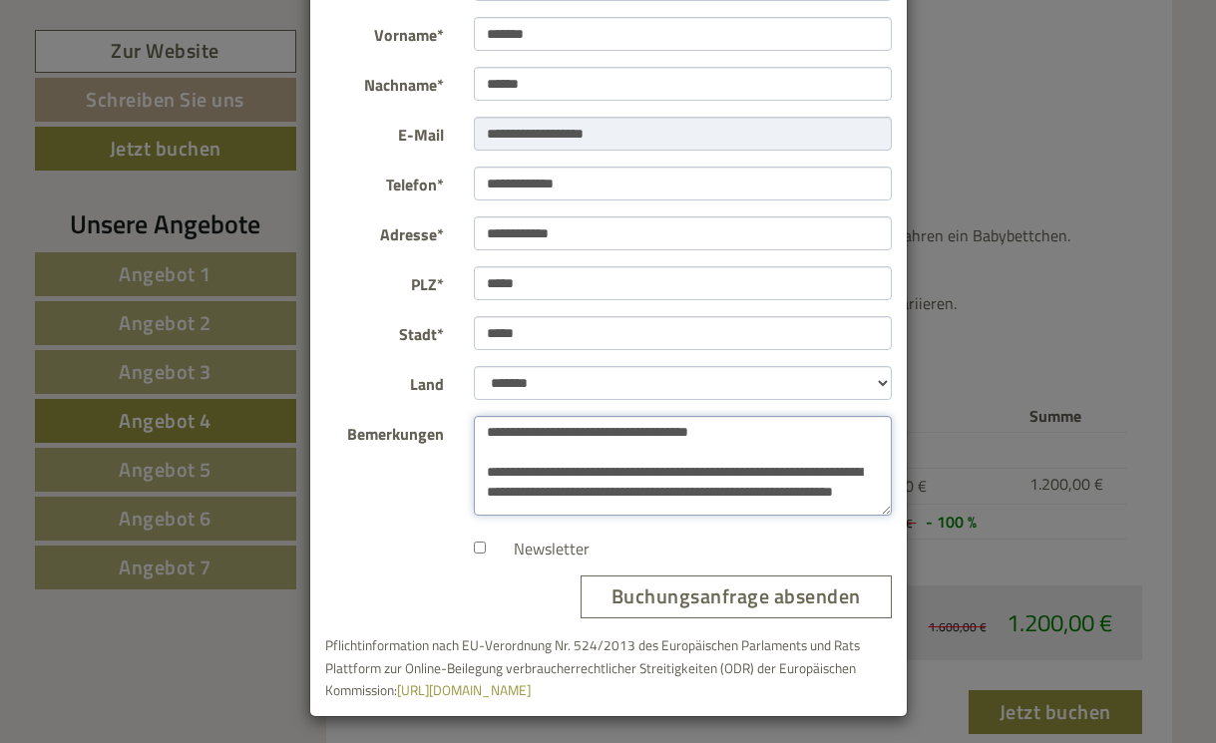
scroll to position [42, 0]
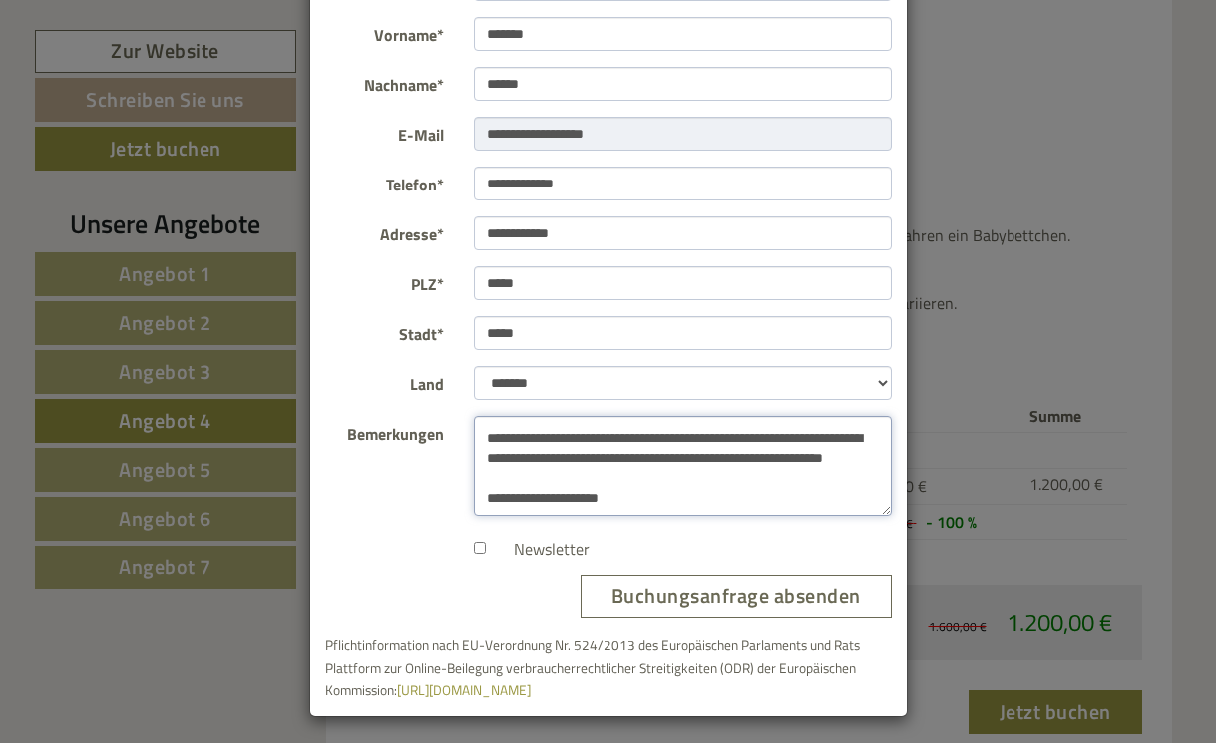
click at [605, 507] on textarea "**********" at bounding box center [683, 466] width 418 height 100
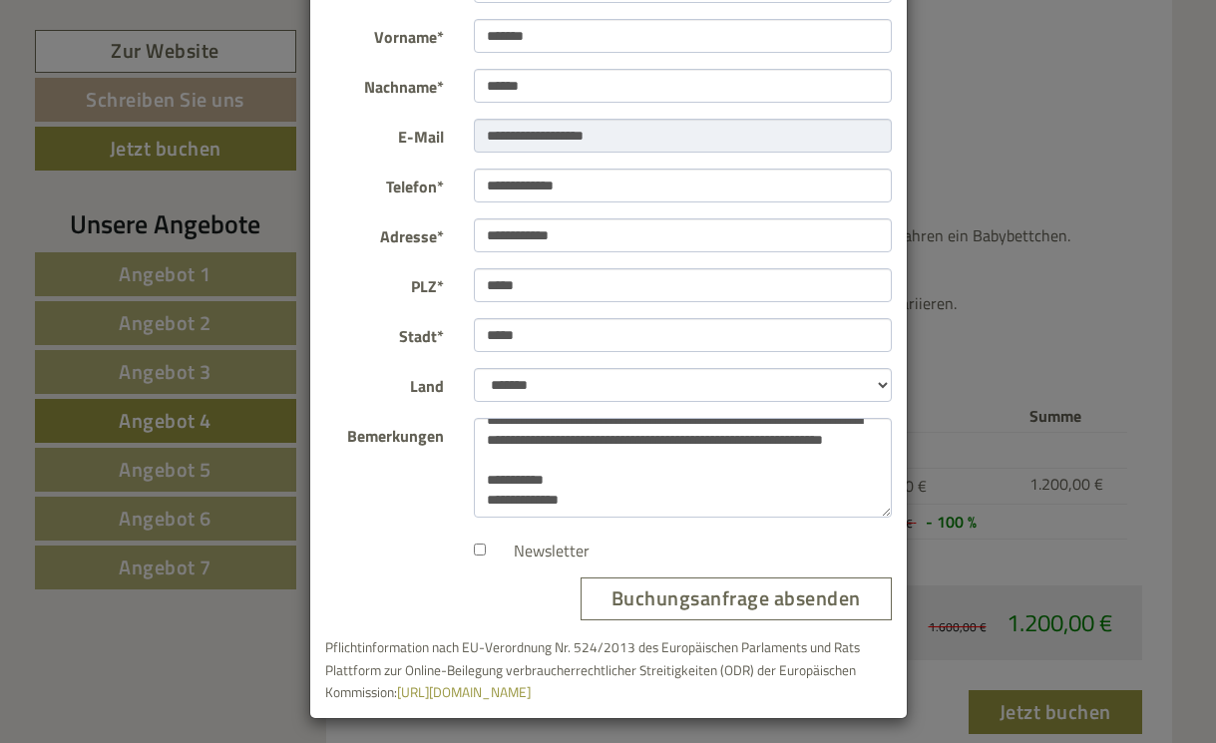
scroll to position [66, 0]
click at [681, 443] on textarea "**********" at bounding box center [683, 468] width 418 height 100
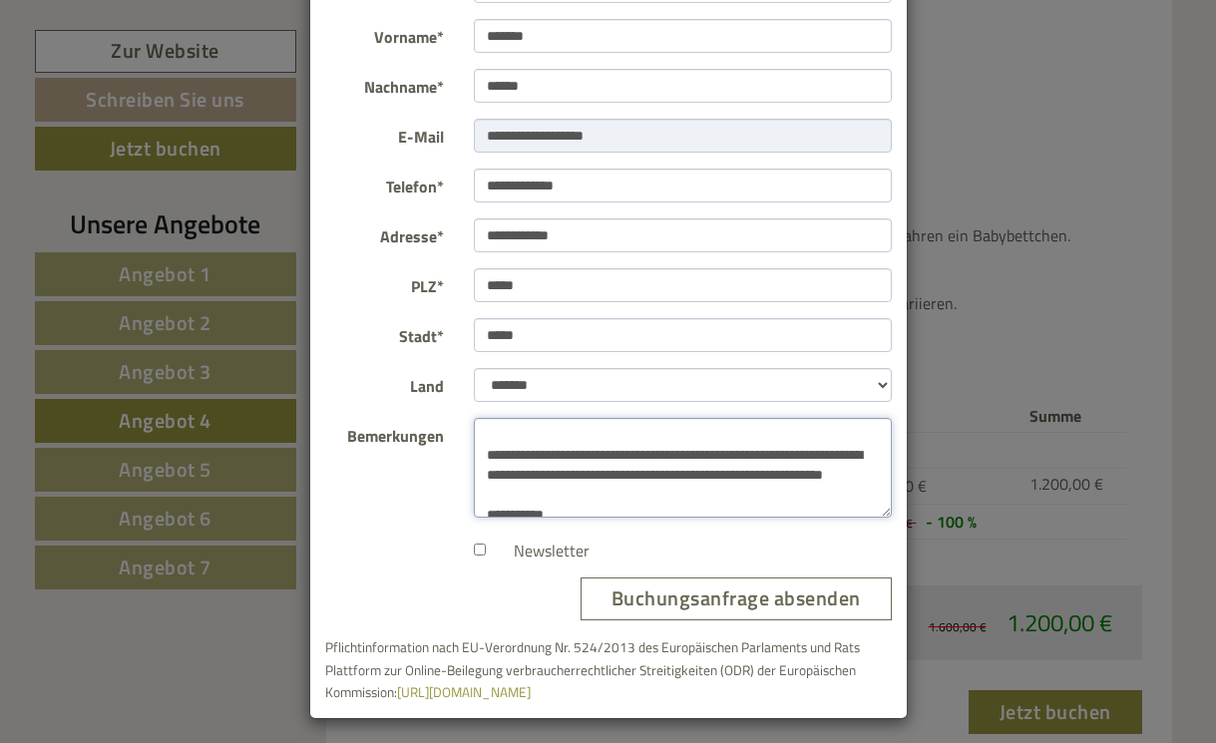
scroll to position [17, 0]
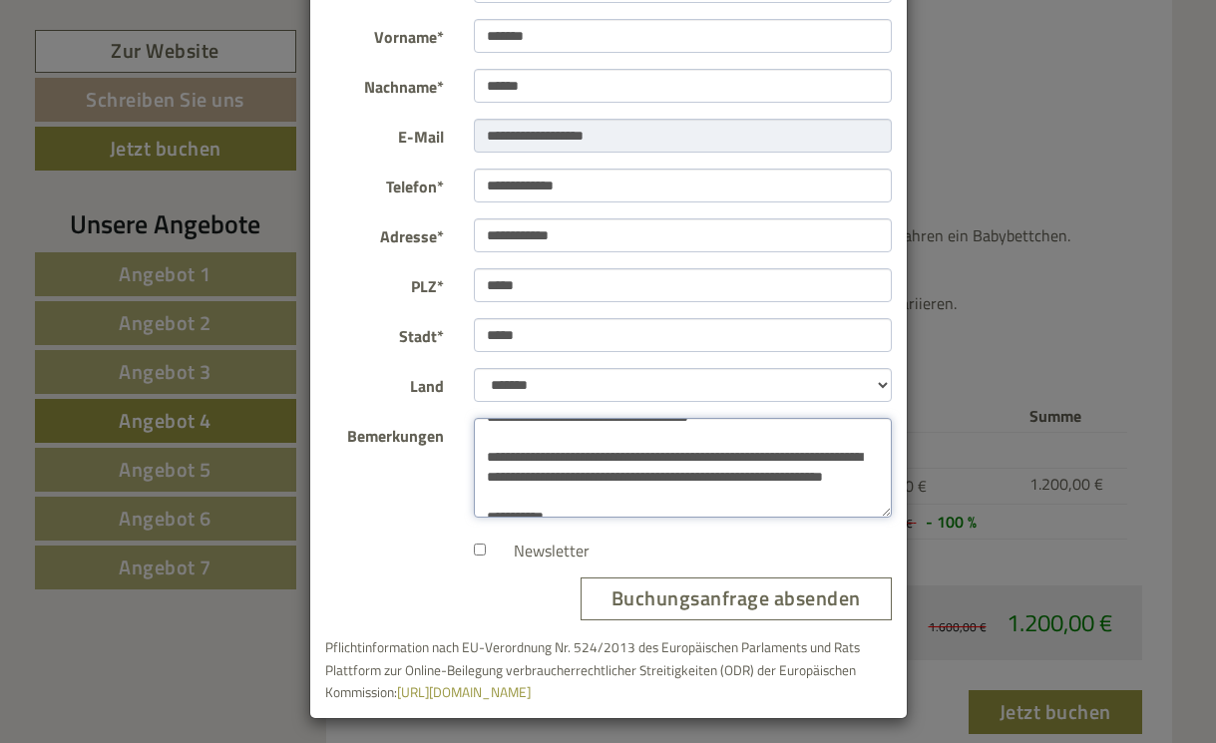
drag, startPoint x: 648, startPoint y: 473, endPoint x: 755, endPoint y: 456, distance: 108.1
click at [755, 456] on textarea "**********" at bounding box center [683, 468] width 418 height 100
click at [590, 478] on textarea "**********" at bounding box center [683, 468] width 418 height 100
click at [787, 474] on textarea "**********" at bounding box center [683, 468] width 418 height 100
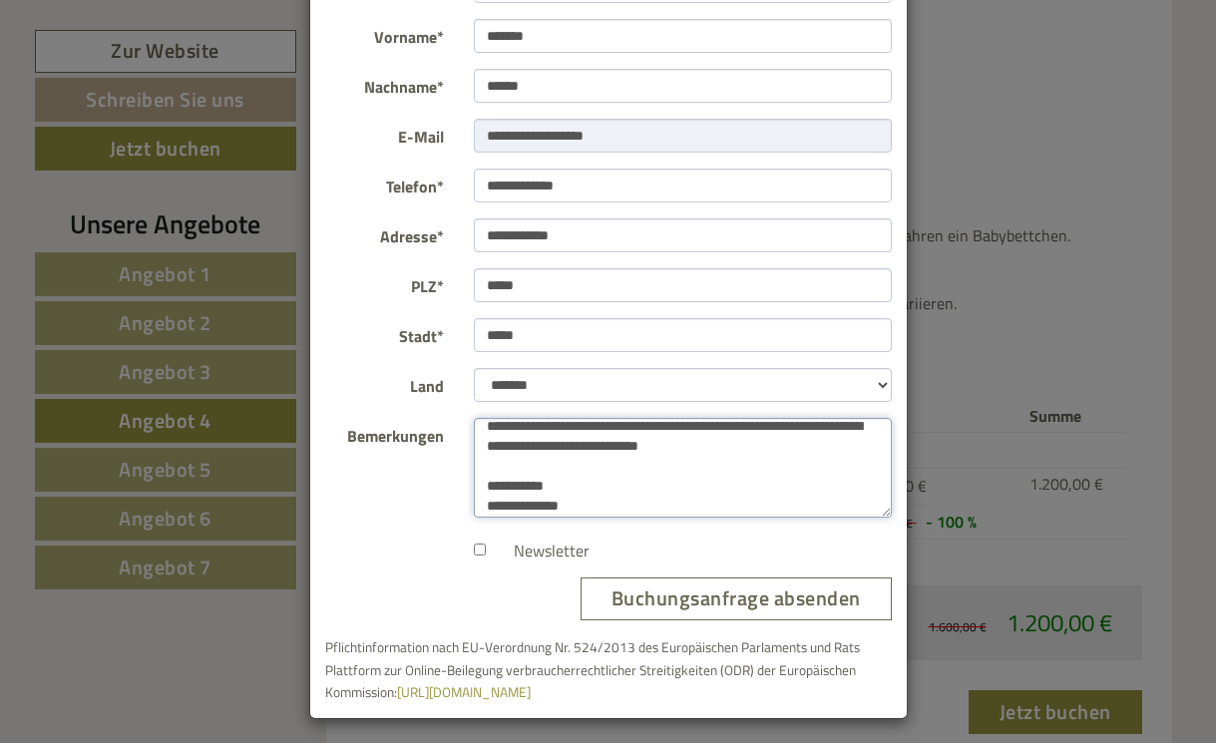
scroll to position [47, 0]
type textarea "**********"
click at [714, 592] on button "Buchungsanfrage absenden" at bounding box center [736, 599] width 311 height 43
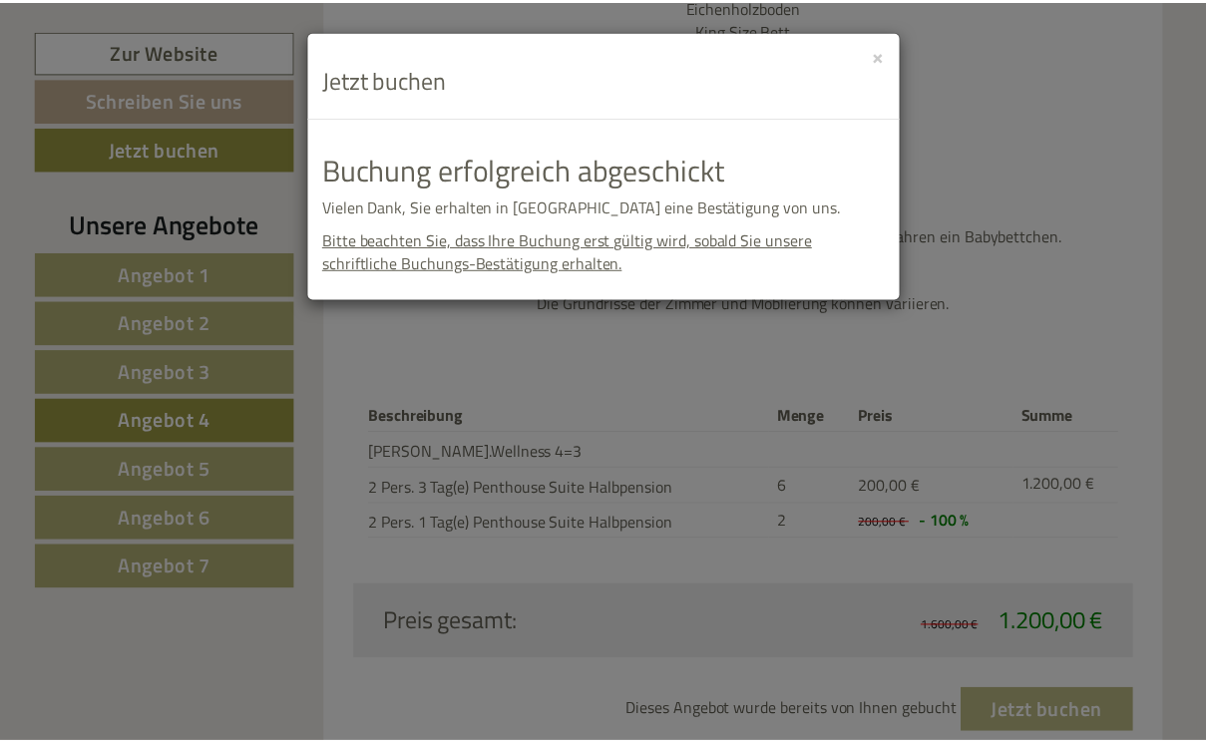
scroll to position [0, 0]
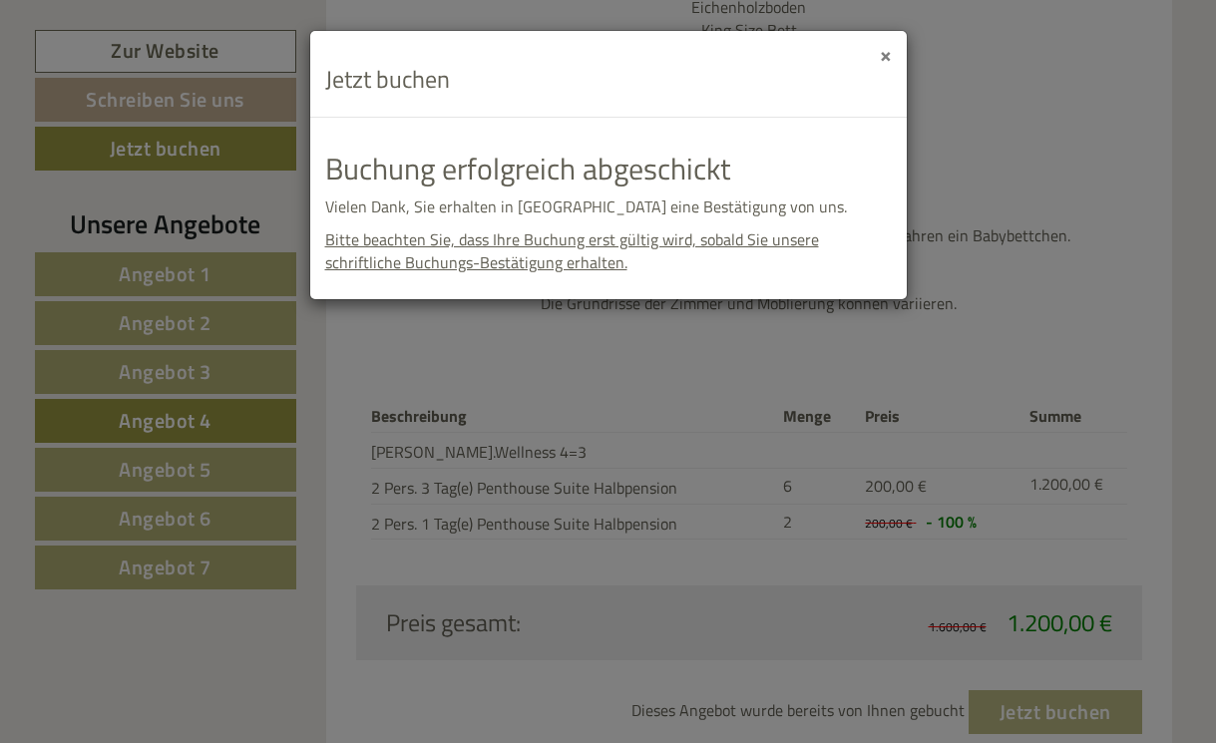
click at [887, 58] on button "×" at bounding box center [886, 54] width 12 height 21
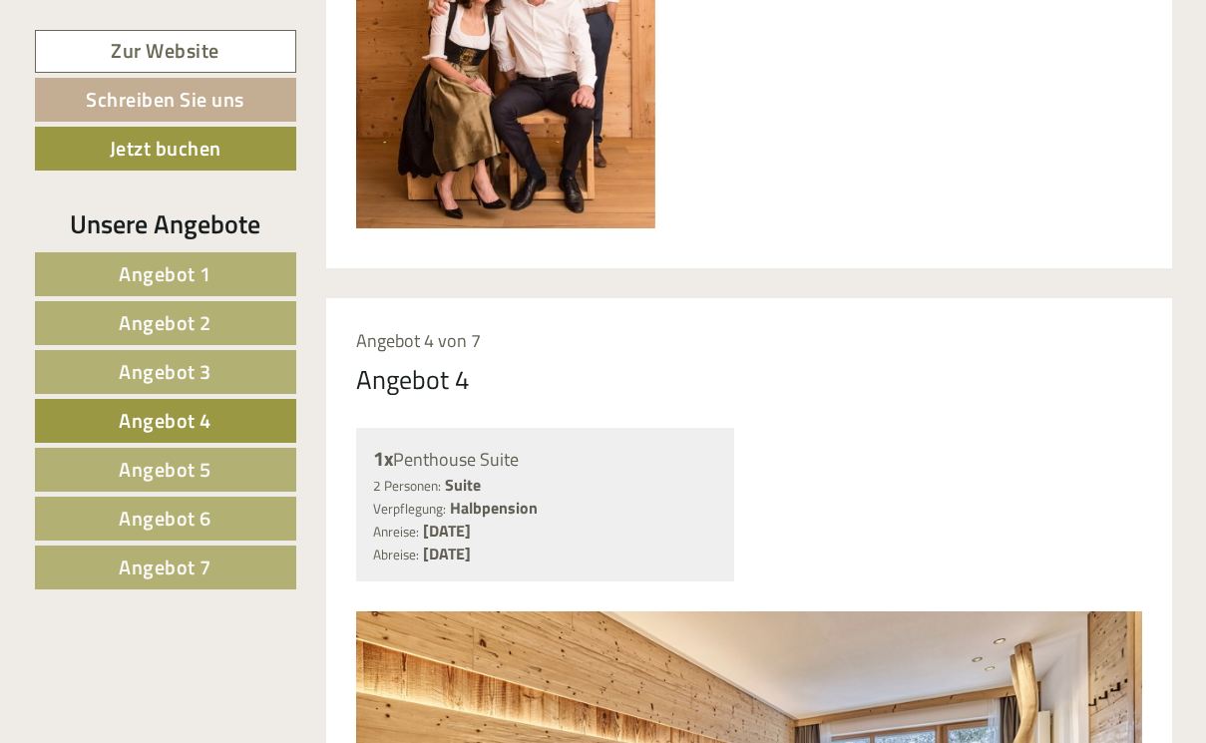
scroll to position [1162, 0]
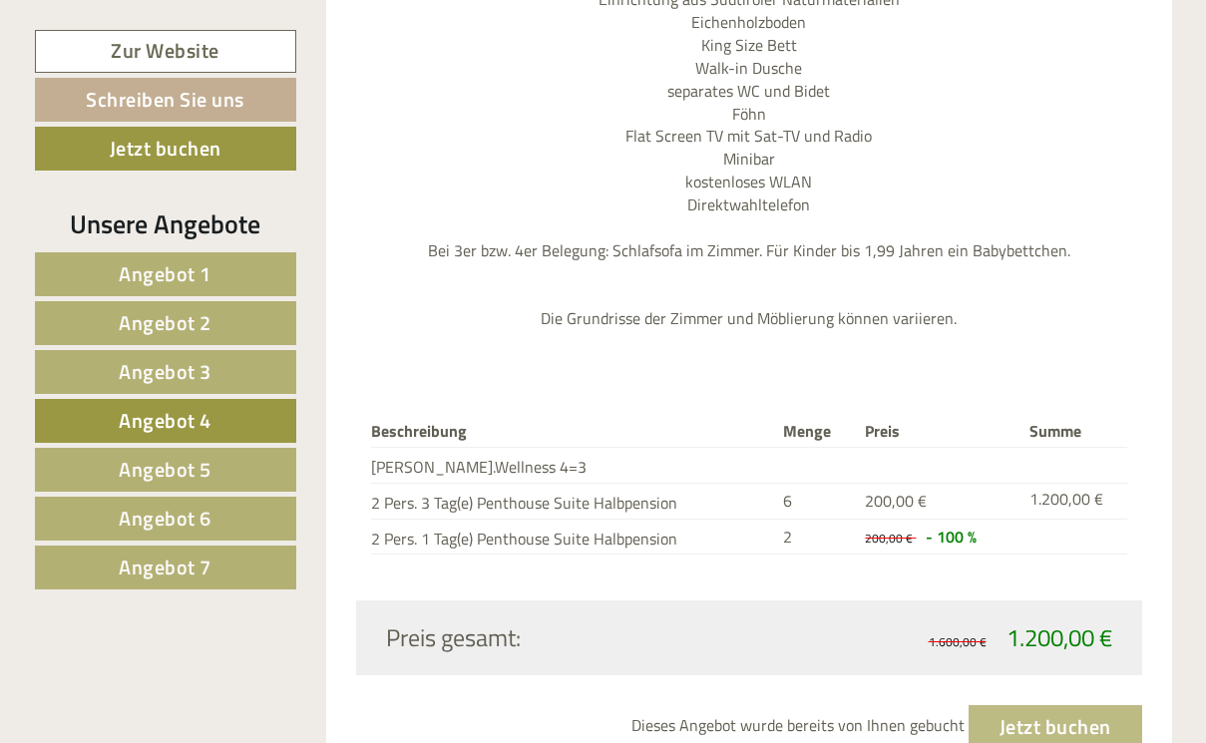
click at [237, 460] on link "Angebot 5" at bounding box center [165, 470] width 261 height 44
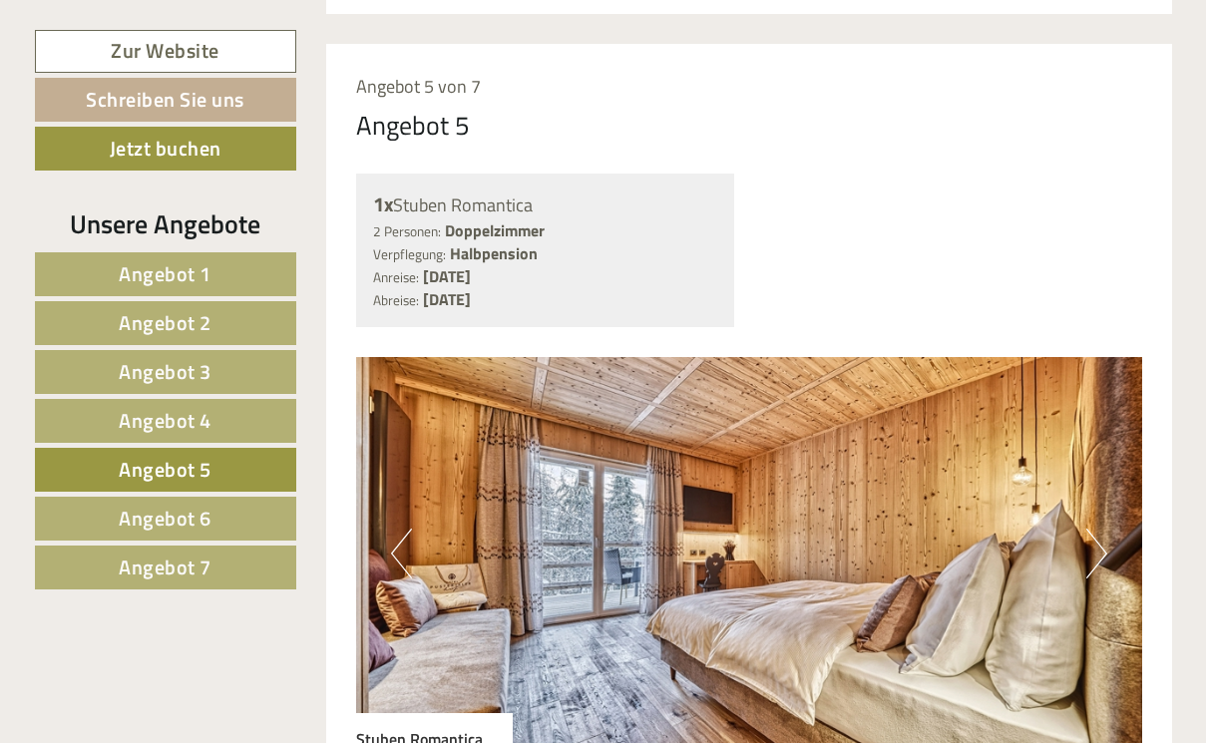
click at [228, 420] on link "Angebot 4" at bounding box center [165, 421] width 261 height 44
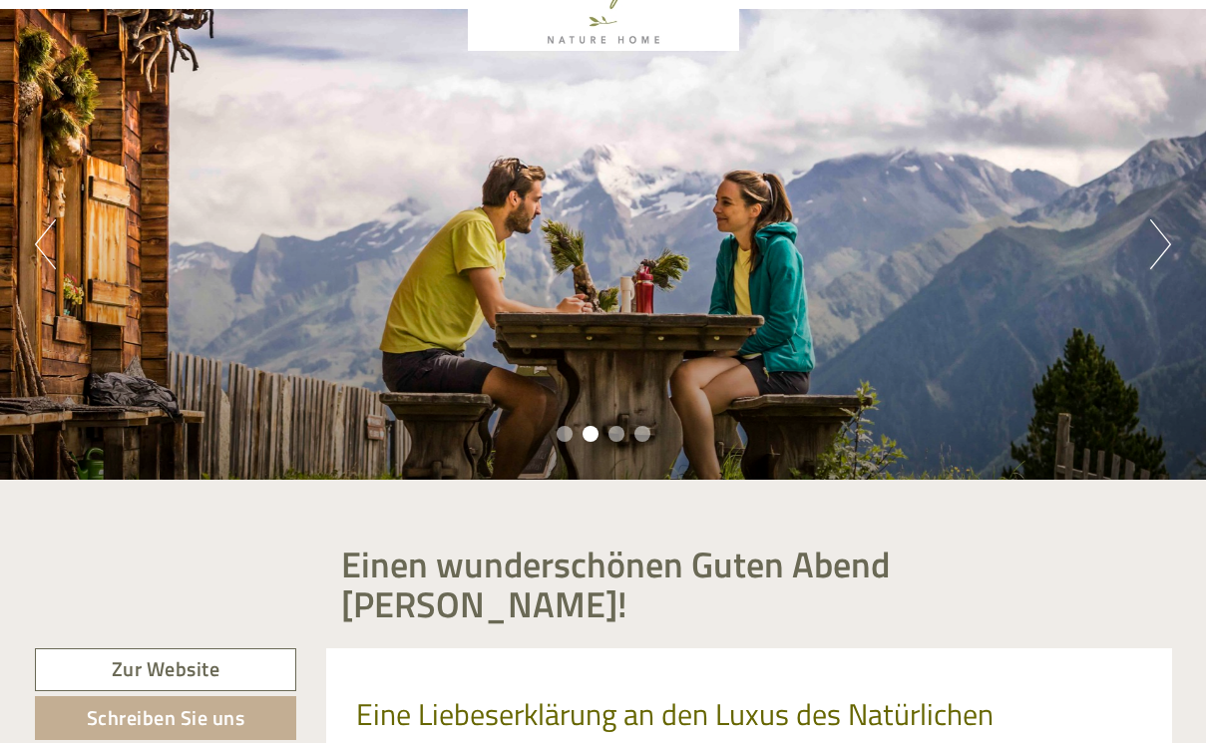
scroll to position [133, 0]
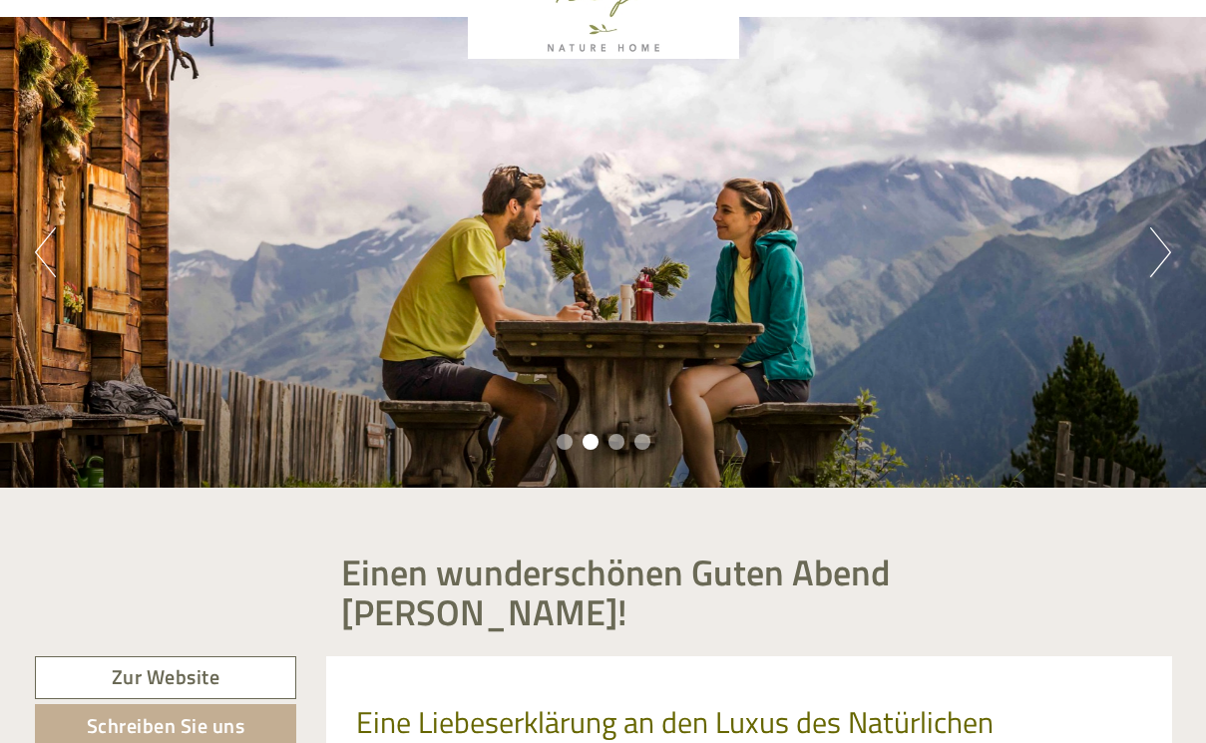
click at [1162, 265] on button "Next" at bounding box center [1160, 252] width 21 height 50
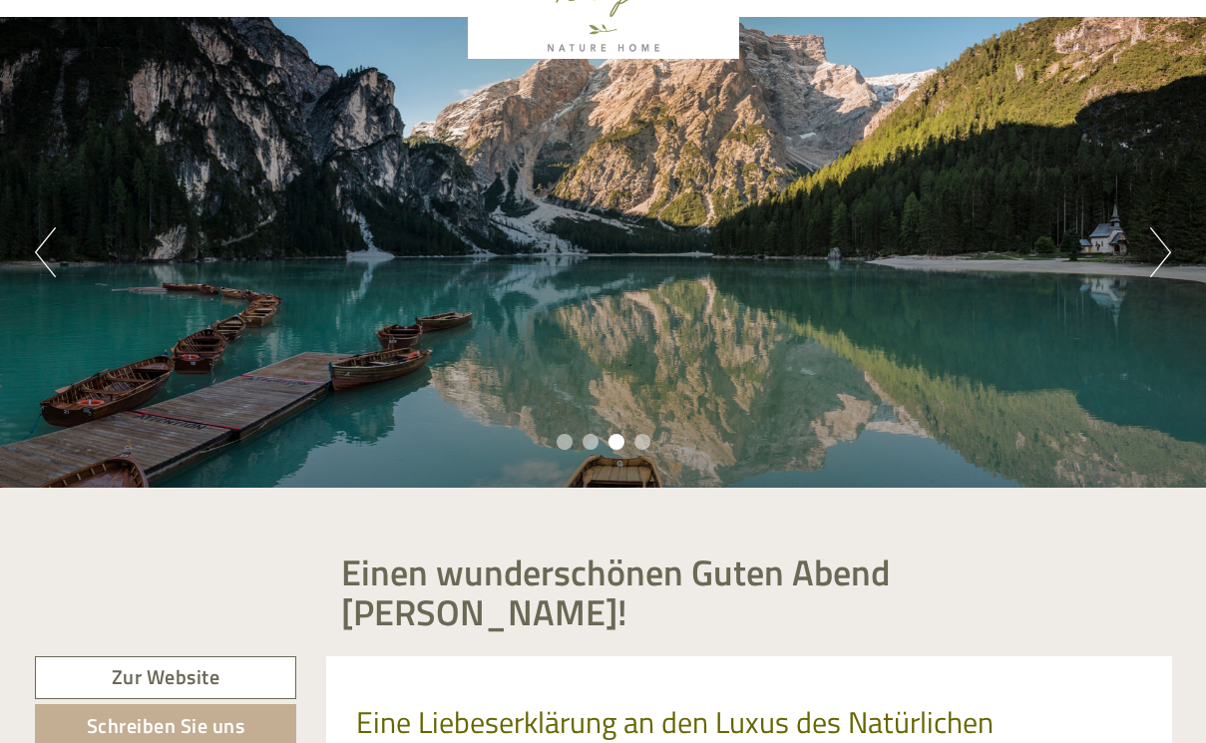
scroll to position [7, 0]
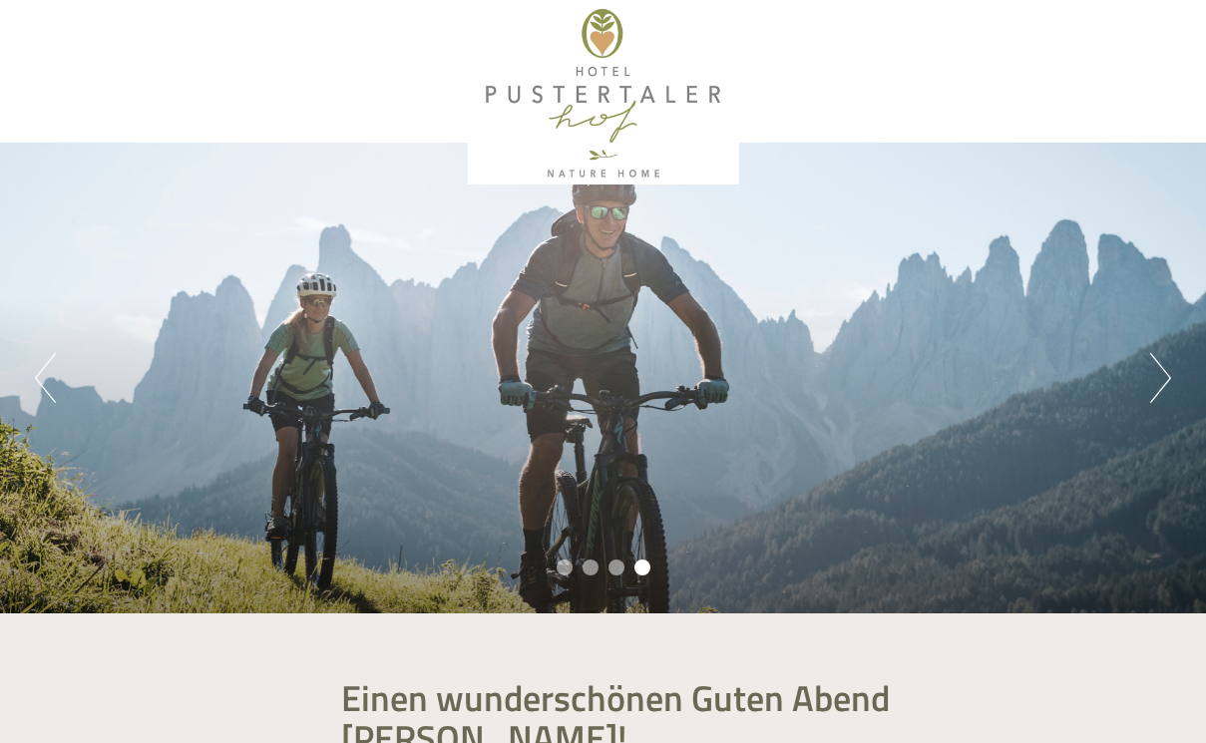
click at [1165, 380] on button "Next" at bounding box center [1160, 378] width 21 height 50
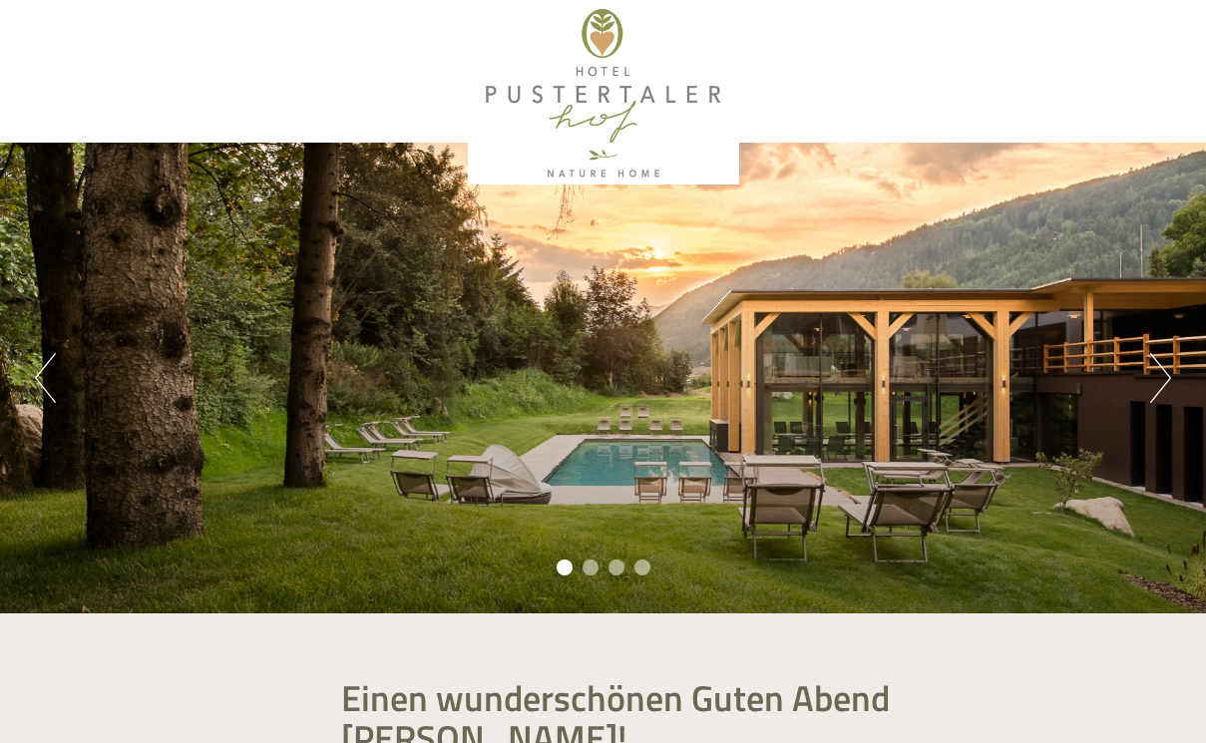
click at [1165, 380] on button "Next" at bounding box center [1160, 378] width 21 height 50
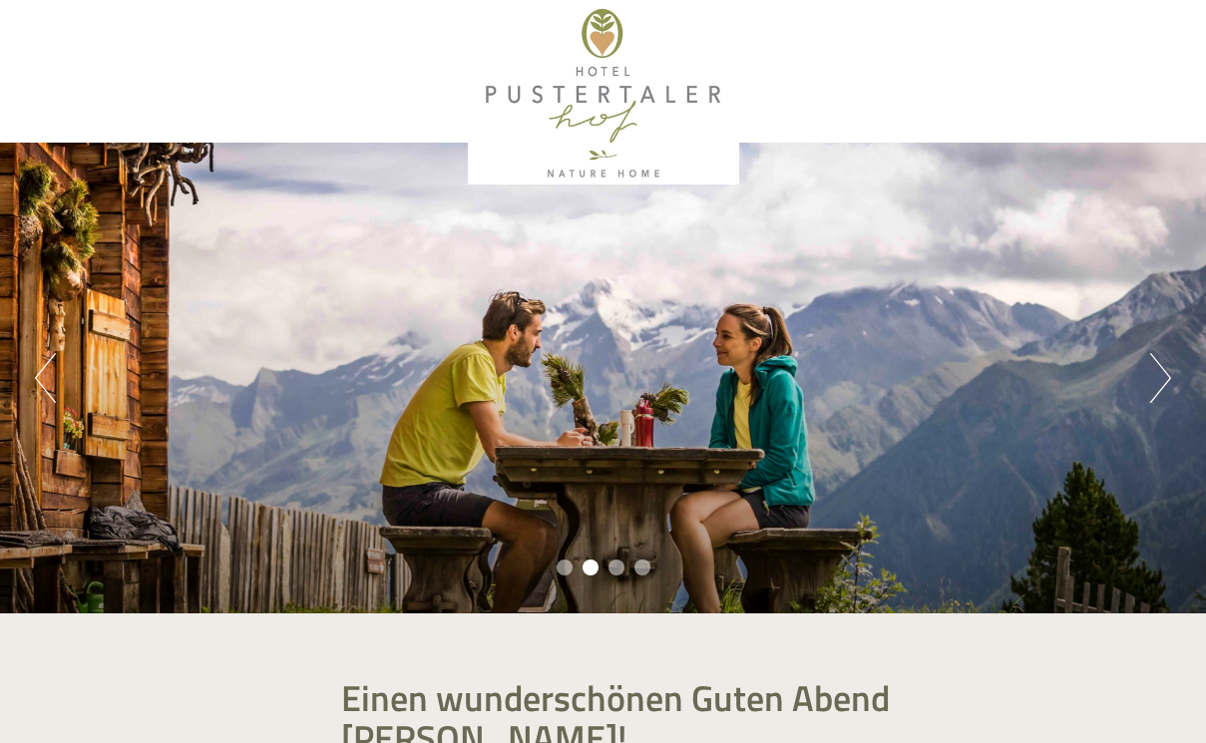
click at [46, 377] on button "Previous" at bounding box center [45, 378] width 21 height 50
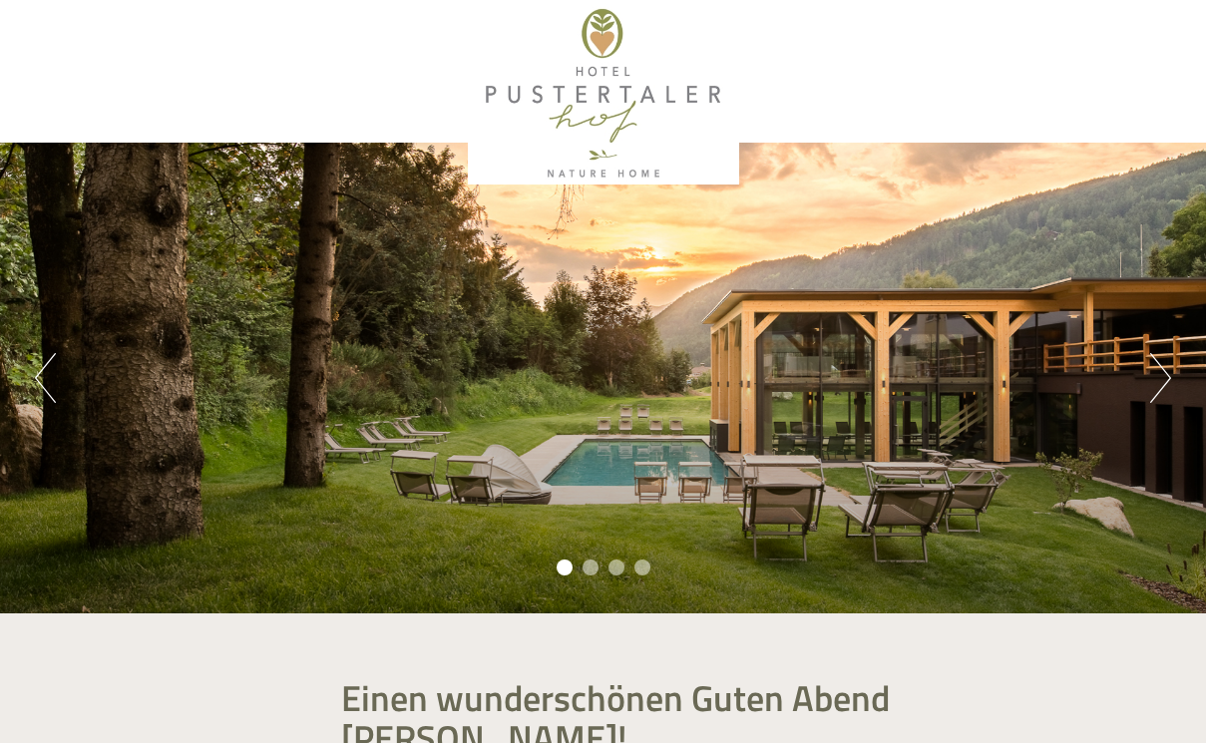
click at [1166, 379] on button "Next" at bounding box center [1160, 378] width 21 height 50
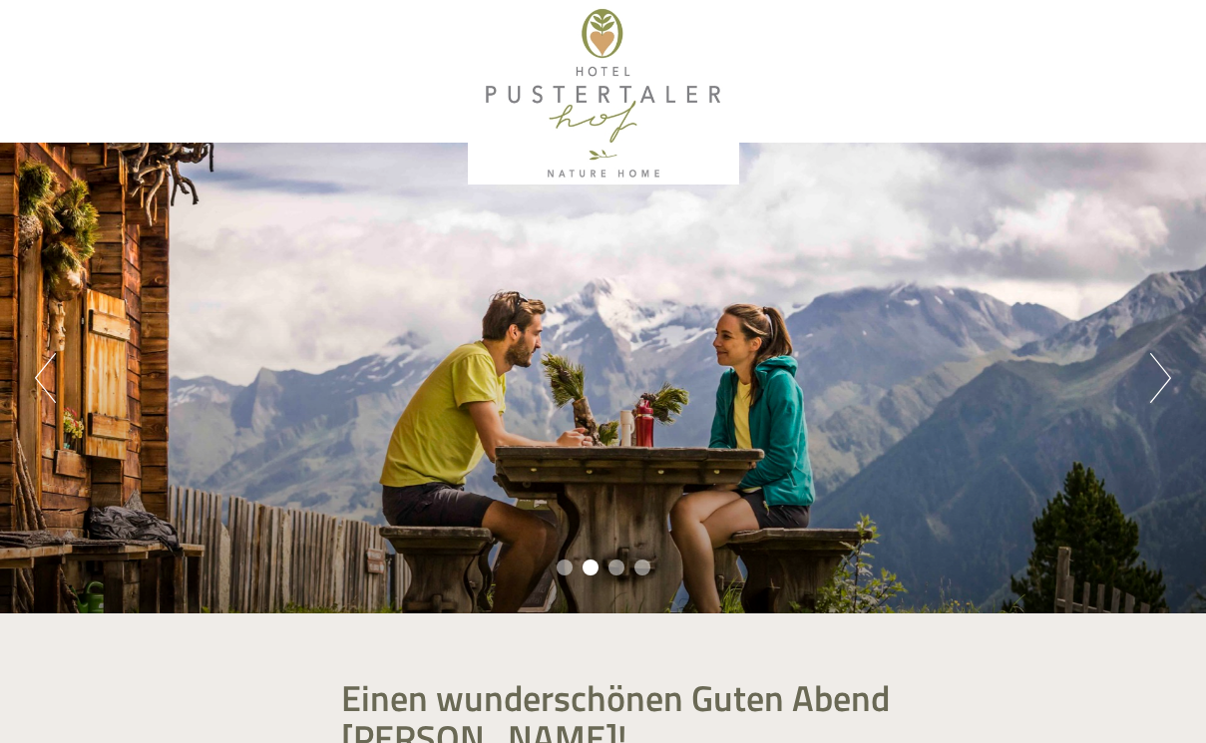
click at [1166, 379] on button "Next" at bounding box center [1160, 378] width 21 height 50
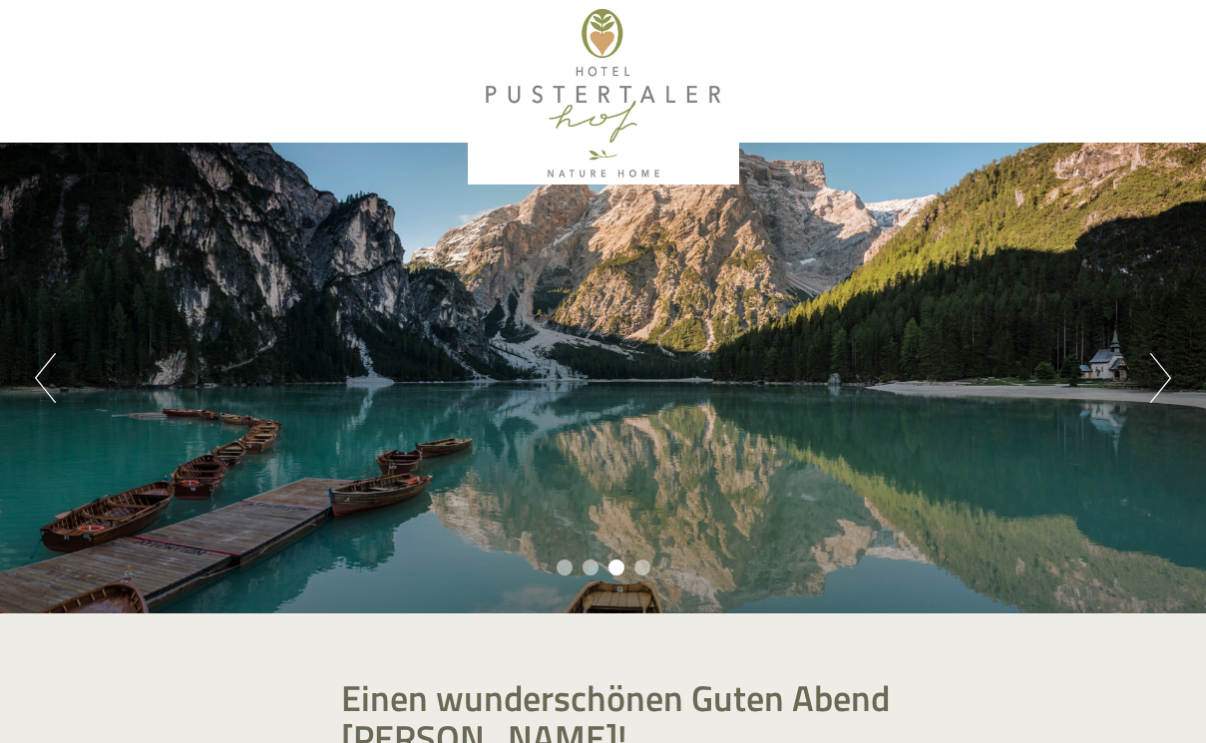
click at [1166, 379] on button "Next" at bounding box center [1160, 378] width 21 height 50
